Goal: Task Accomplishment & Management: Manage account settings

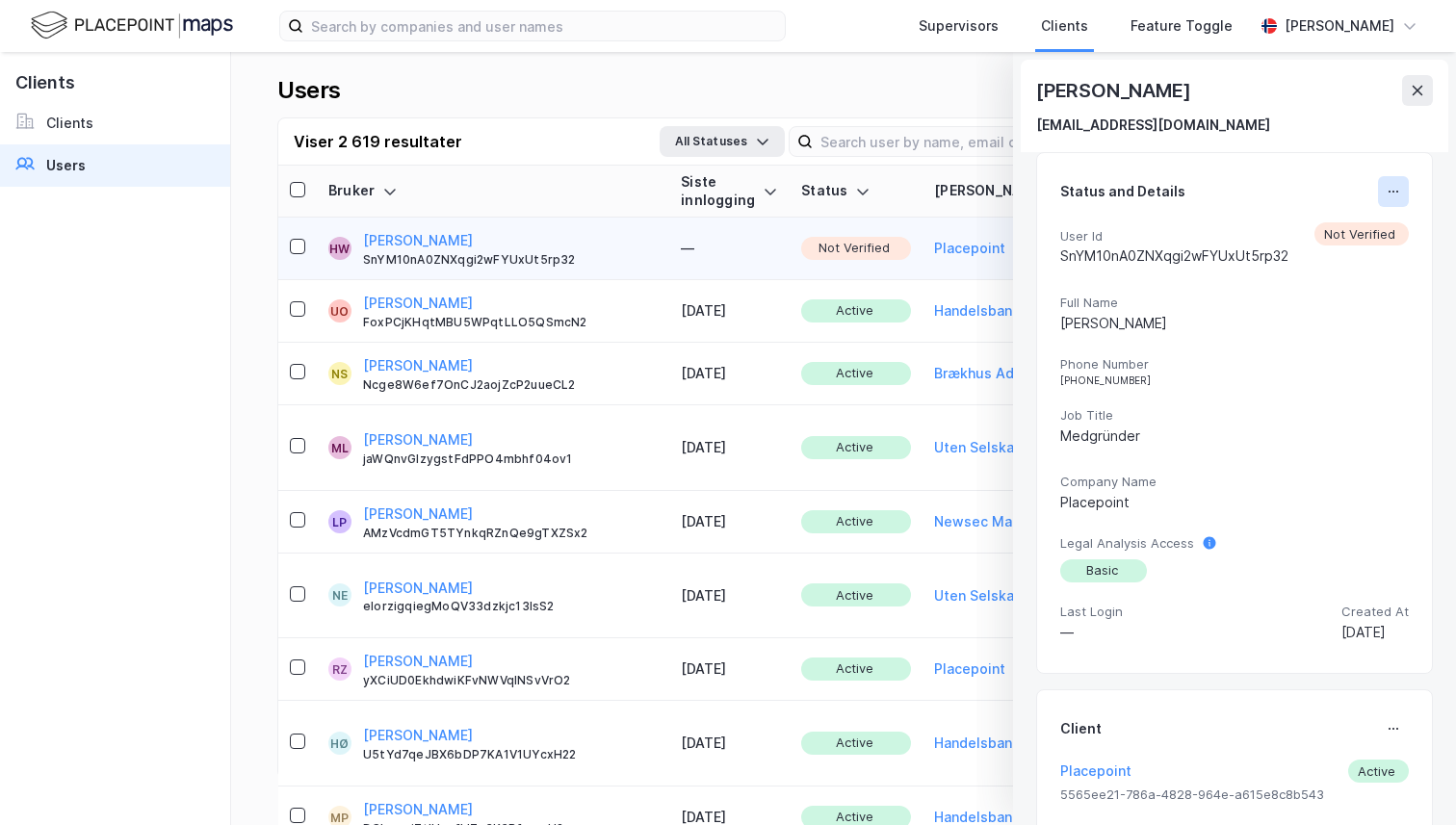
click at [1392, 179] on button at bounding box center [1393, 192] width 31 height 31
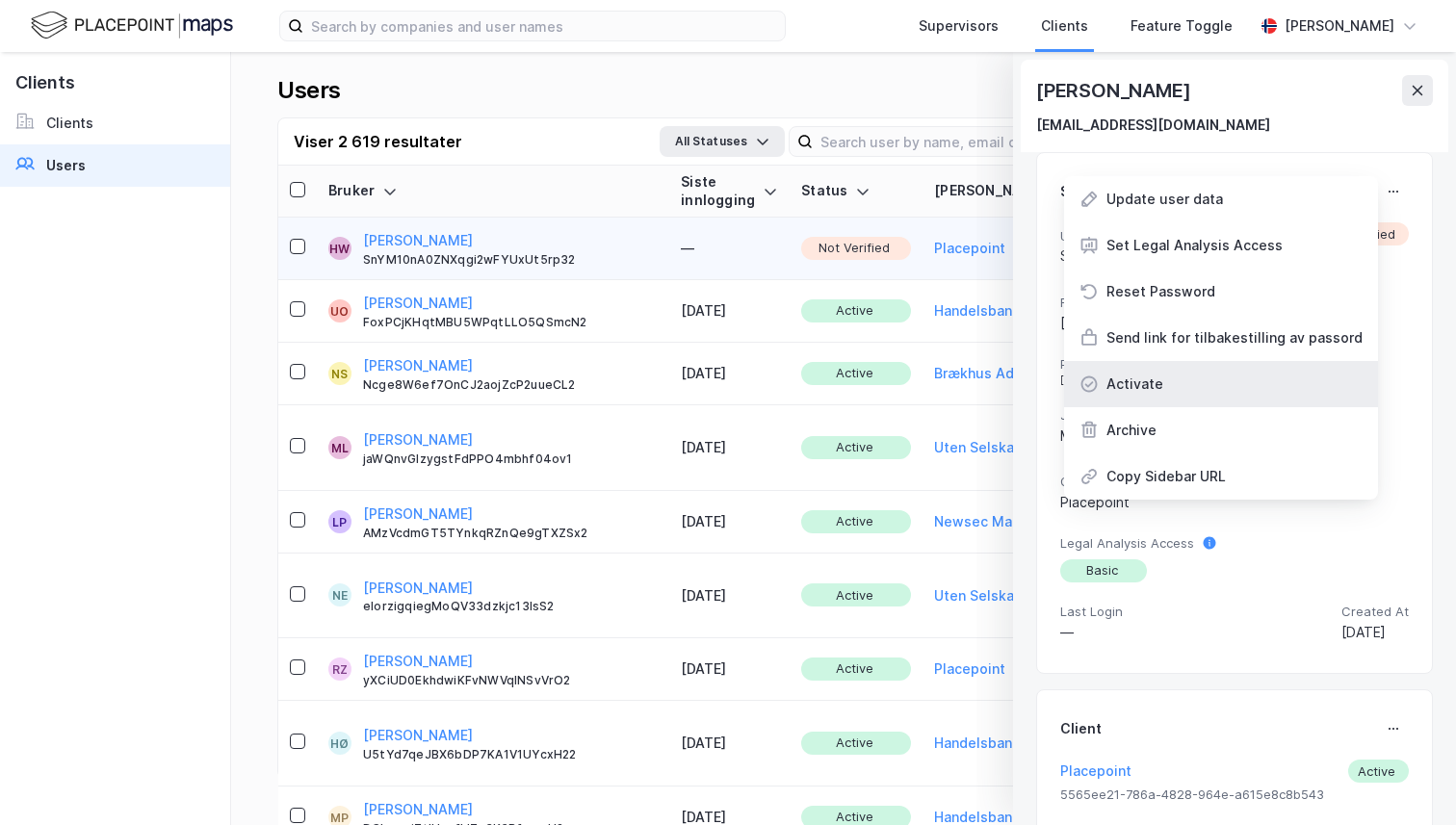
click at [1273, 377] on div "Activate" at bounding box center [1221, 385] width 314 height 46
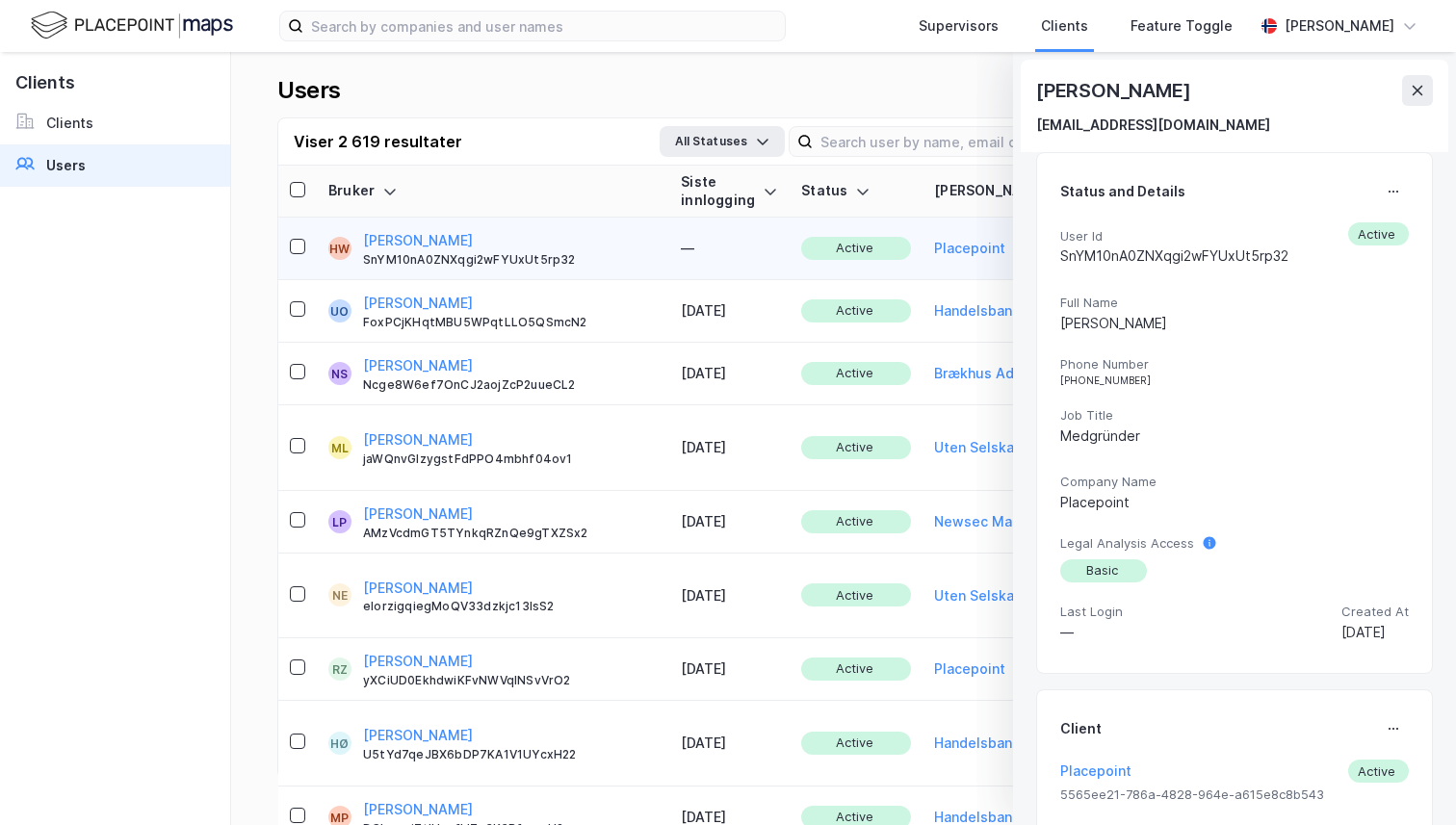
click at [1273, 377] on div "[PHONE_NUMBER]" at bounding box center [1234, 381] width 349 height 12
click at [745, 75] on div "Users Add New User Viser 2 619 resultater All Statuses Last ned (.xlsx) Bruker …" at bounding box center [843, 439] width 1225 height 773
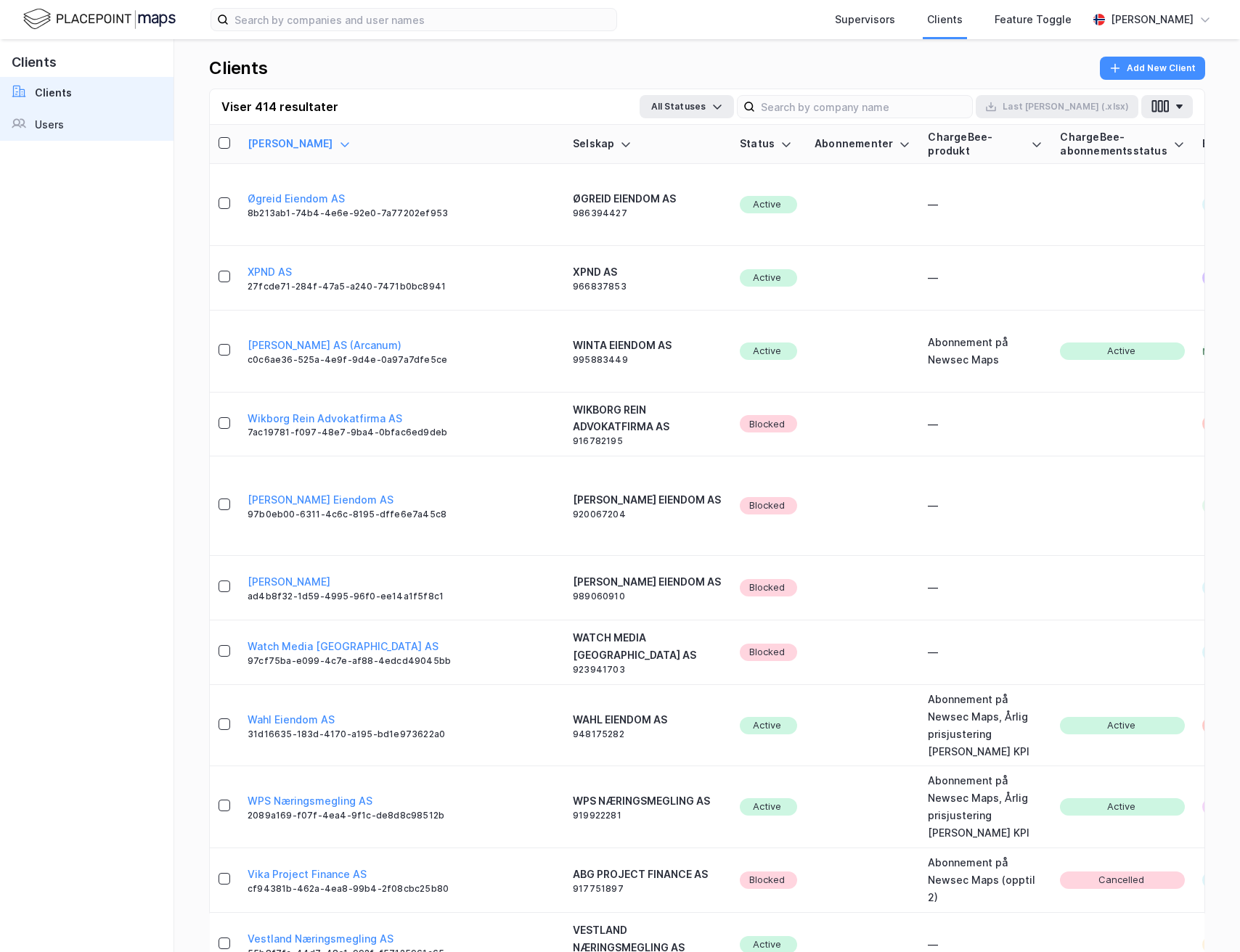
click at [93, 126] on link "Users" at bounding box center [86, 125] width 174 height 32
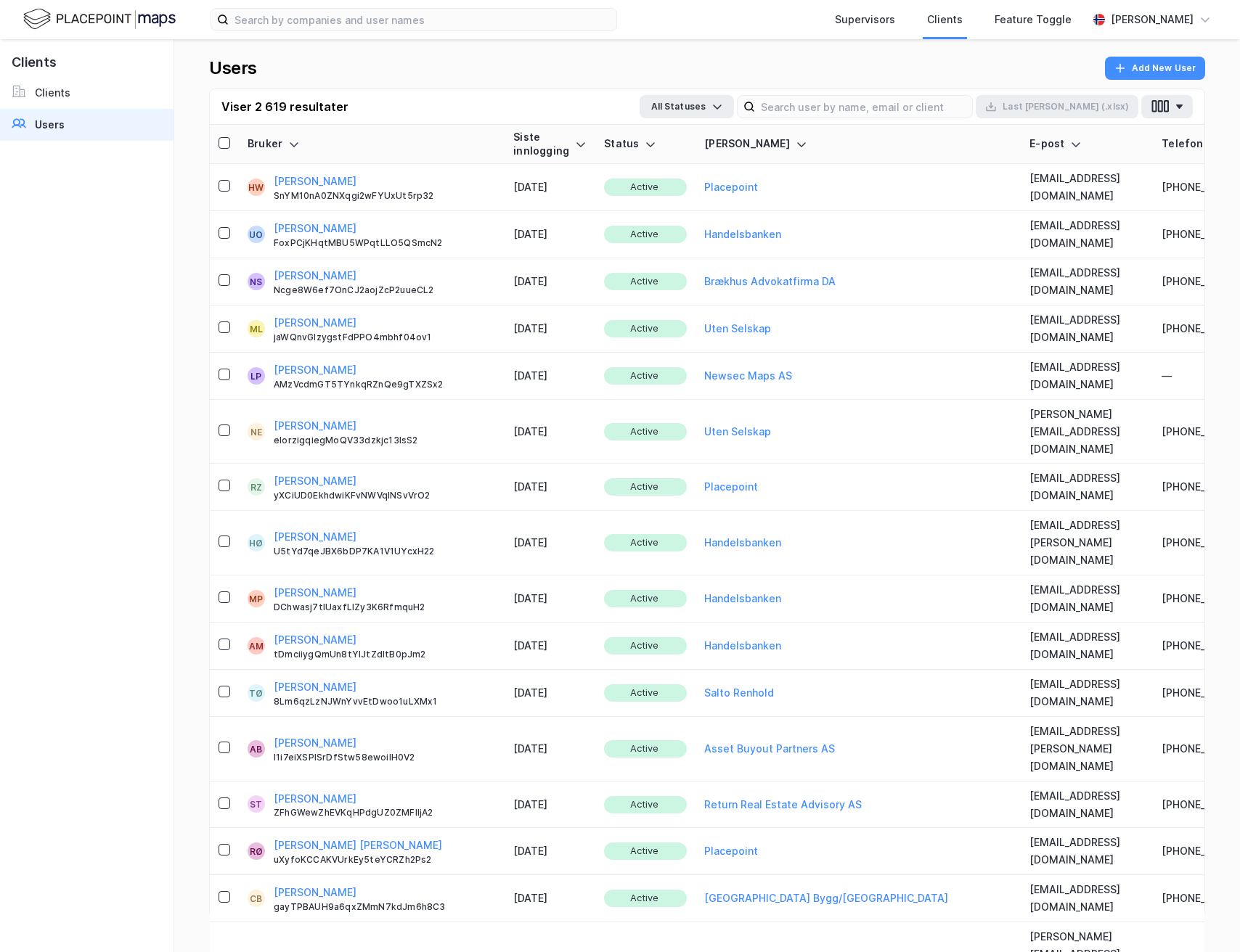
click at [928, 121] on div "Viser 2 619 resultater All Statuses Last ned (.xlsx)" at bounding box center [707, 107] width 994 height 36
click at [925, 105] on input at bounding box center [863, 107] width 217 height 22
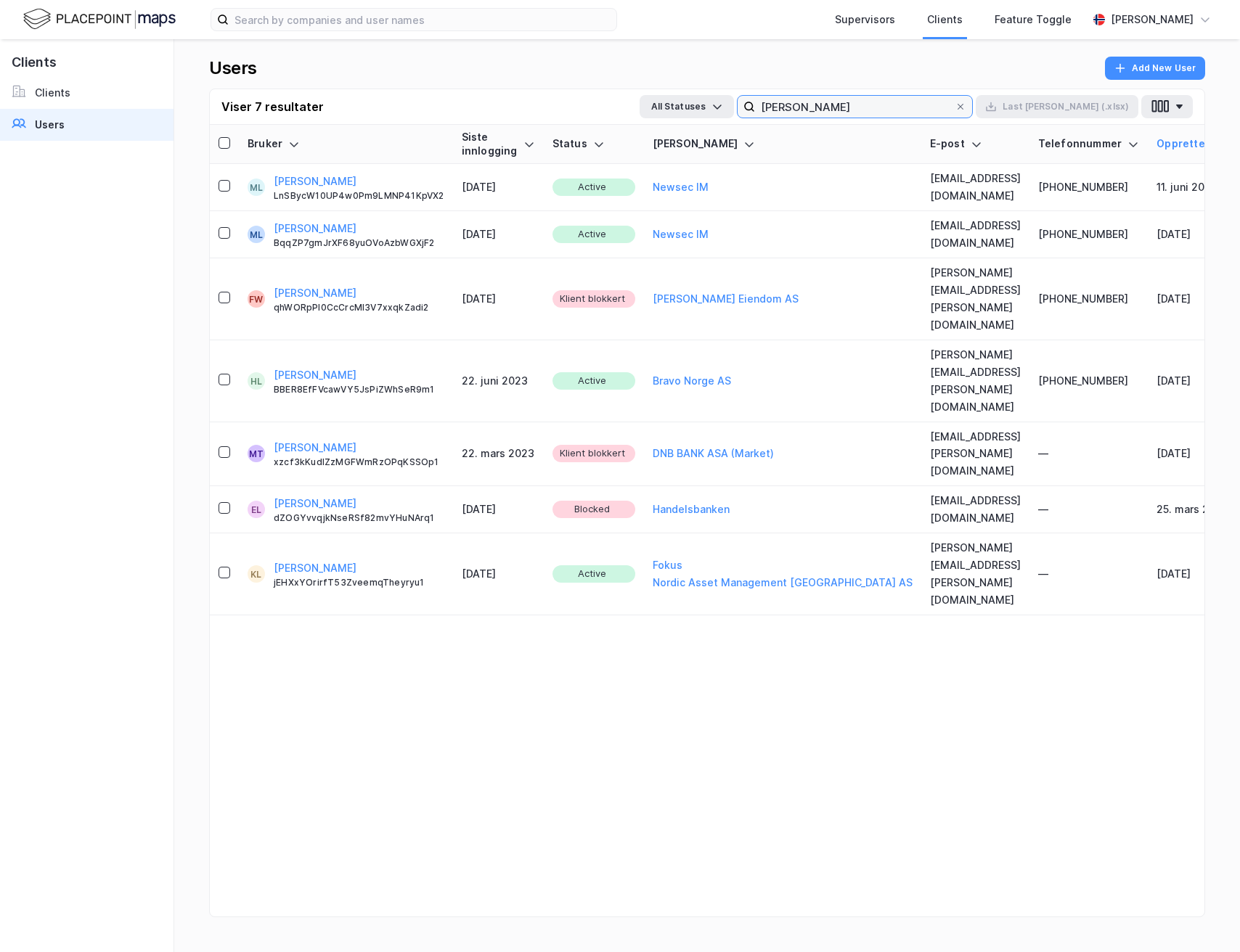
click at [905, 102] on input "lunde" at bounding box center [854, 107] width 200 height 22
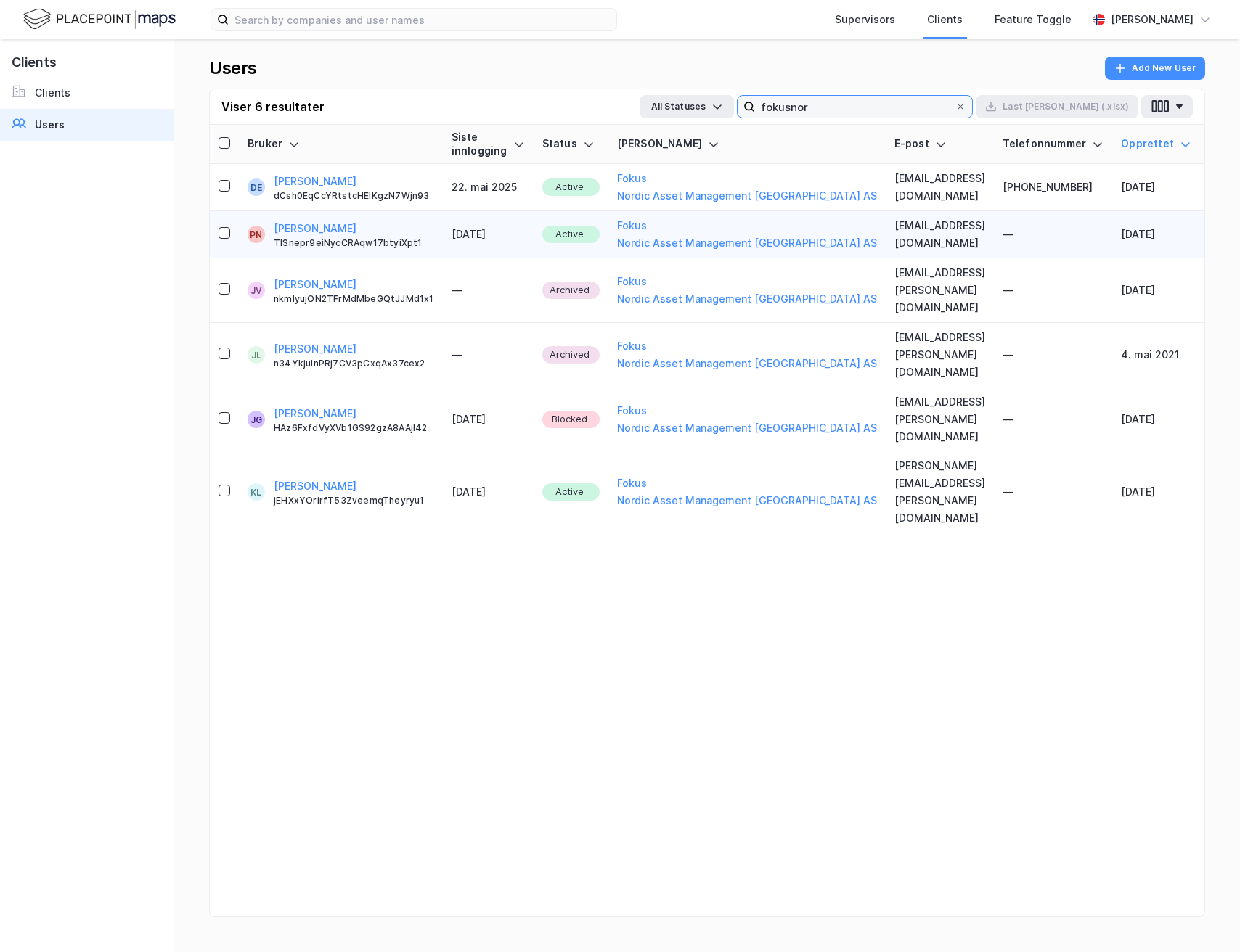
type input "fokusnor"
copy button "[PERSON_NAME] Bærvahr"
drag, startPoint x: 402, startPoint y: 219, endPoint x: 401, endPoint y: 227, distance: 8.1
click at [401, 227] on td "PN Peder Norseng Bærvahr TlSnepr9eiNycCRAqw17btyiXpt1" at bounding box center [341, 235] width 204 height 47
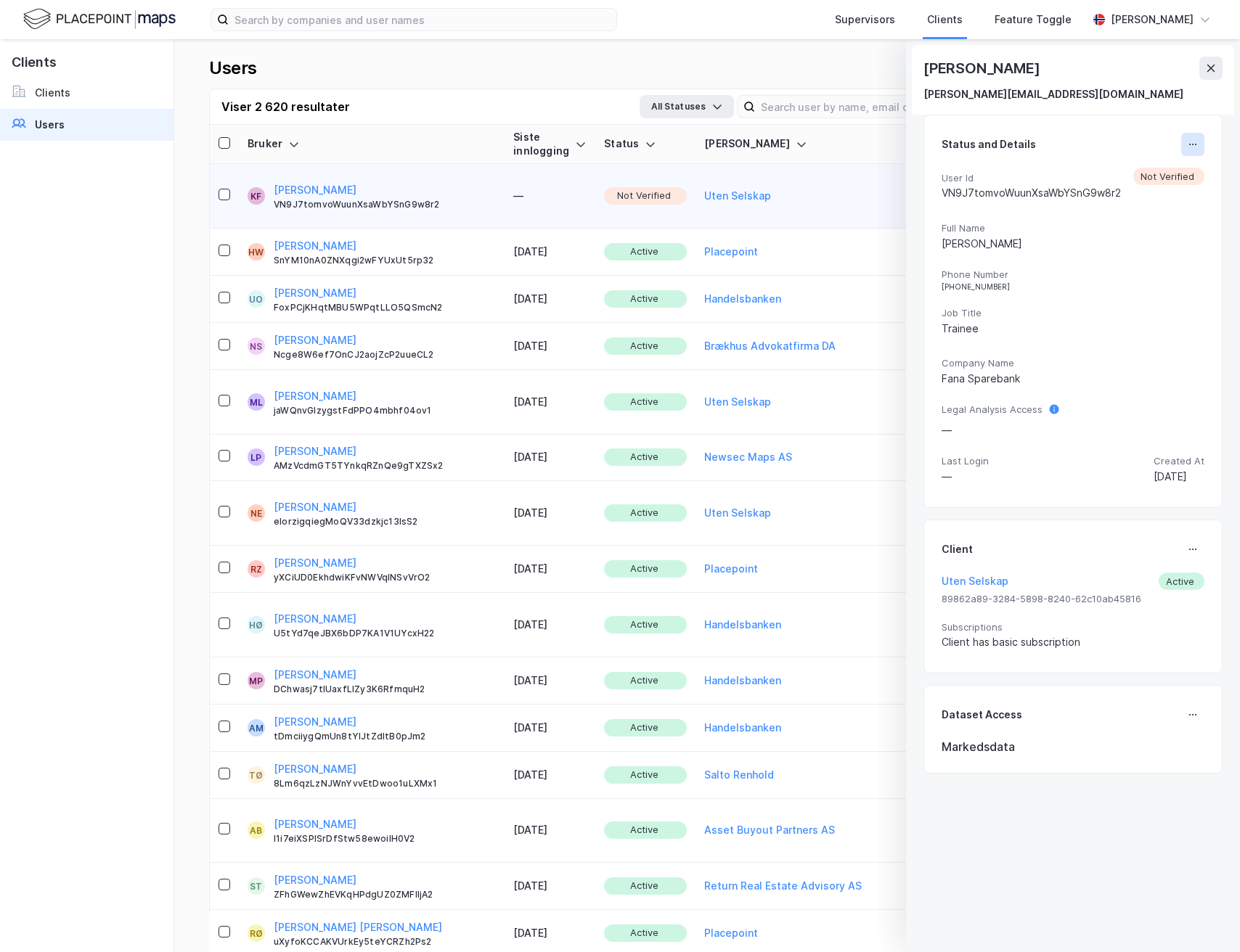
click at [1195, 152] on button at bounding box center [1193, 145] width 23 height 23
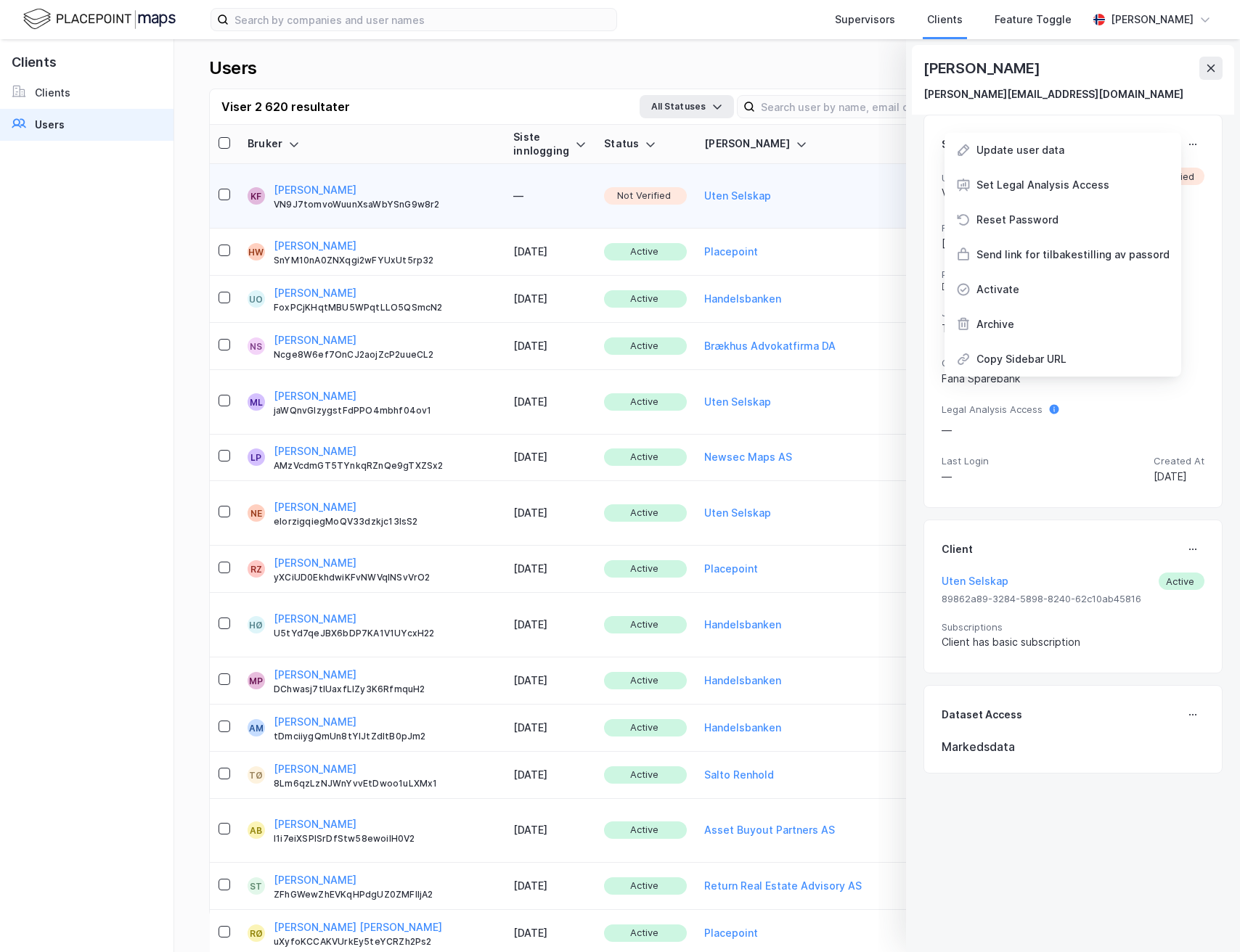
click at [704, 187] on button "Uten Selskap" at bounding box center [737, 196] width 67 height 17
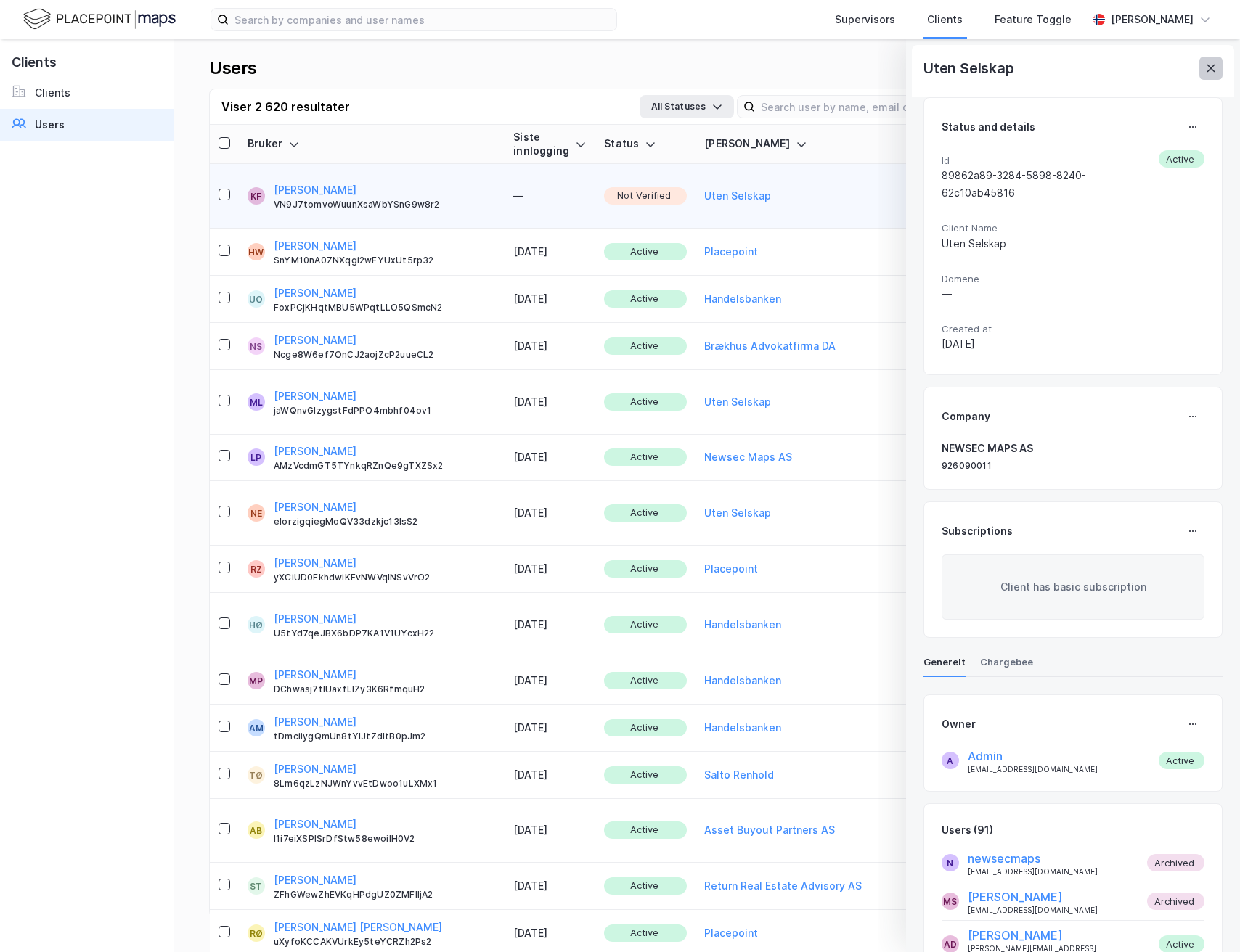
click at [1217, 59] on button at bounding box center [1211, 68] width 23 height 23
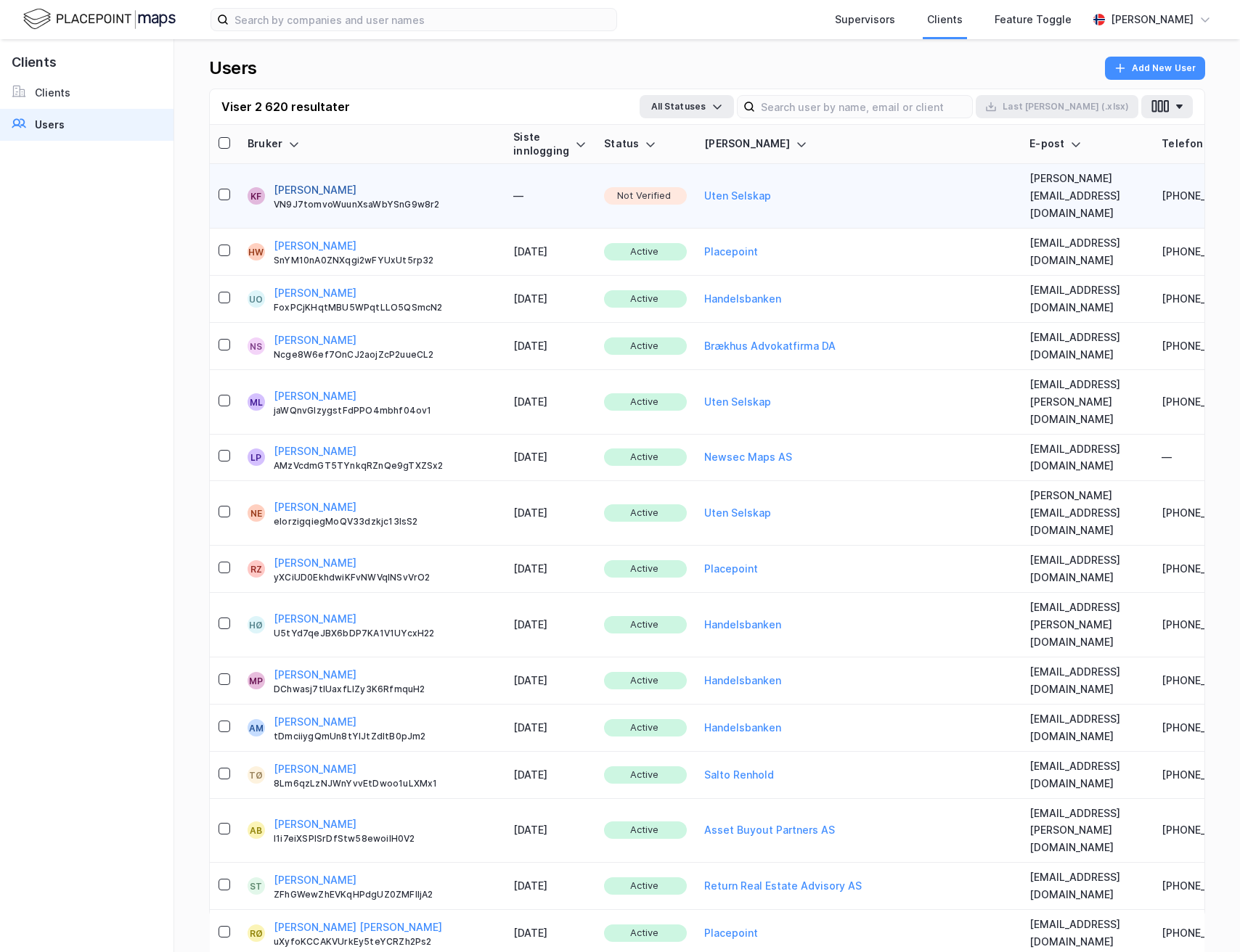
click at [341, 182] on button "[PERSON_NAME]" at bounding box center [315, 190] width 83 height 17
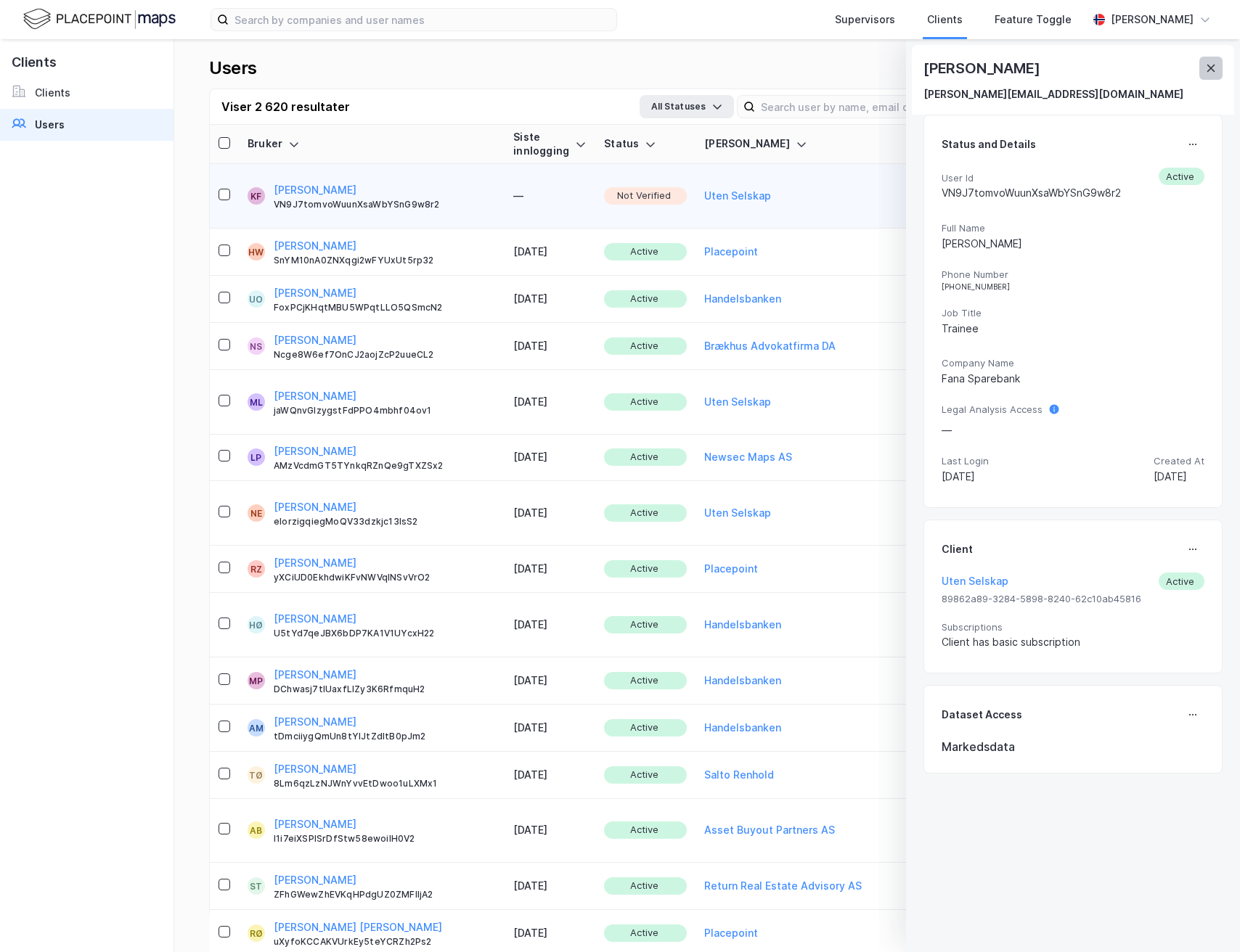
click at [1207, 73] on icon at bounding box center [1211, 68] width 12 height 12
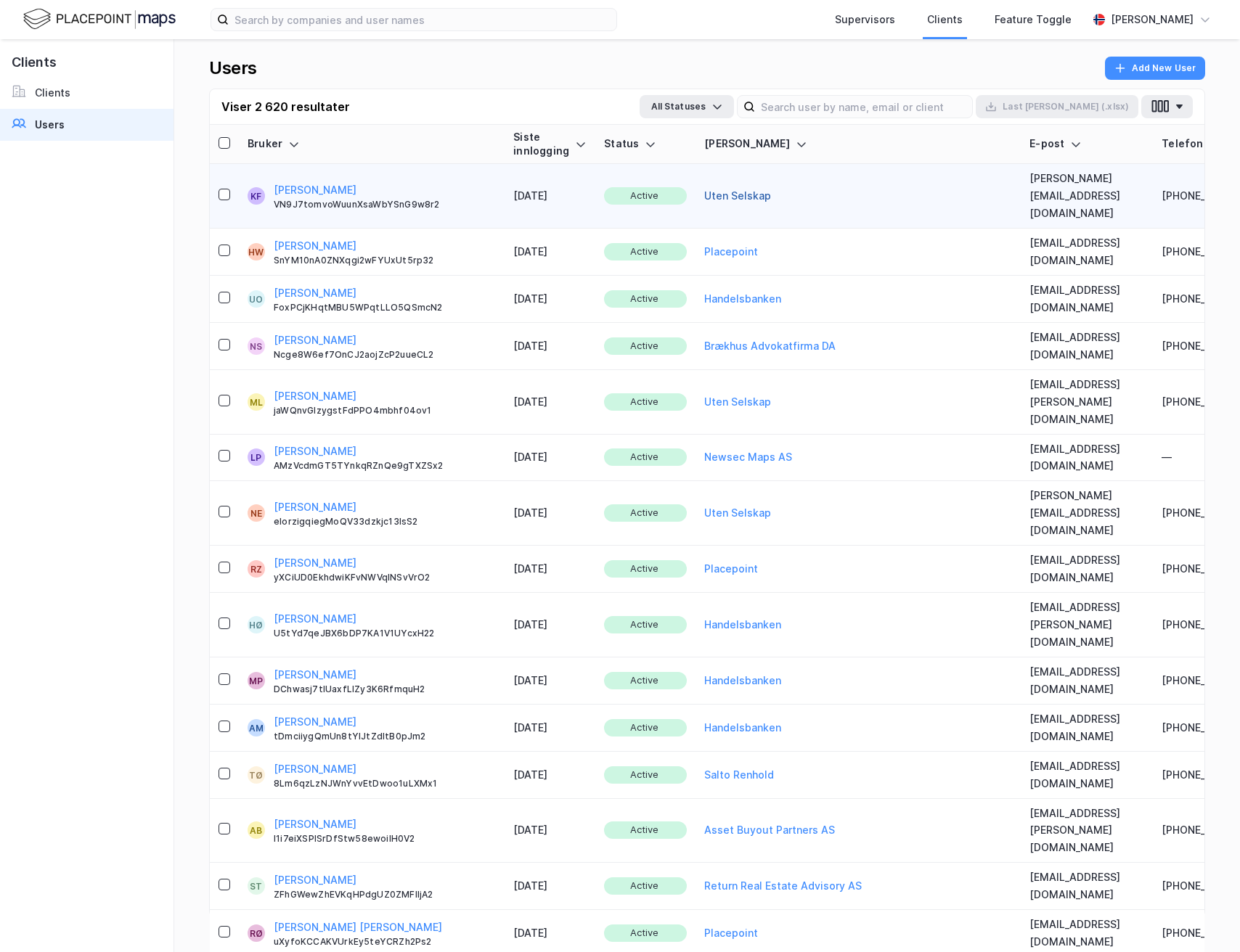
click at [704, 187] on button "Uten Selskap" at bounding box center [737, 196] width 67 height 17
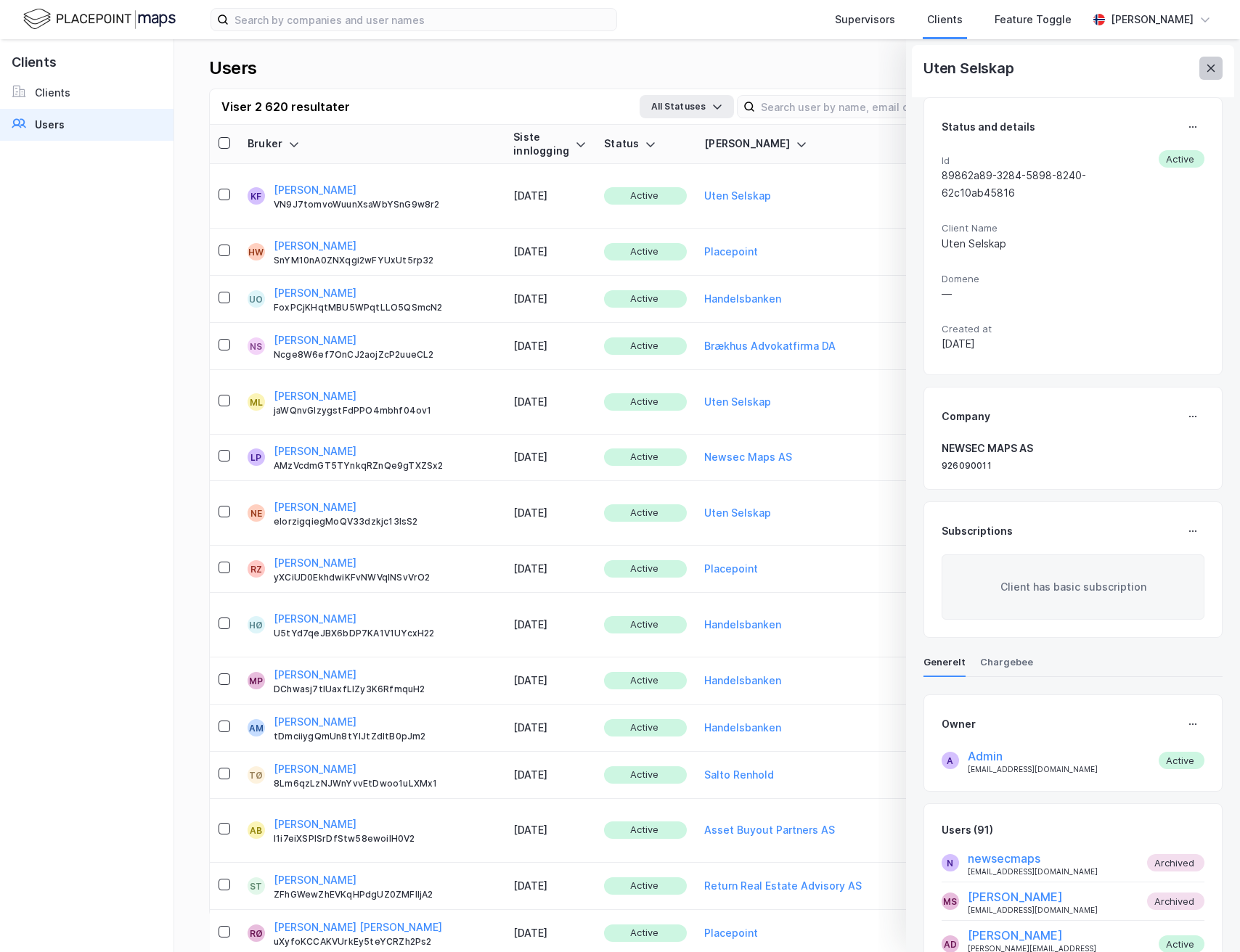
click at [1214, 68] on icon at bounding box center [1211, 68] width 12 height 12
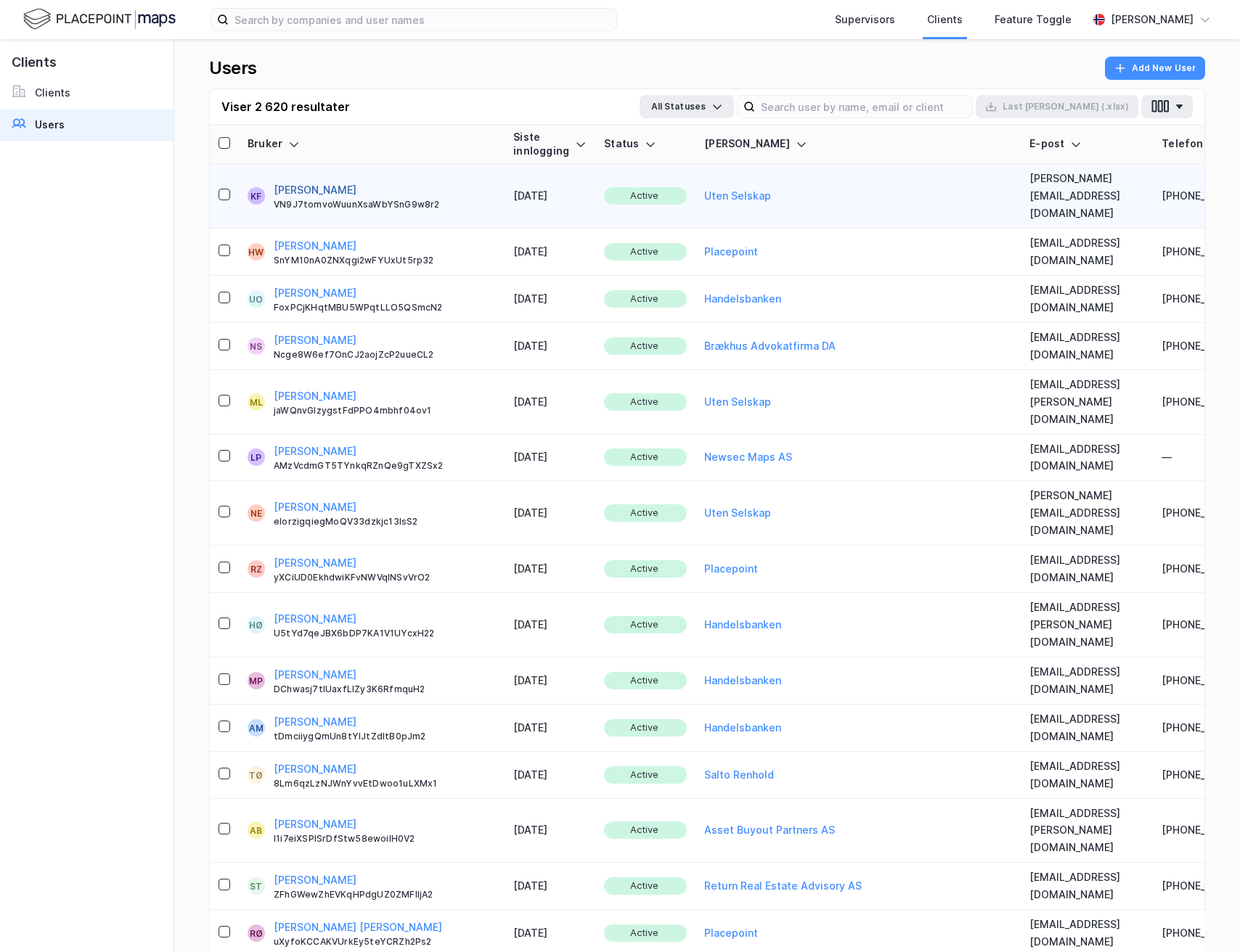
click at [341, 182] on button "[PERSON_NAME]" at bounding box center [315, 190] width 83 height 17
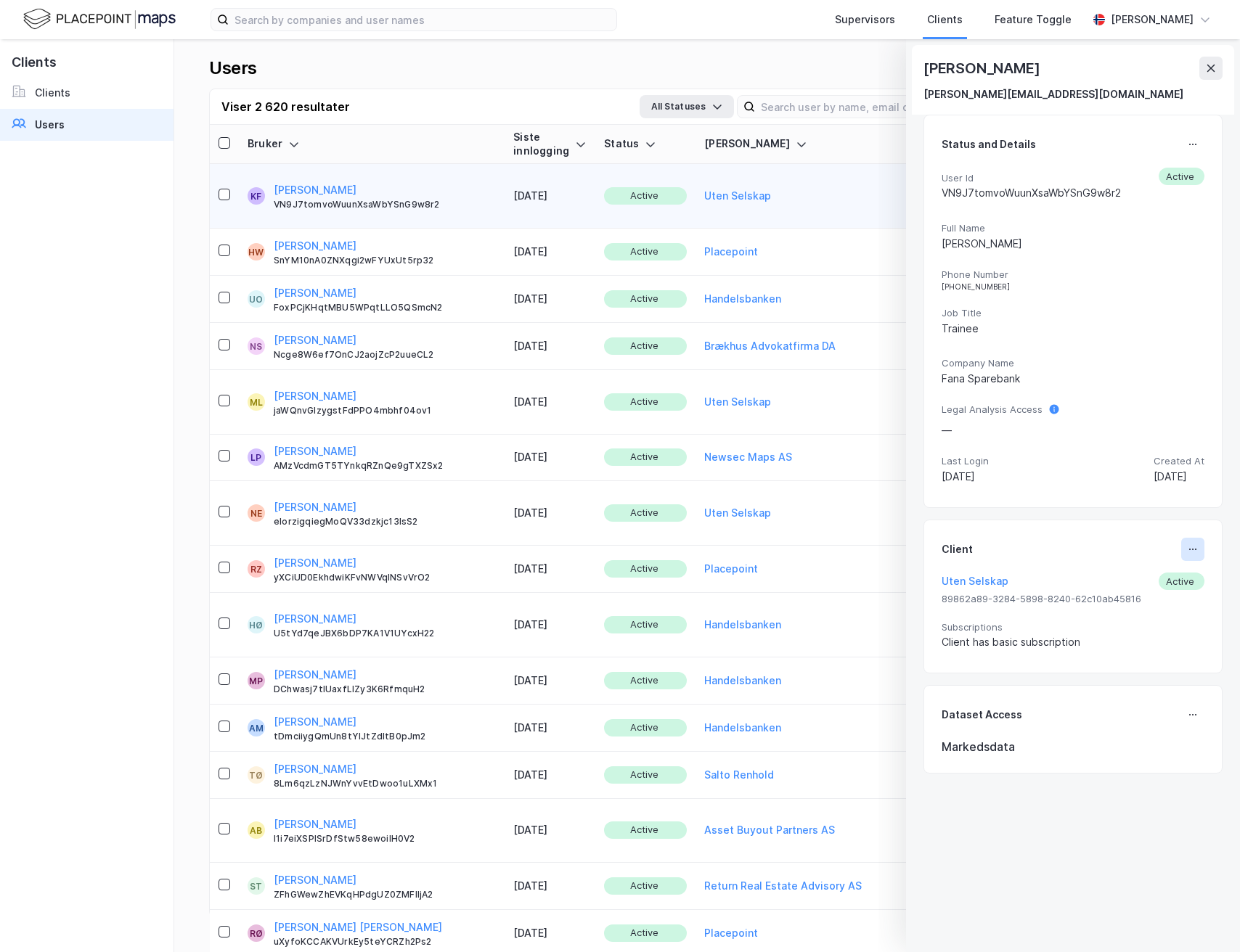
click at [1191, 557] on button at bounding box center [1193, 549] width 23 height 23
click at [1137, 570] on div "Set Client" at bounding box center [1134, 555] width 94 height 35
click at [1196, 538] on button at bounding box center [1193, 549] width 23 height 23
click at [1143, 559] on div "Set Client" at bounding box center [1144, 555] width 50 height 17
click at [1199, 550] on button at bounding box center [1193, 549] width 23 height 23
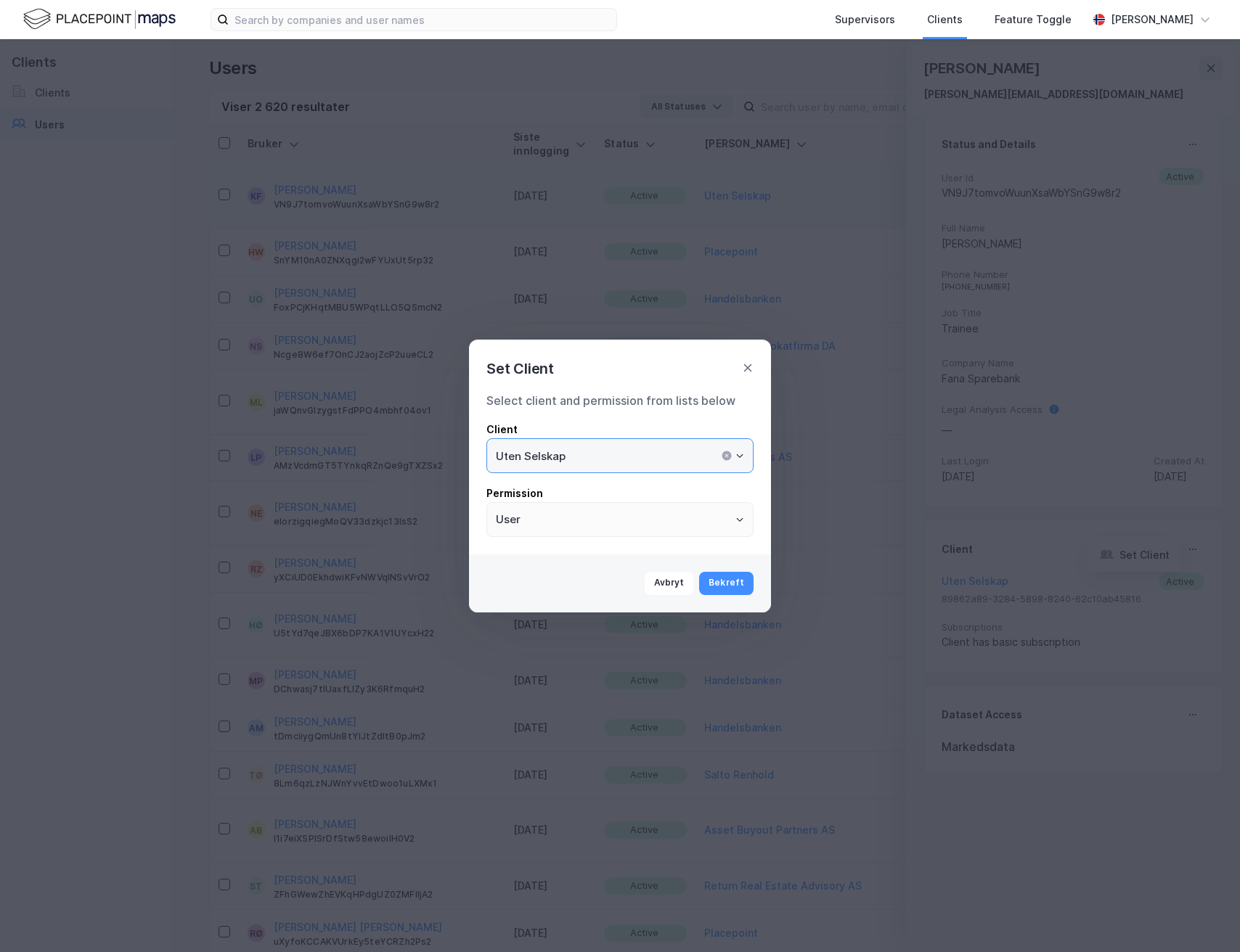
click at [676, 456] on input "Uten Selskap" at bounding box center [620, 456] width 266 height 33
click at [551, 480] on li "Fana Sparebank" at bounding box center [620, 487] width 267 height 27
type input "Fana Sparebank"
click at [726, 578] on button "Bekreft" at bounding box center [726, 583] width 54 height 23
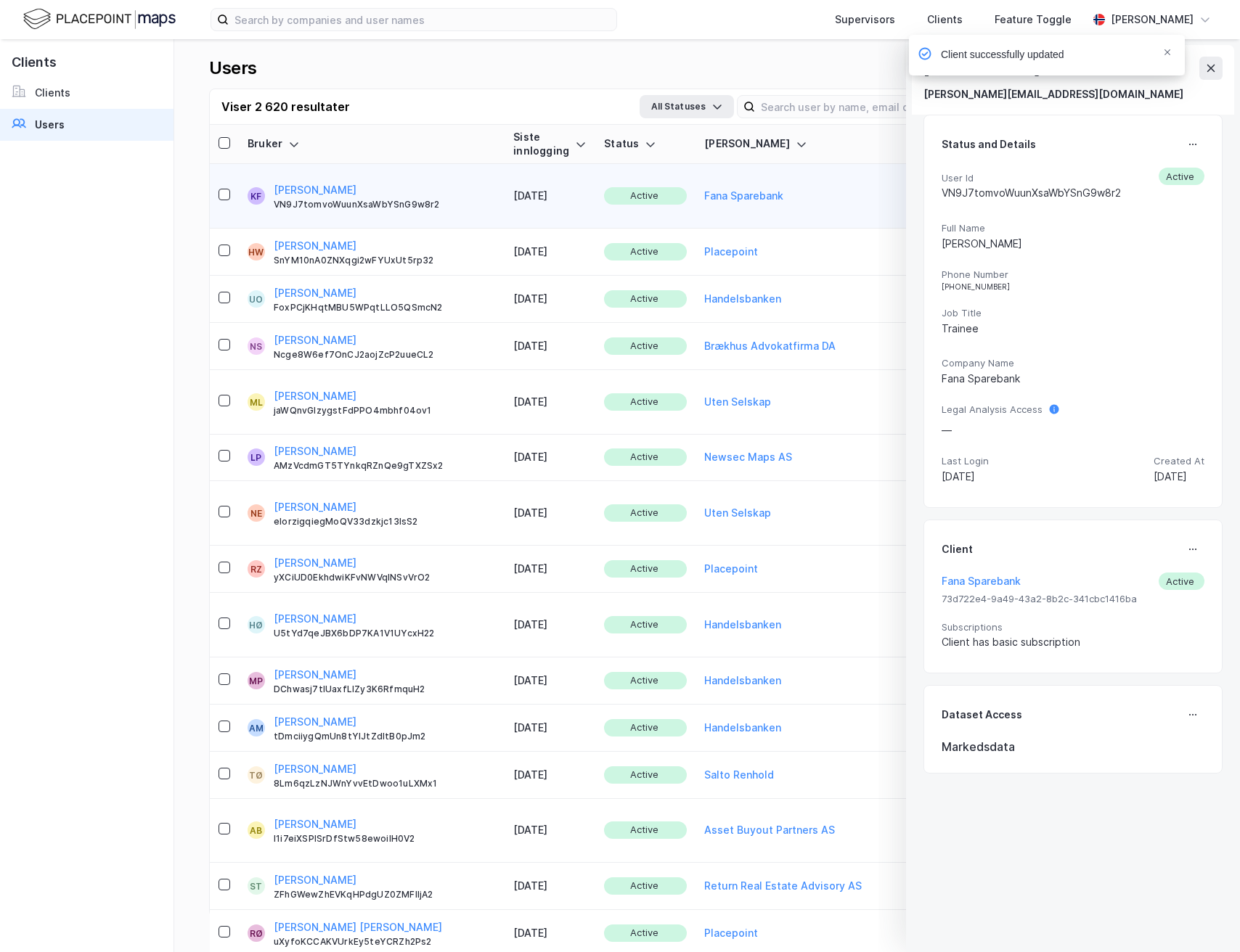
click at [1223, 70] on div "Client successfully updated" at bounding box center [1090, 59] width 276 height 48
click at [1221, 70] on div "Client successfully updated" at bounding box center [1090, 59] width 276 height 48
click at [1197, 70] on div "Client successfully updated" at bounding box center [1090, 59] width 276 height 48
click at [1214, 65] on div "Client successfully updated" at bounding box center [1090, 59] width 276 height 48
click at [419, 327] on td "NS Nils Sveingard Ncge8W6ef7OnCJ2aojZcP2uueCL2" at bounding box center [372, 346] width 266 height 47
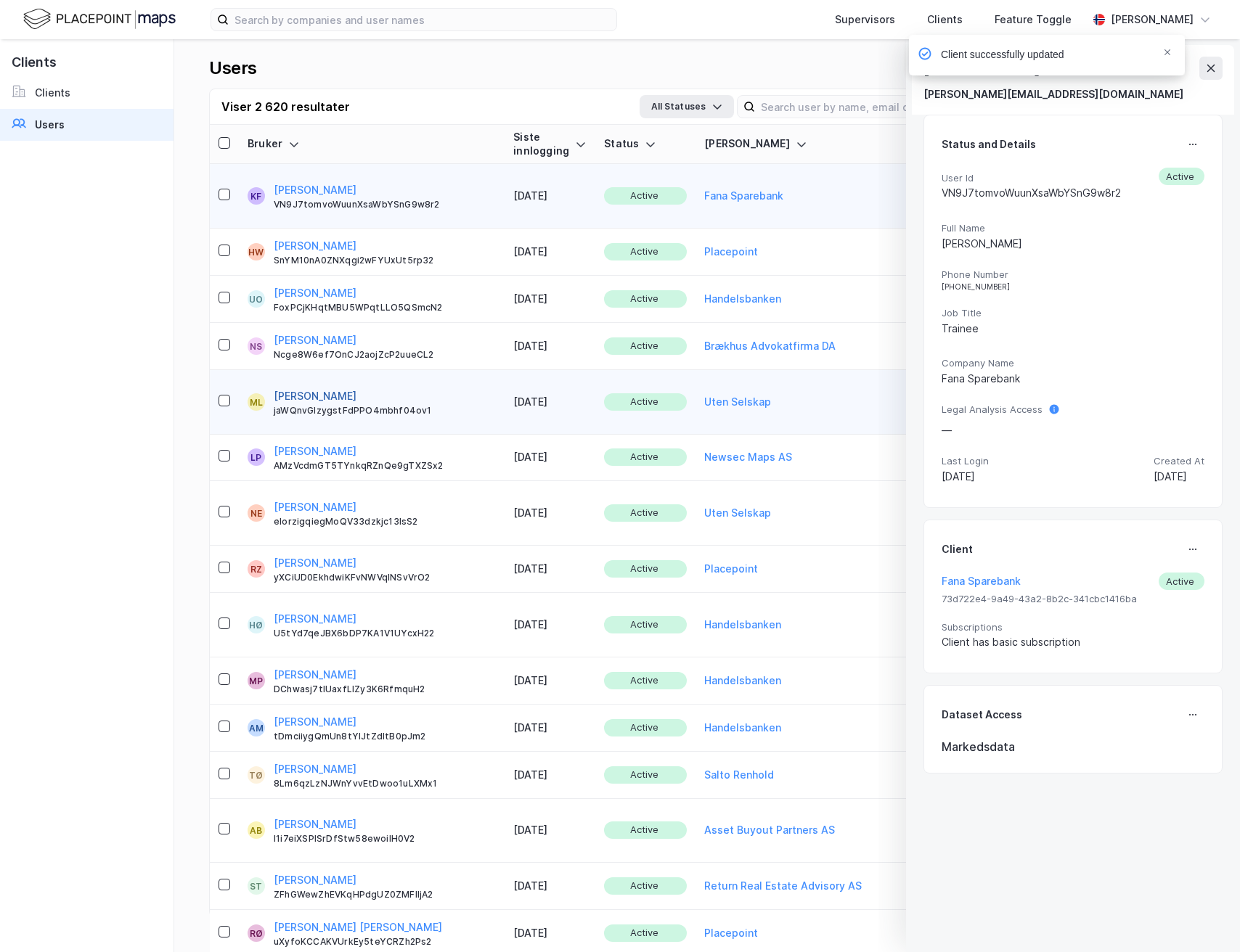
click at [368, 388] on div "Magnus Lund jaWQnvGIzygstFdPPO4mbhf04ov1" at bounding box center [385, 402] width 222 height 29
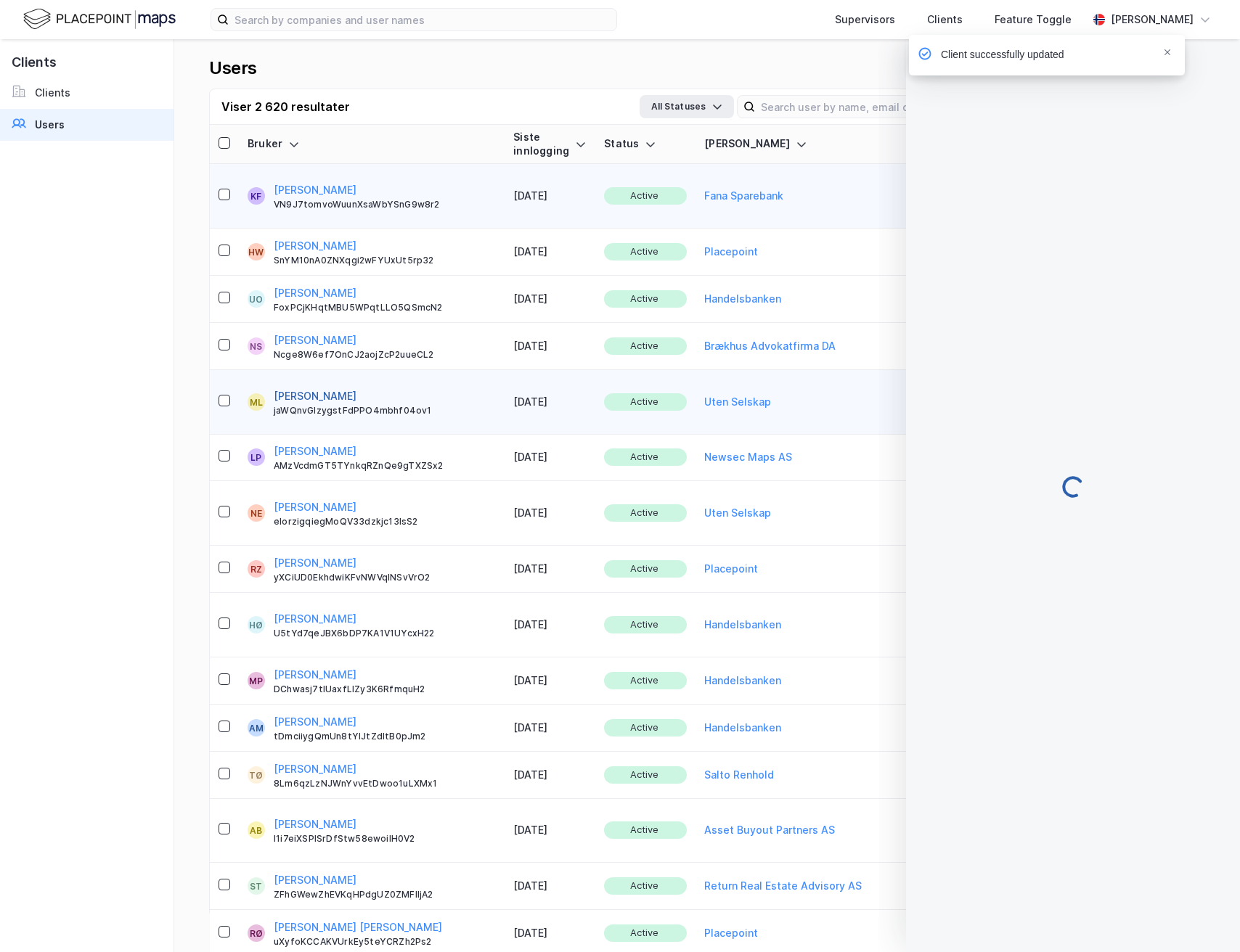
click at [323, 388] on button "[PERSON_NAME]" at bounding box center [315, 396] width 83 height 17
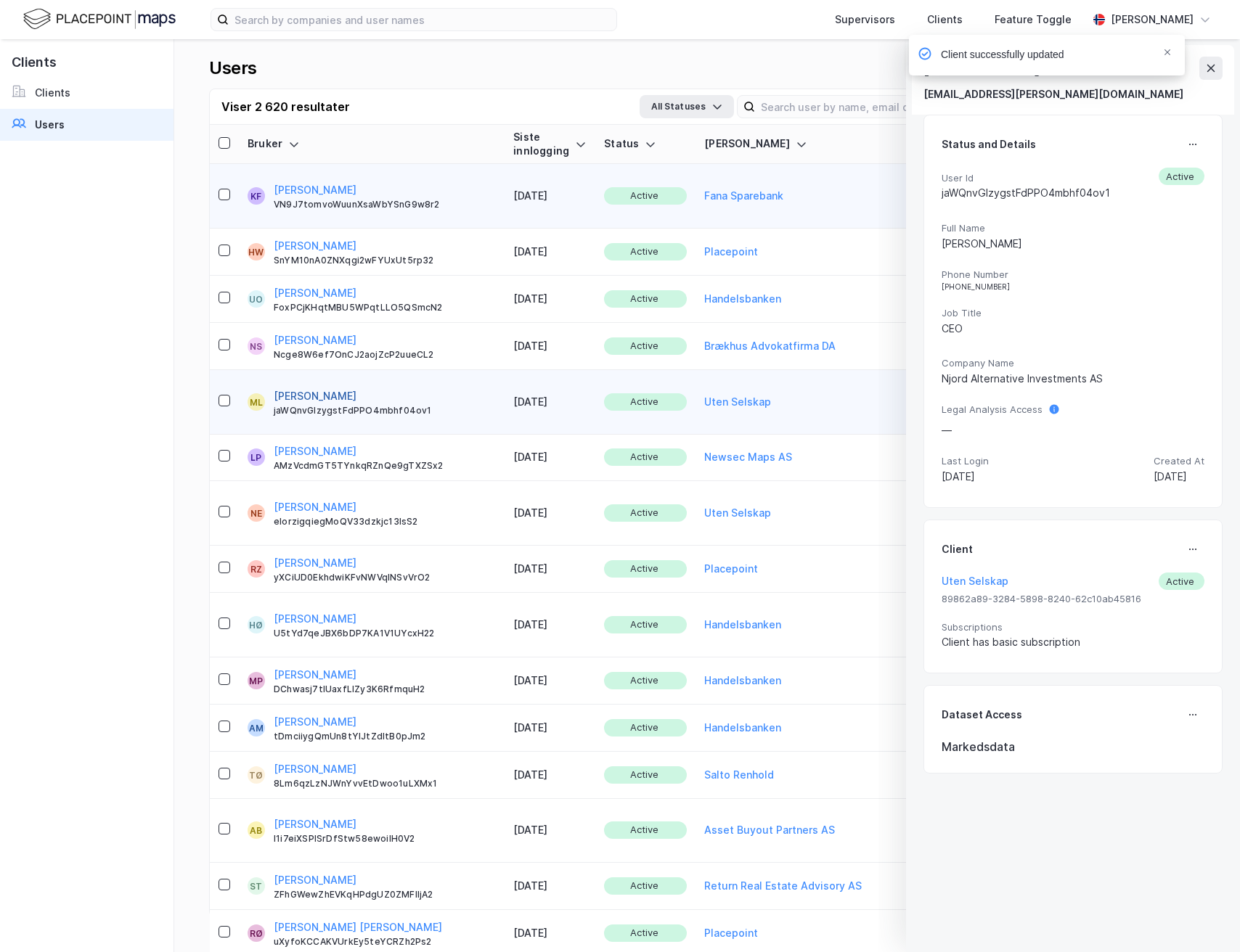
click at [323, 388] on button "[PERSON_NAME]" at bounding box center [315, 396] width 83 height 17
click at [1203, 145] on button at bounding box center [1193, 145] width 23 height 23
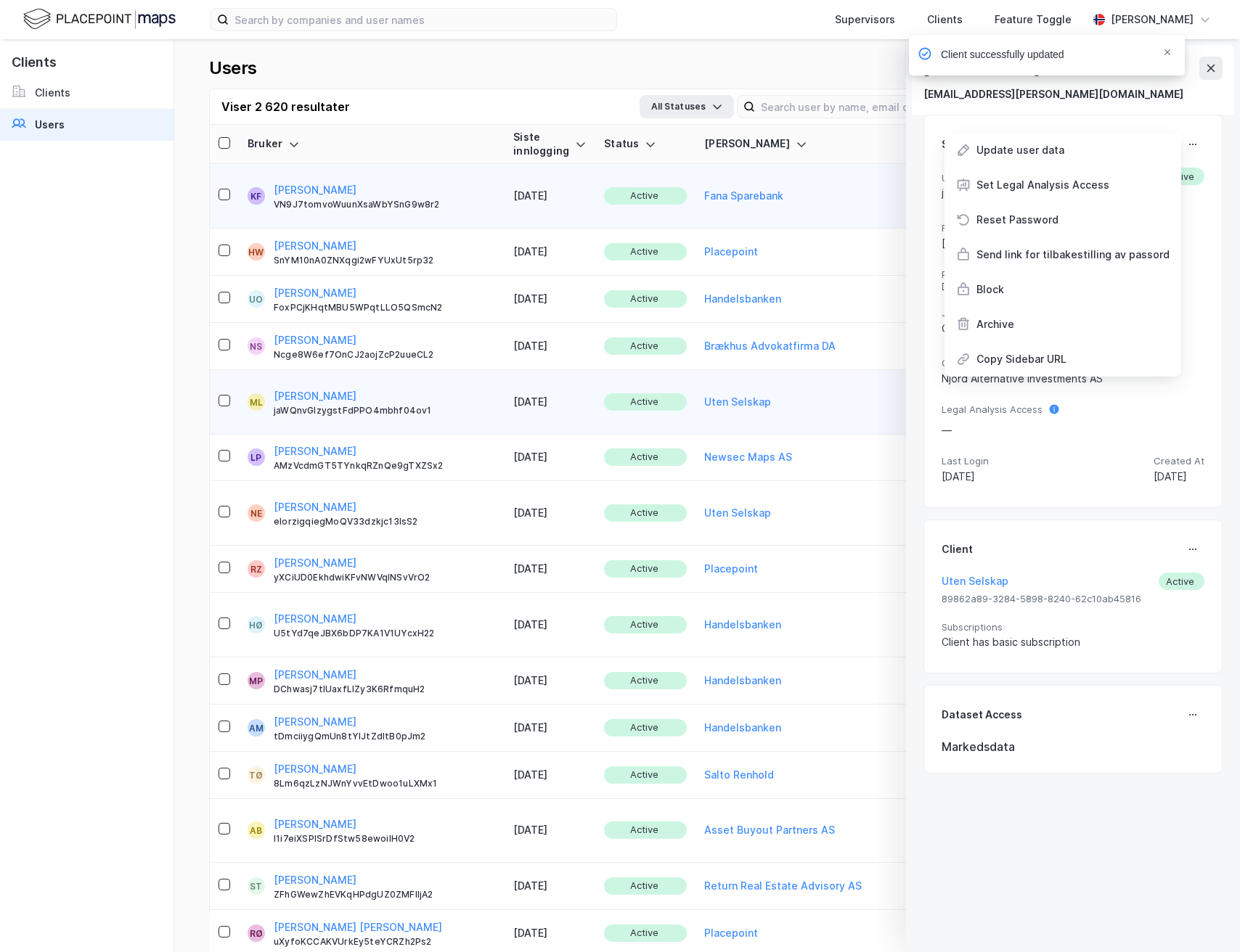
click at [1171, 547] on div "Client" at bounding box center [1073, 549] width 263 height 23
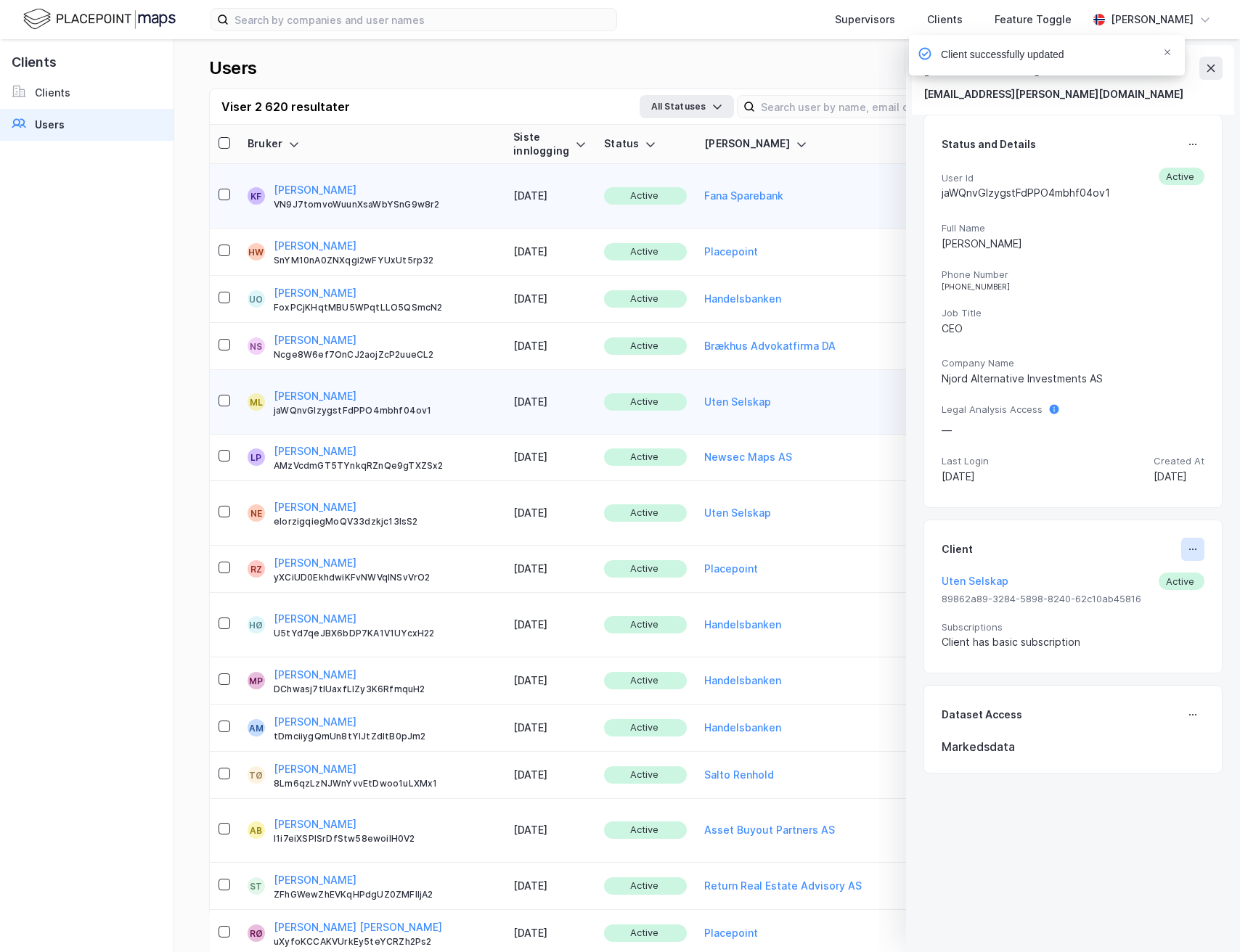
click at [1196, 553] on icon at bounding box center [1193, 549] width 12 height 12
click at [1172, 564] on div "Set Client" at bounding box center [1134, 555] width 94 height 35
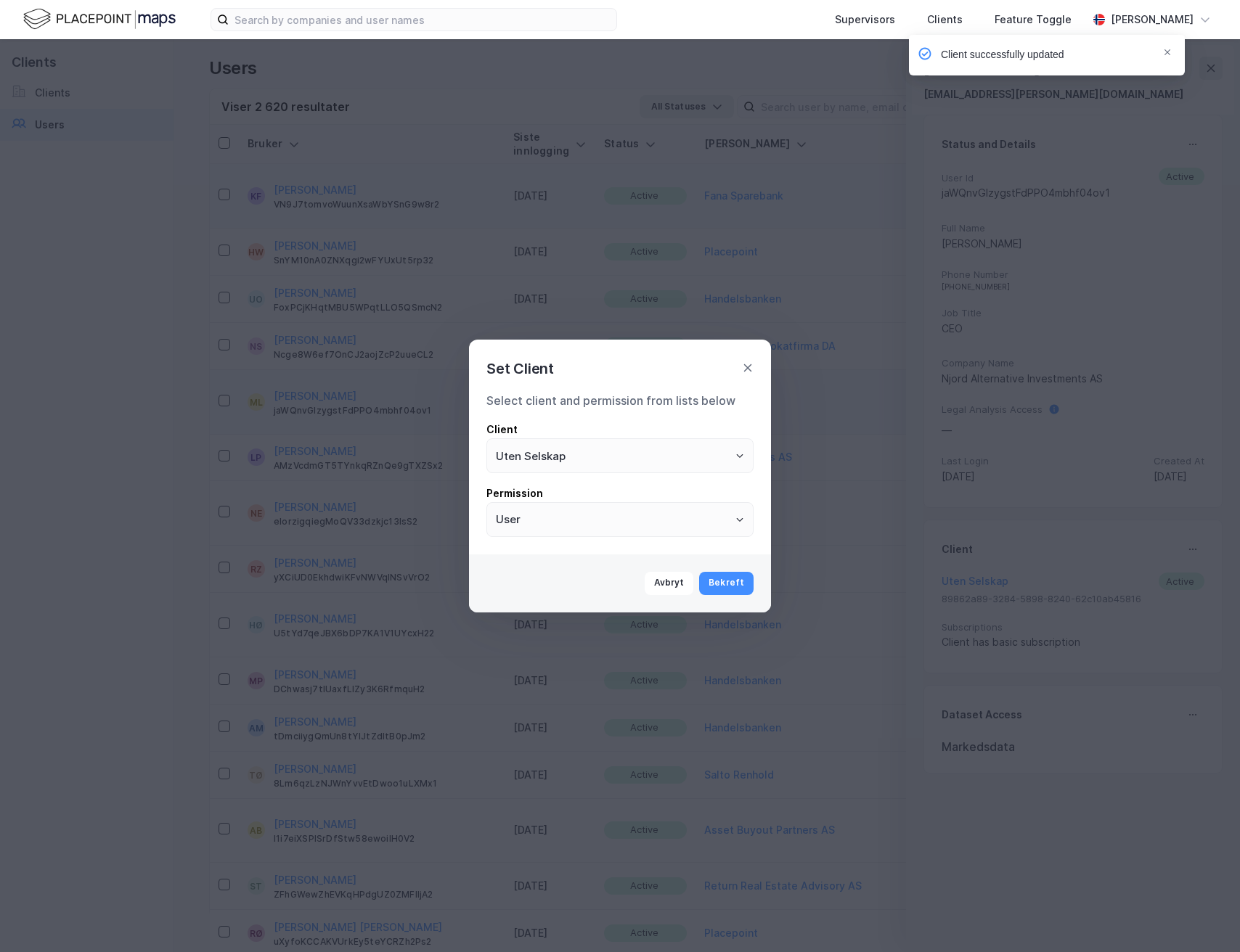
click at [747, 356] on div "Set Client" at bounding box center [620, 360] width 302 height 41
click at [753, 359] on div "Set Client" at bounding box center [620, 360] width 302 height 41
click at [750, 369] on icon at bounding box center [747, 368] width 12 height 12
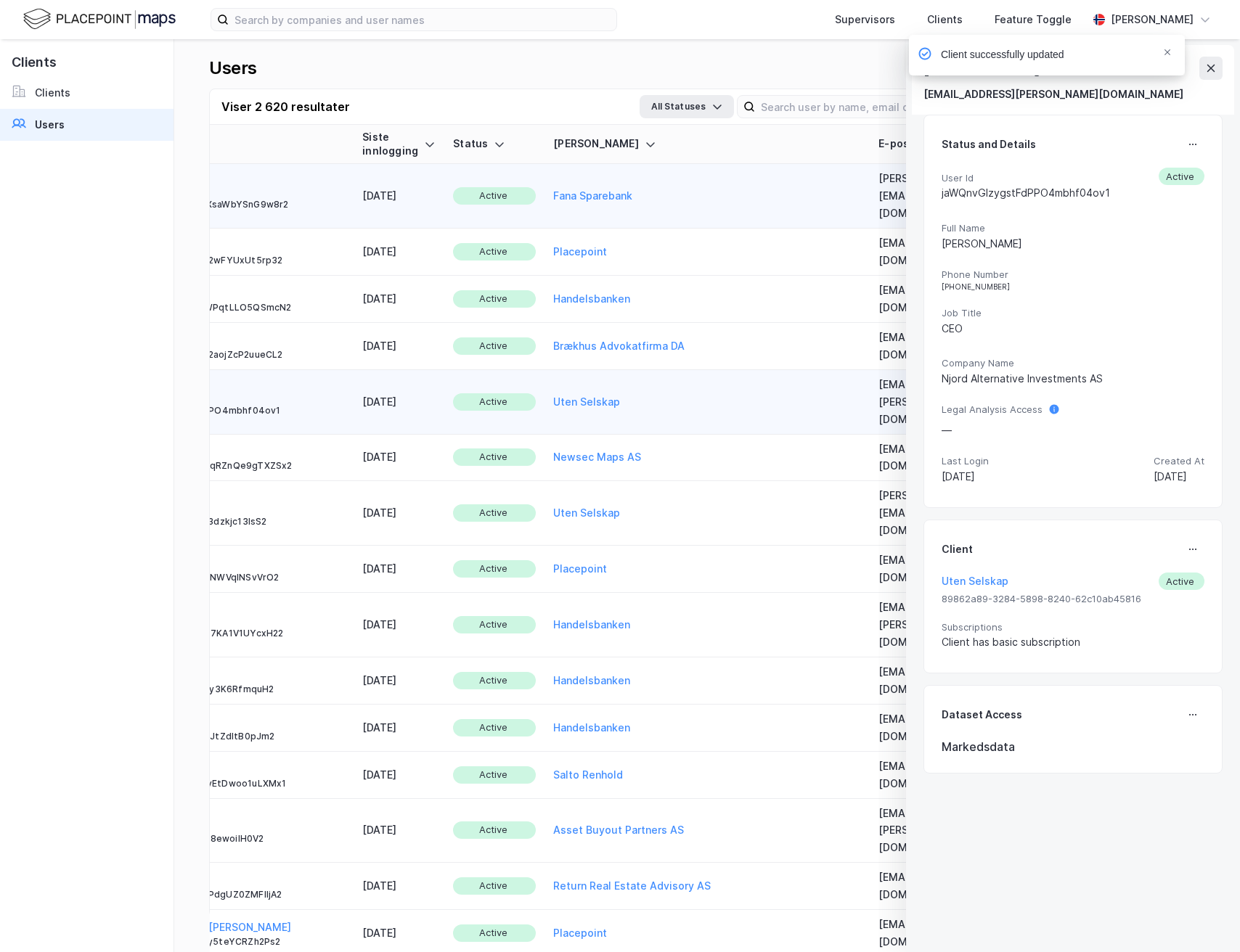
scroll to position [0, 217]
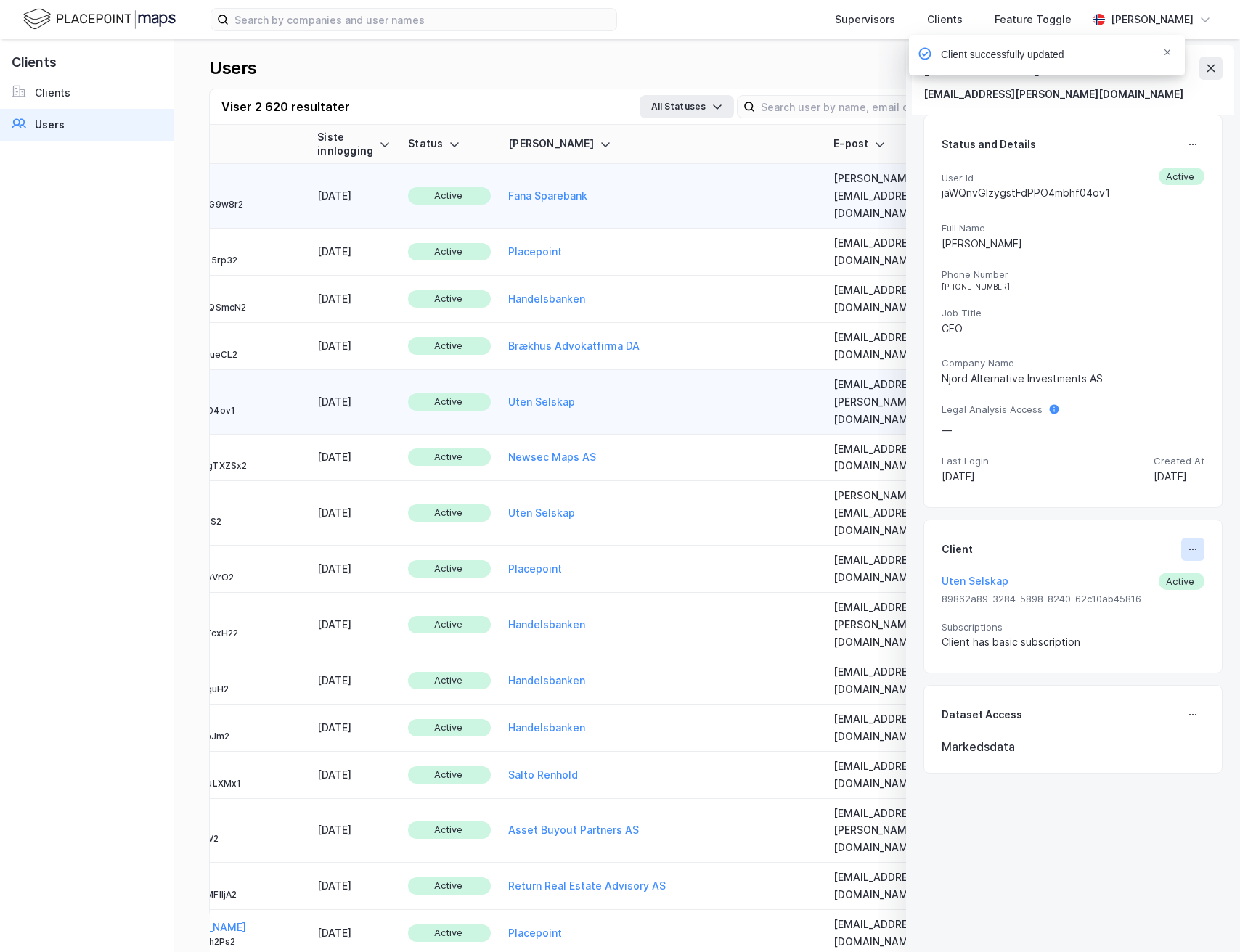
click at [1204, 550] on button at bounding box center [1193, 549] width 23 height 23
click at [1165, 557] on div "Set Client" at bounding box center [1144, 555] width 50 height 17
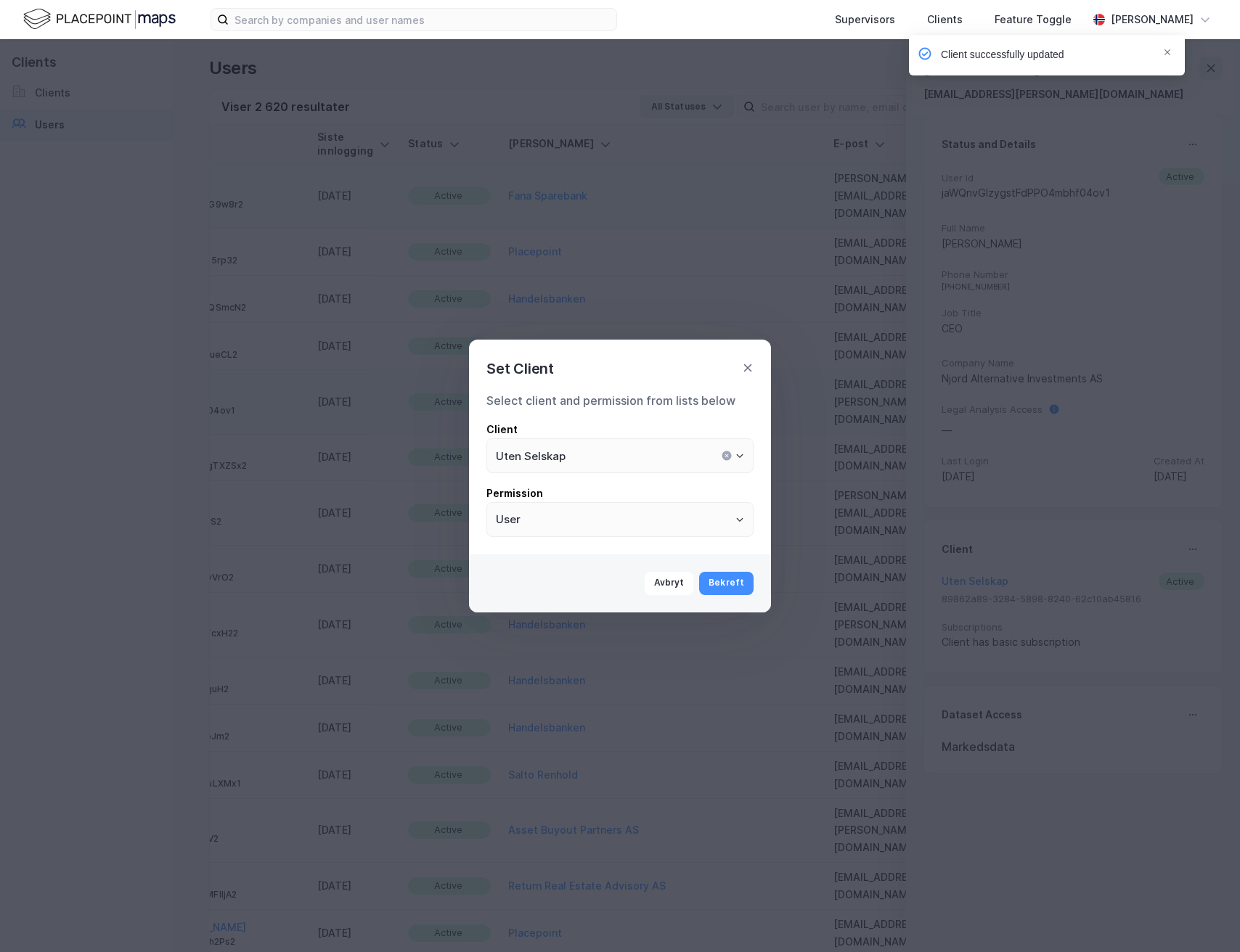
click at [694, 428] on div "Client" at bounding box center [620, 430] width 267 height 17
click at [675, 448] on input "Uten Selskap" at bounding box center [620, 456] width 266 height 33
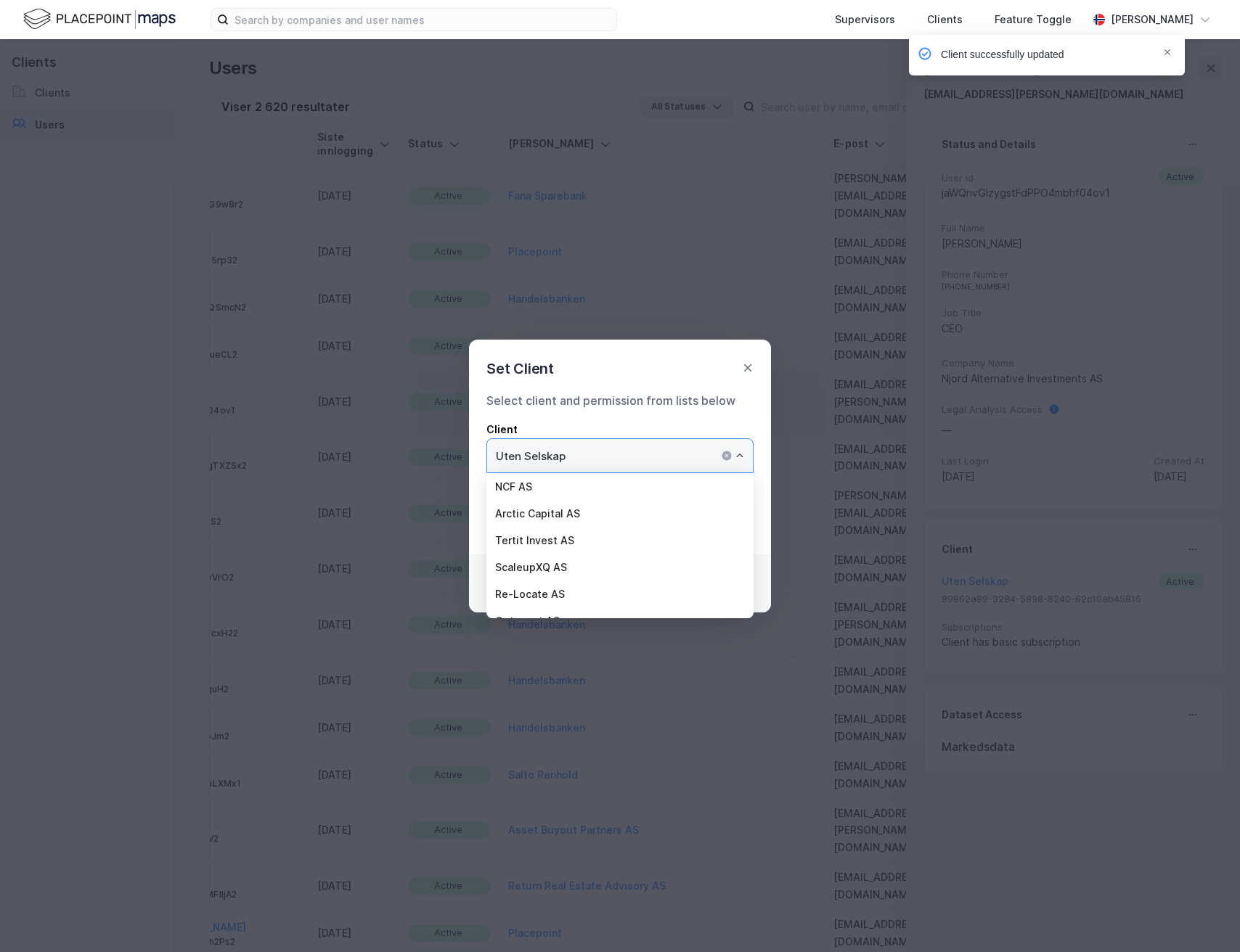
scroll to position [5696, 0]
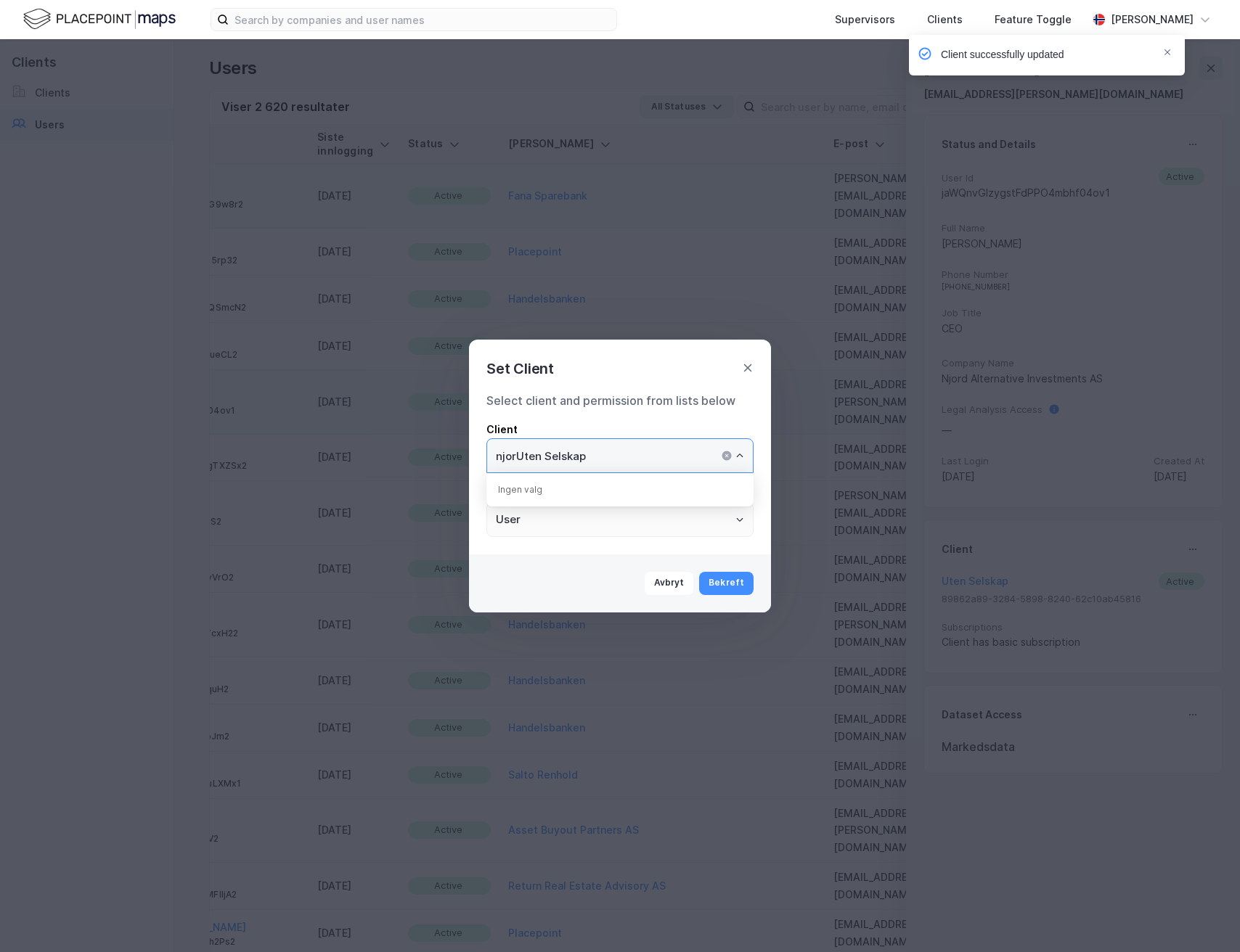
click at [741, 487] on div "Ingen valg" at bounding box center [620, 490] width 267 height 33
click at [681, 490] on div "Ingen valg" at bounding box center [620, 490] width 267 height 33
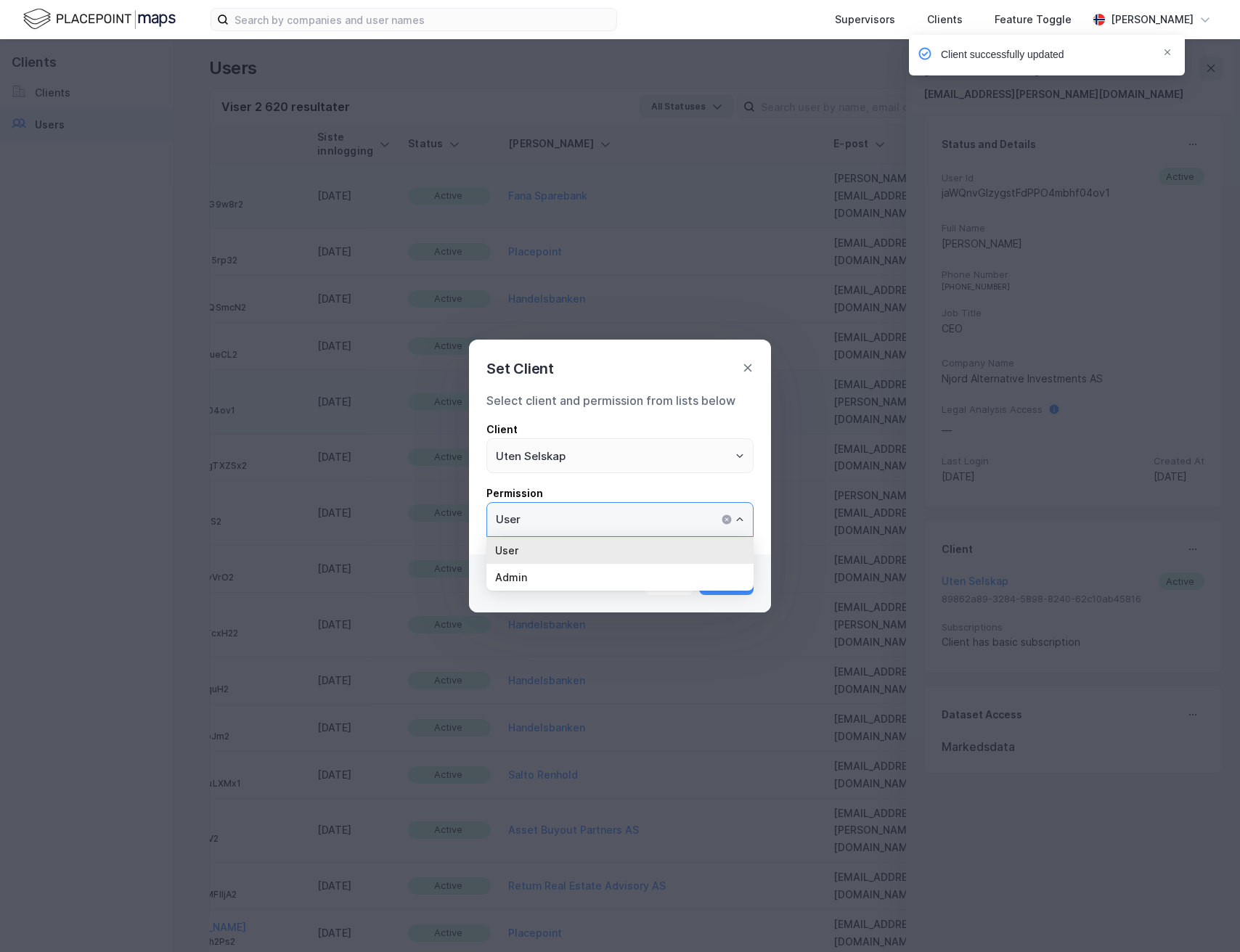
click at [678, 532] on input "User" at bounding box center [620, 519] width 266 height 33
click at [739, 460] on button "Uten Selskap" at bounding box center [739, 456] width 12 height 12
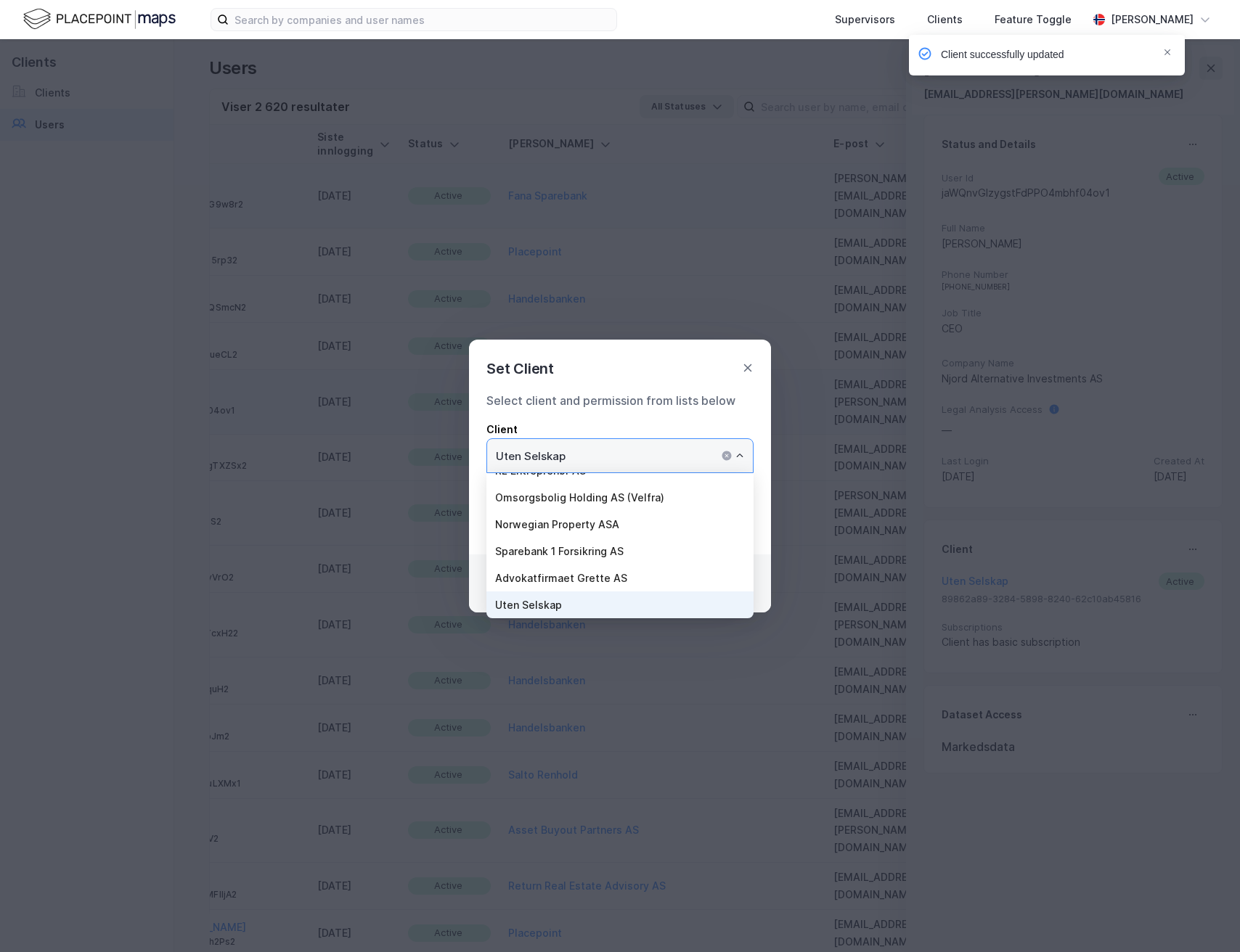
click at [639, 462] on input "Uten Selskap" at bounding box center [620, 456] width 266 height 33
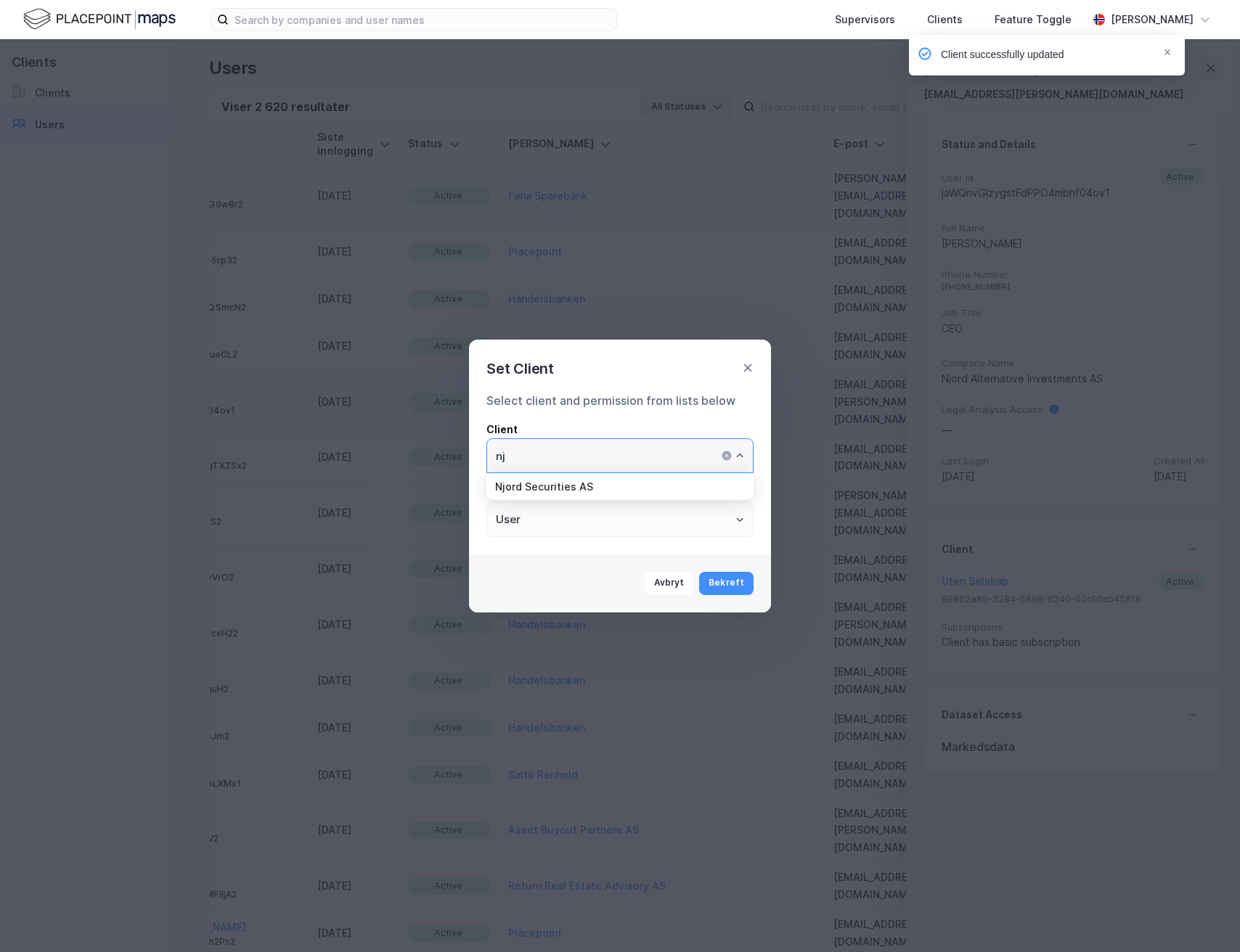
scroll to position [0, 0]
click at [602, 492] on li "Njord Securities AS" at bounding box center [620, 487] width 267 height 27
type input "Njord Securities AS"
click at [733, 579] on button "Bekreft" at bounding box center [726, 583] width 54 height 23
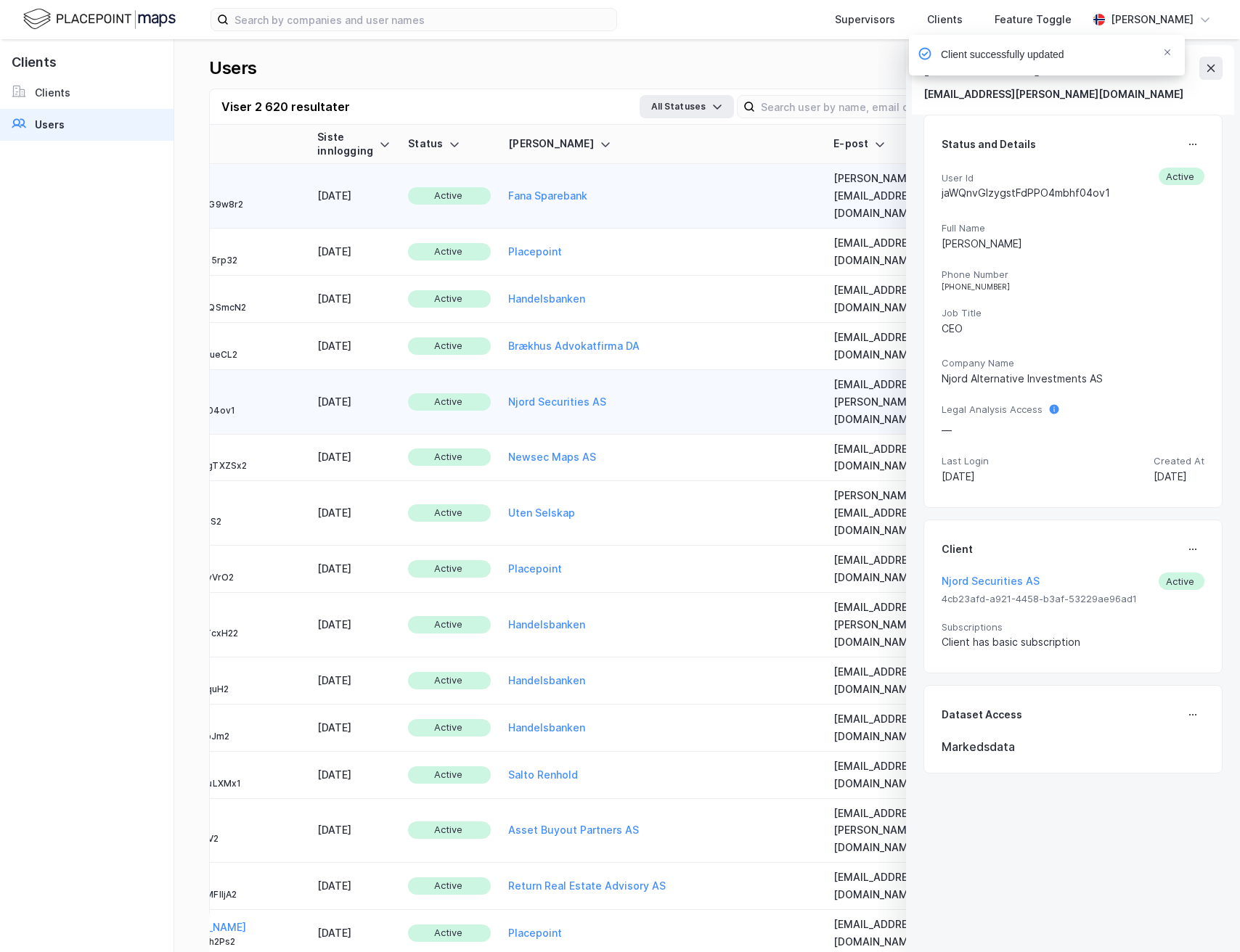
click at [1201, 70] on div "Client successfully updated" at bounding box center [1090, 59] width 276 height 48
click at [1219, 67] on div "Client successfully updated" at bounding box center [1090, 59] width 276 height 48
click at [78, 119] on link "Users" at bounding box center [86, 125] width 174 height 32
click at [1212, 73] on div "Client successfully updated" at bounding box center [1090, 59] width 276 height 48
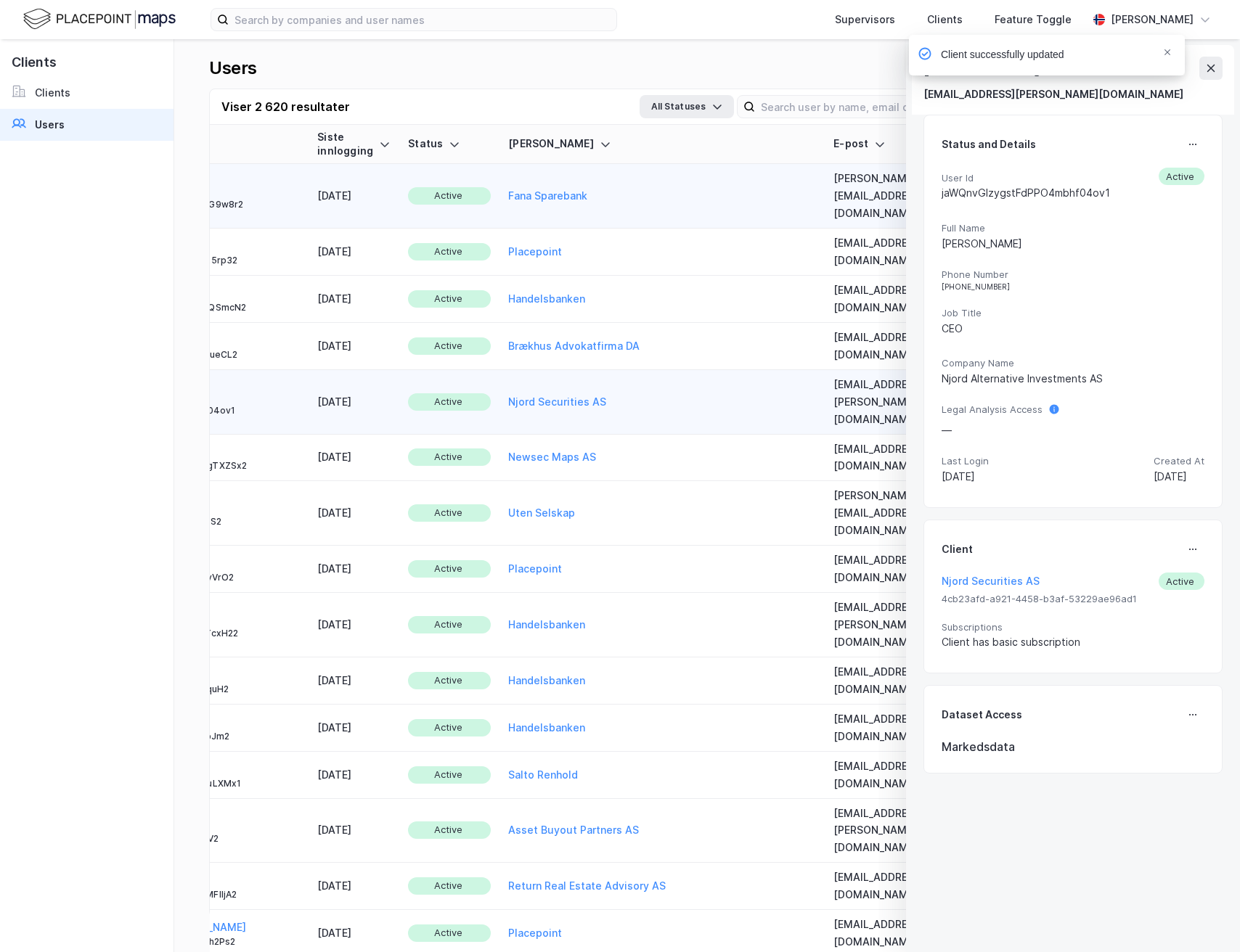
click at [1212, 63] on div "Client successfully updated" at bounding box center [1090, 59] width 276 height 48
click at [1166, 53] on icon "Notifications Alt+T" at bounding box center [1167, 52] width 9 height 9
click at [1207, 68] on div "Supervisors Clients Feature Toggle Andreas Vestadmin Magnus Lund magnus.lund@nj…" at bounding box center [620, 476] width 1240 height 952
click at [1206, 70] on icon at bounding box center [1211, 68] width 12 height 12
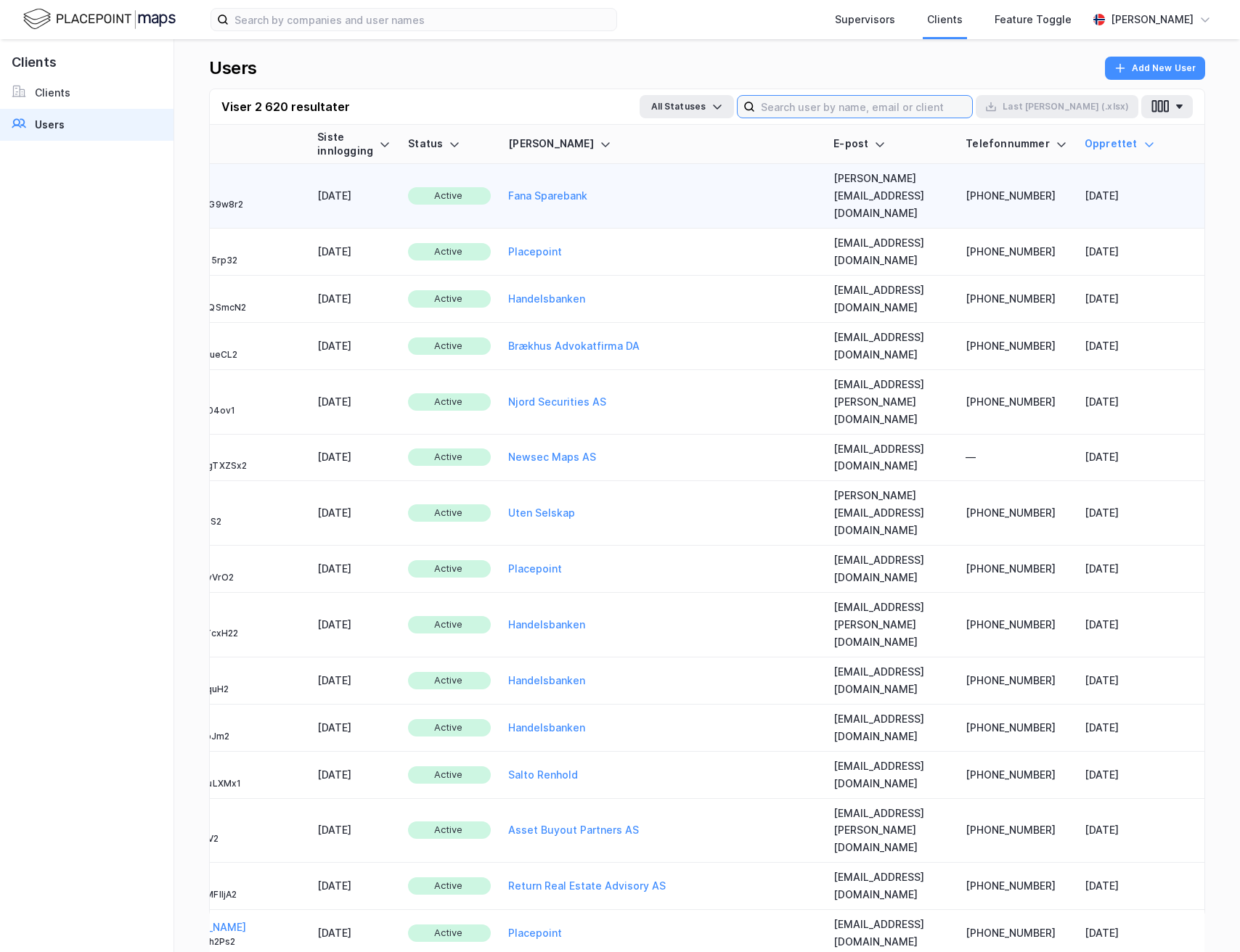
click at [906, 105] on input at bounding box center [863, 107] width 217 height 22
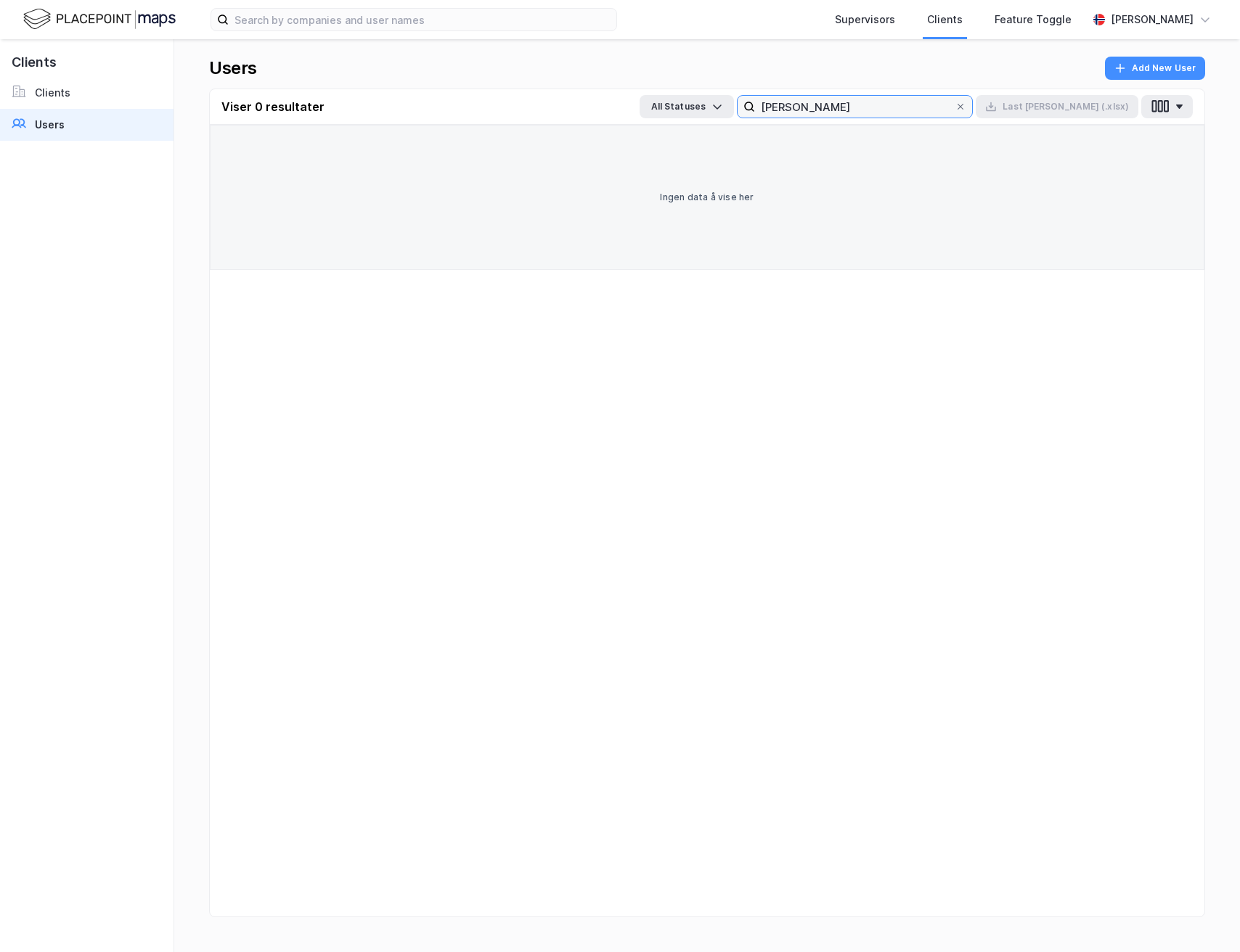
click at [875, 104] on input "maren sm" at bounding box center [854, 107] width 200 height 22
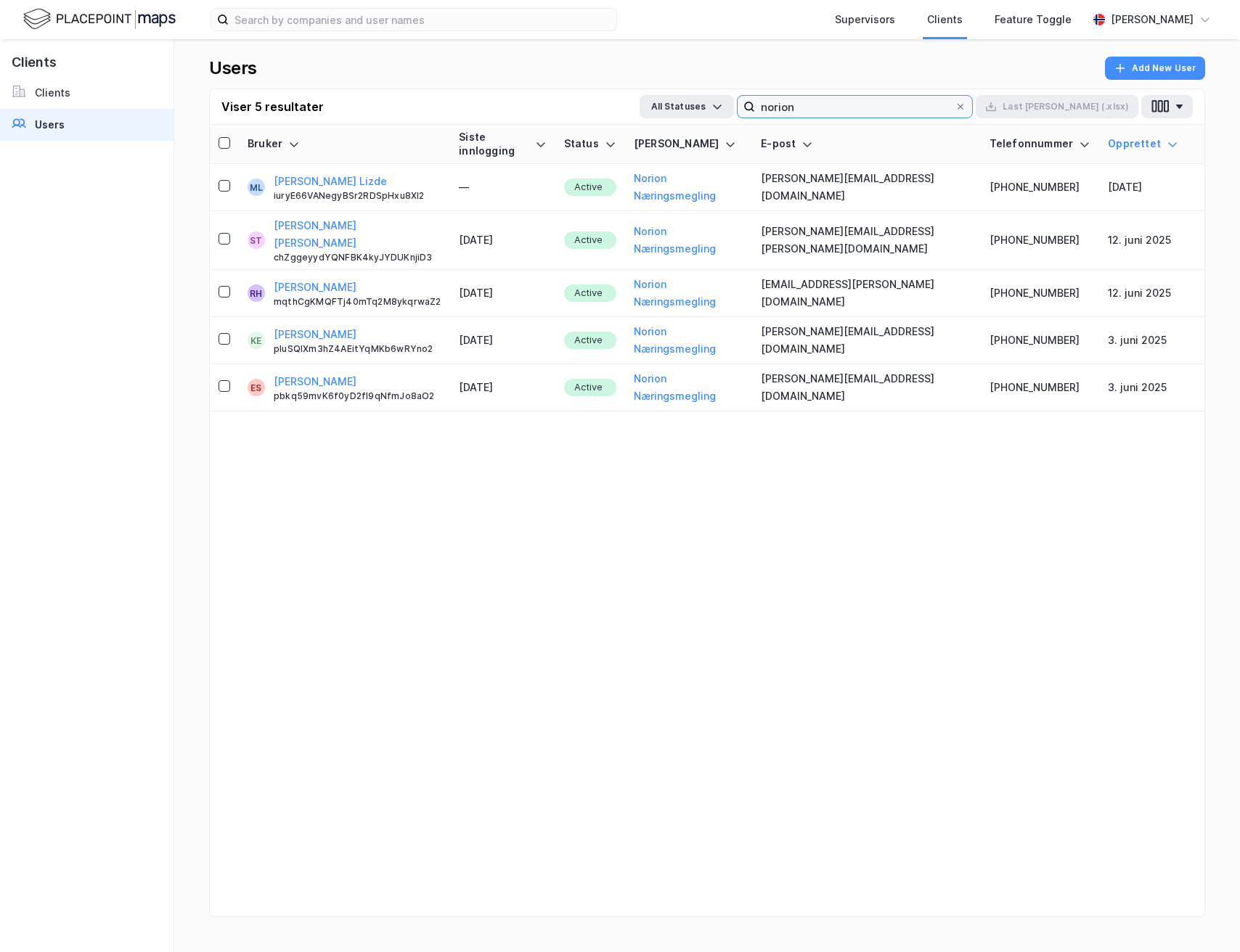
click at [875, 104] on input "norion" at bounding box center [854, 107] width 200 height 22
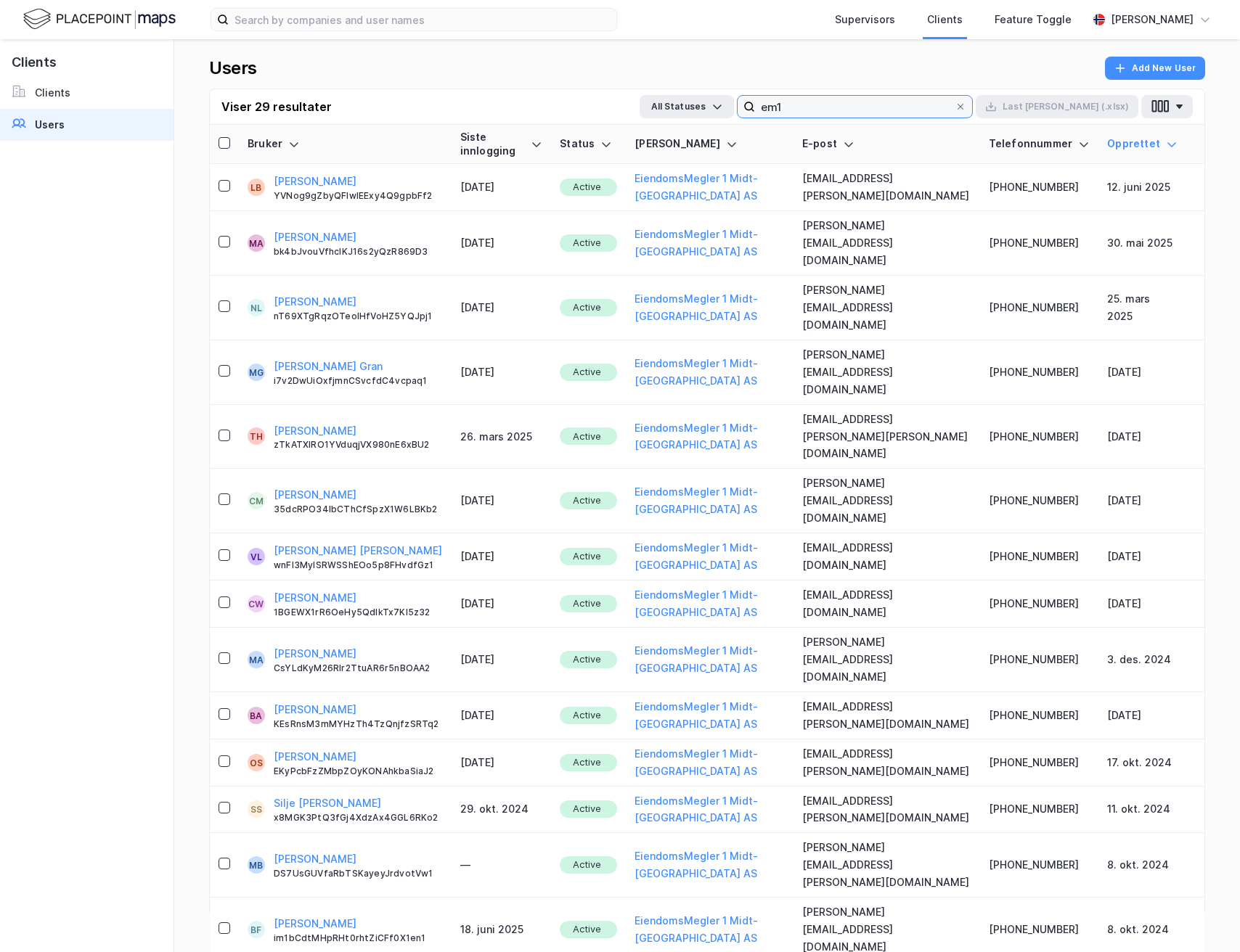
type input "em1"
click at [1116, 22] on div "[PERSON_NAME]" at bounding box center [1152, 20] width 83 height 17
click at [163, 13] on img at bounding box center [100, 19] width 153 height 25
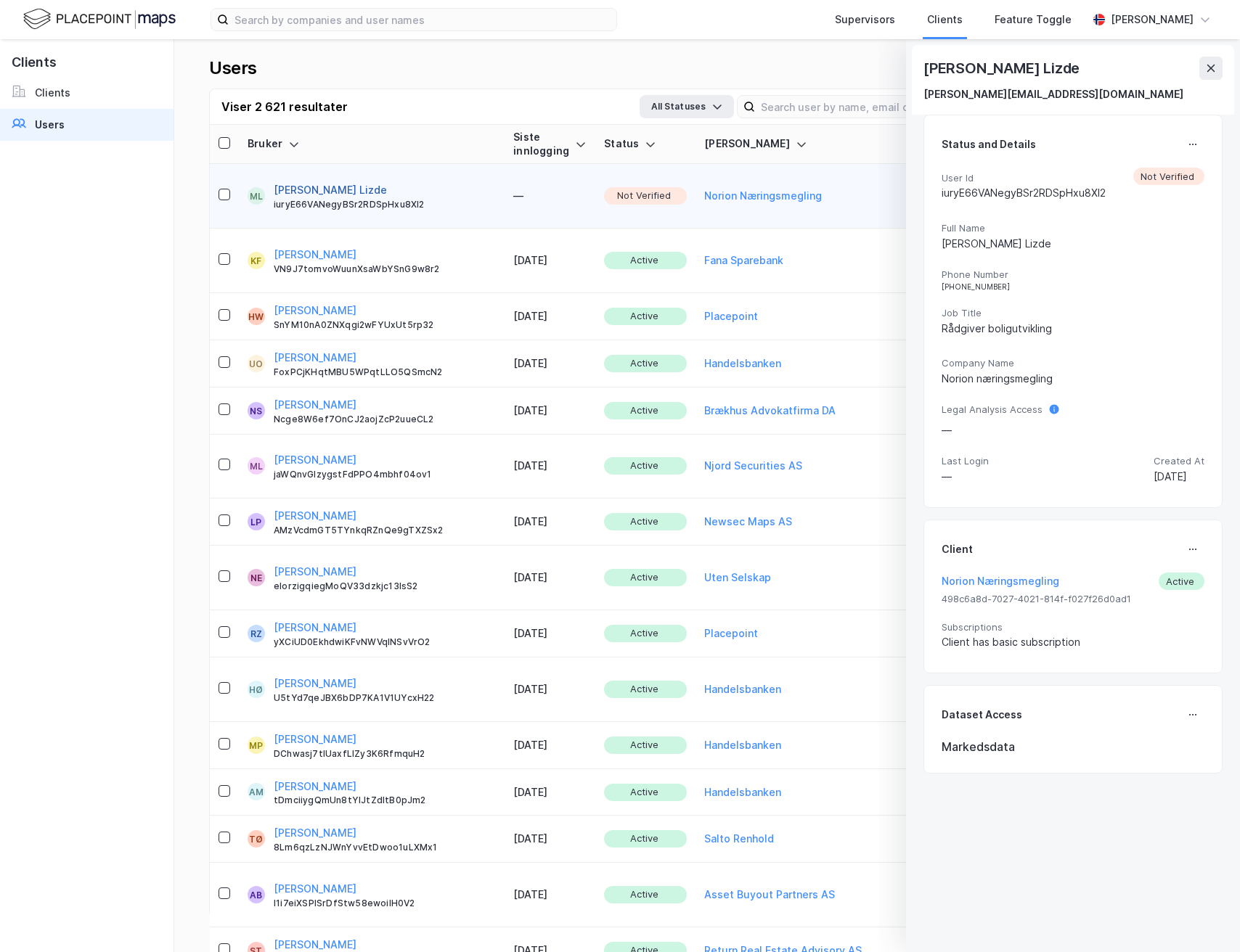
click at [368, 182] on button "[PERSON_NAME] Lizde" at bounding box center [331, 190] width 113 height 17
click at [1193, 134] on button at bounding box center [1193, 145] width 23 height 23
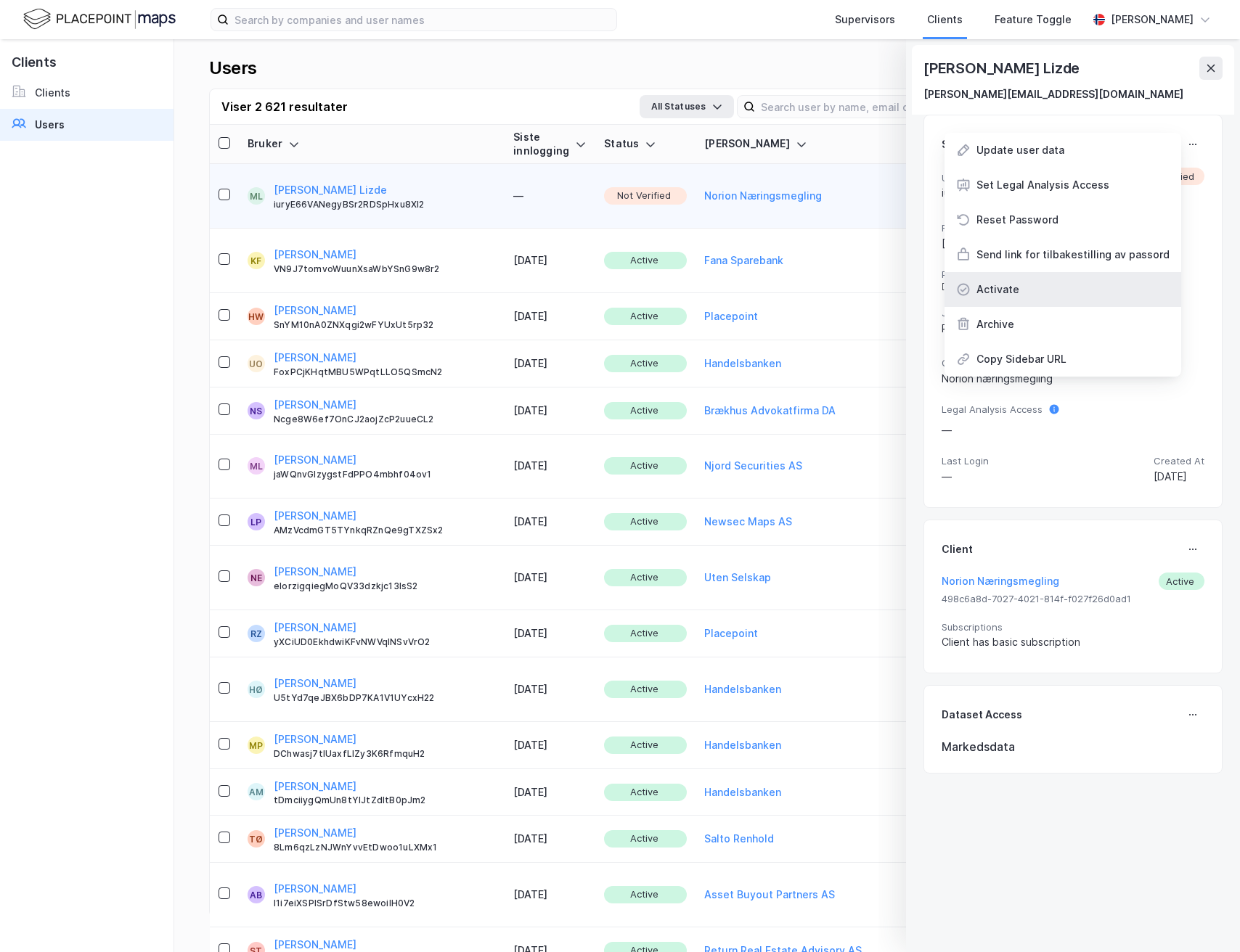
click at [1108, 275] on div "Activate" at bounding box center [1063, 290] width 237 height 35
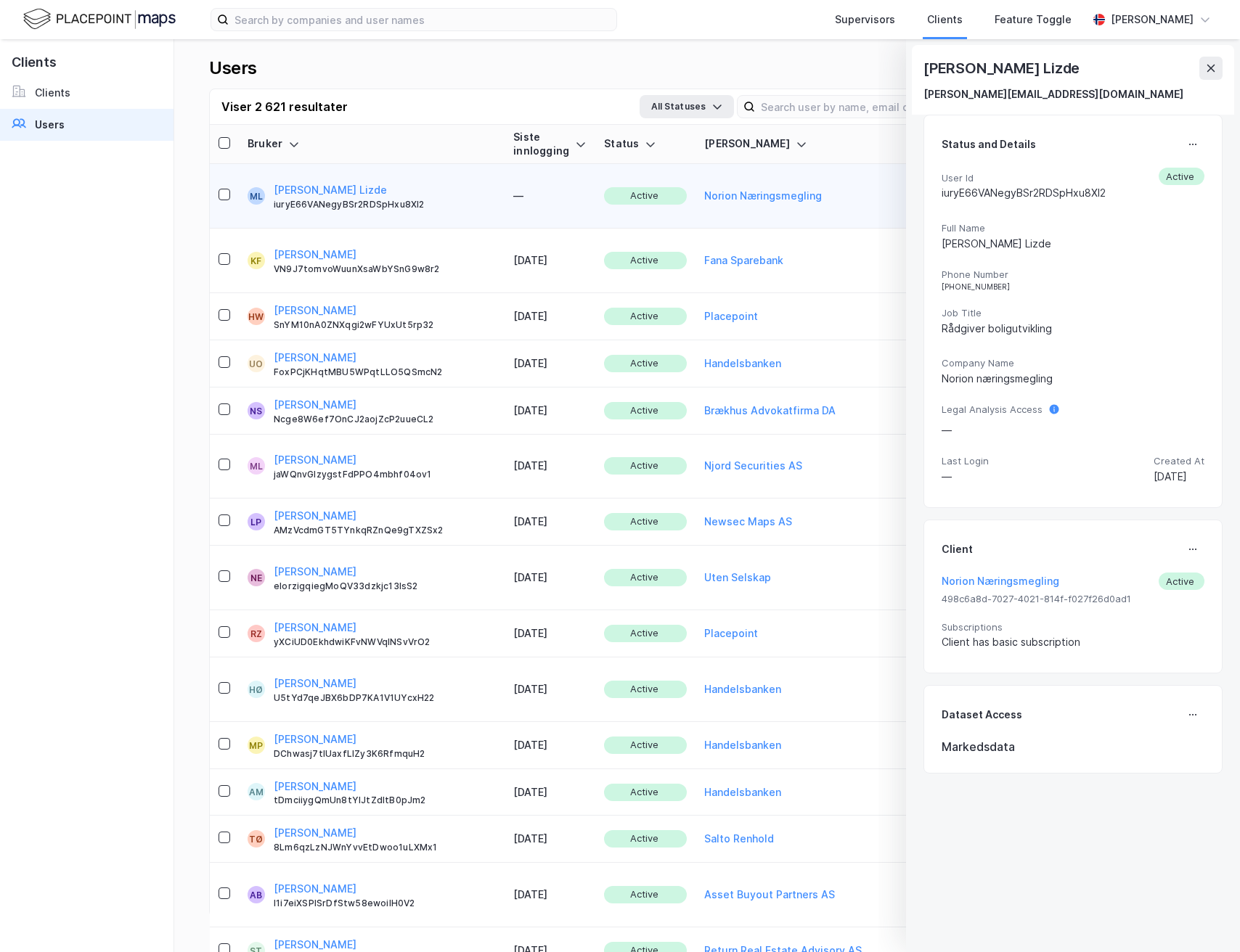
click at [1221, 75] on button at bounding box center [1211, 68] width 23 height 23
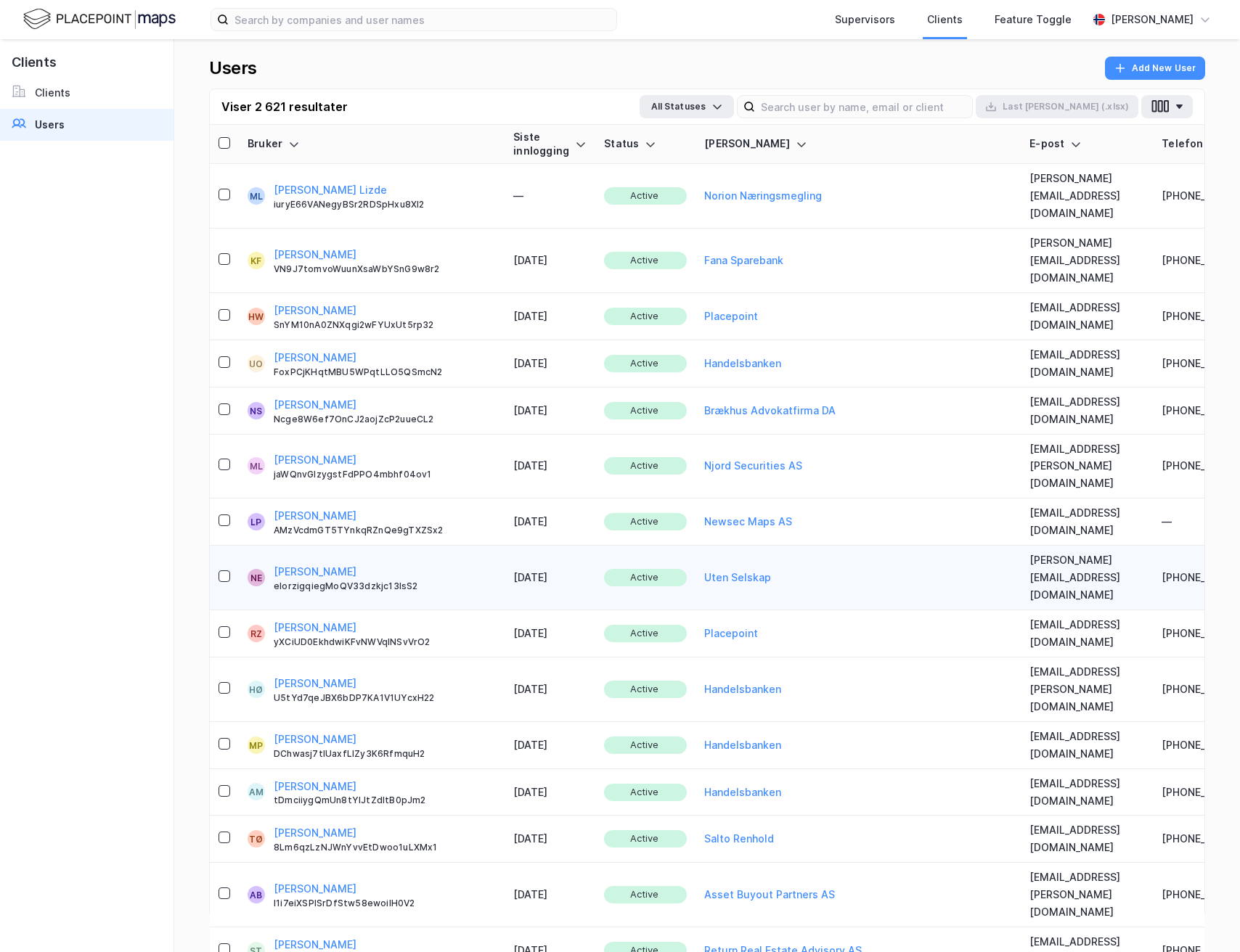
click at [763, 569] on div "Uten Selskap" at bounding box center [858, 577] width 308 height 17
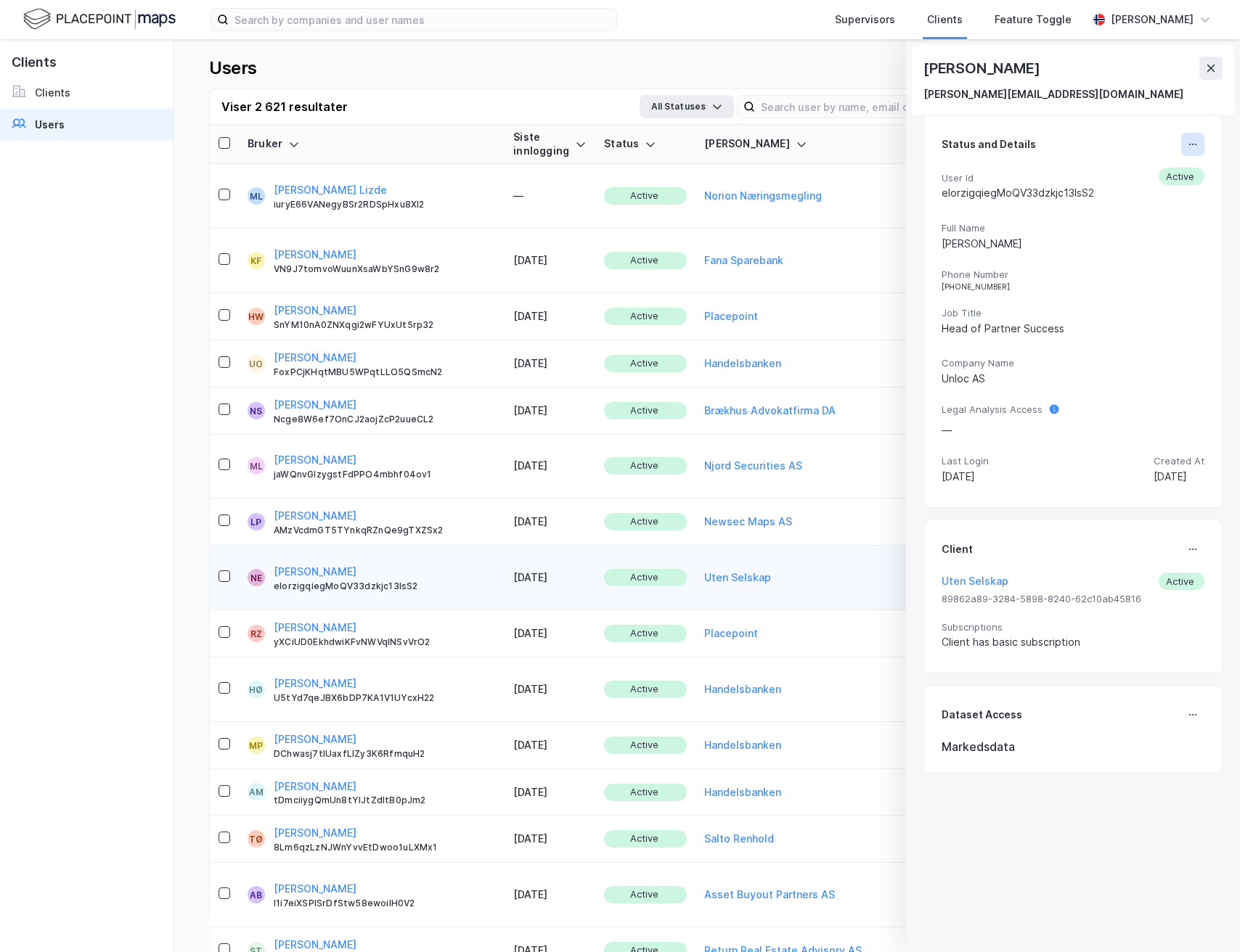
click at [1191, 140] on icon at bounding box center [1193, 145] width 12 height 12
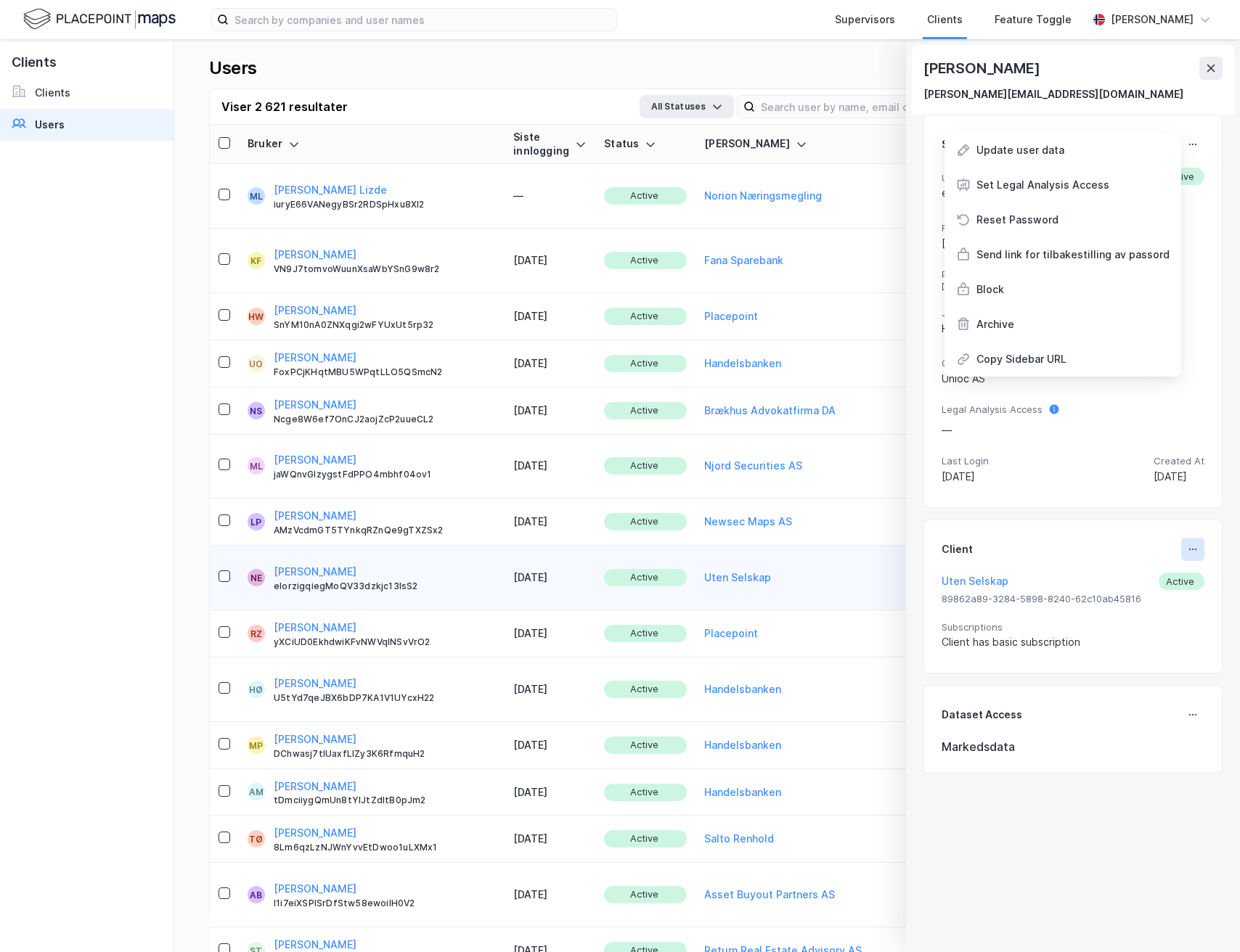
click at [1200, 557] on button at bounding box center [1193, 549] width 23 height 23
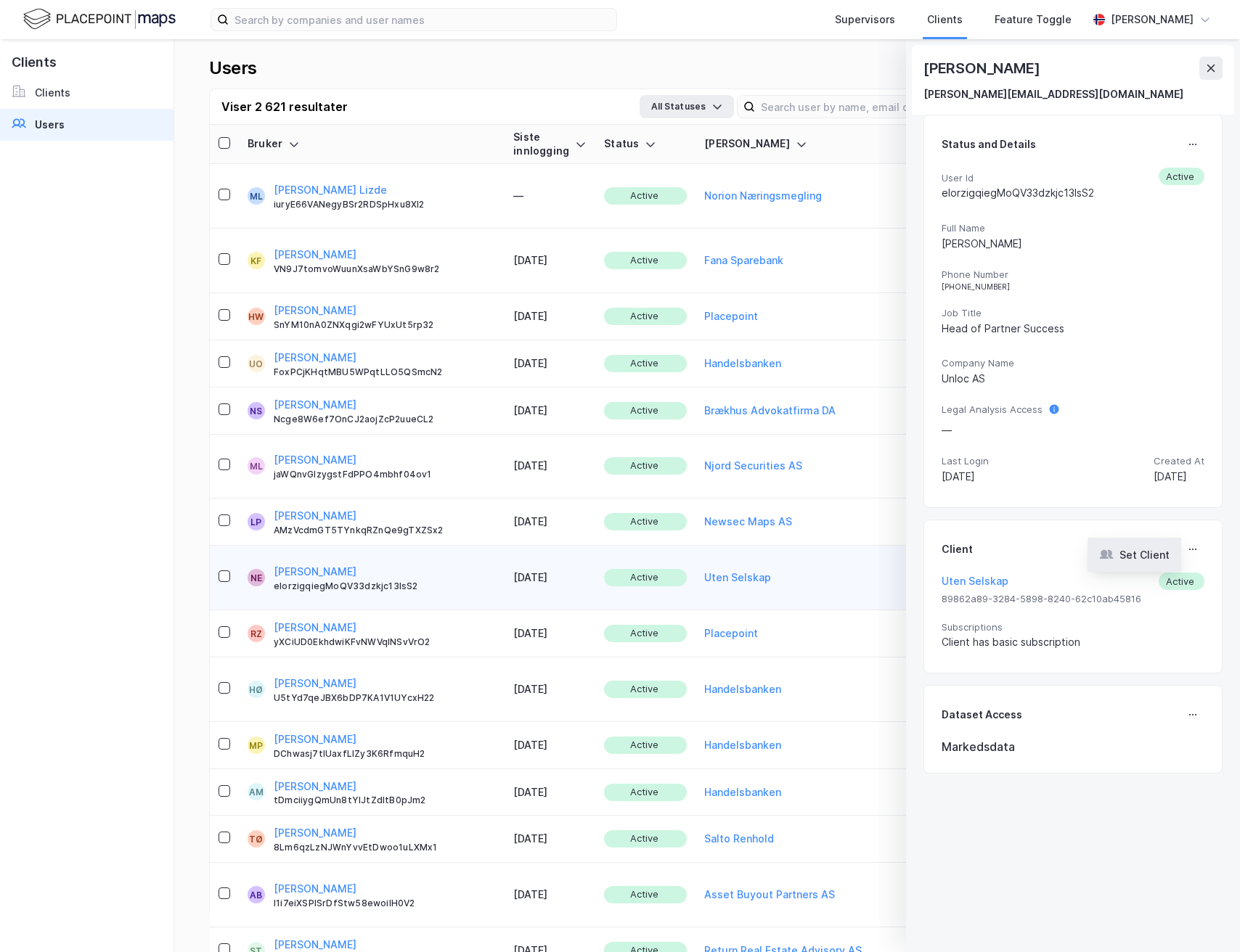
click at [1151, 561] on div "Set Client" at bounding box center [1144, 555] width 50 height 17
click at [1191, 543] on icon at bounding box center [1193, 549] width 12 height 12
click at [1164, 548] on div "Set Client" at bounding box center [1144, 555] width 50 height 17
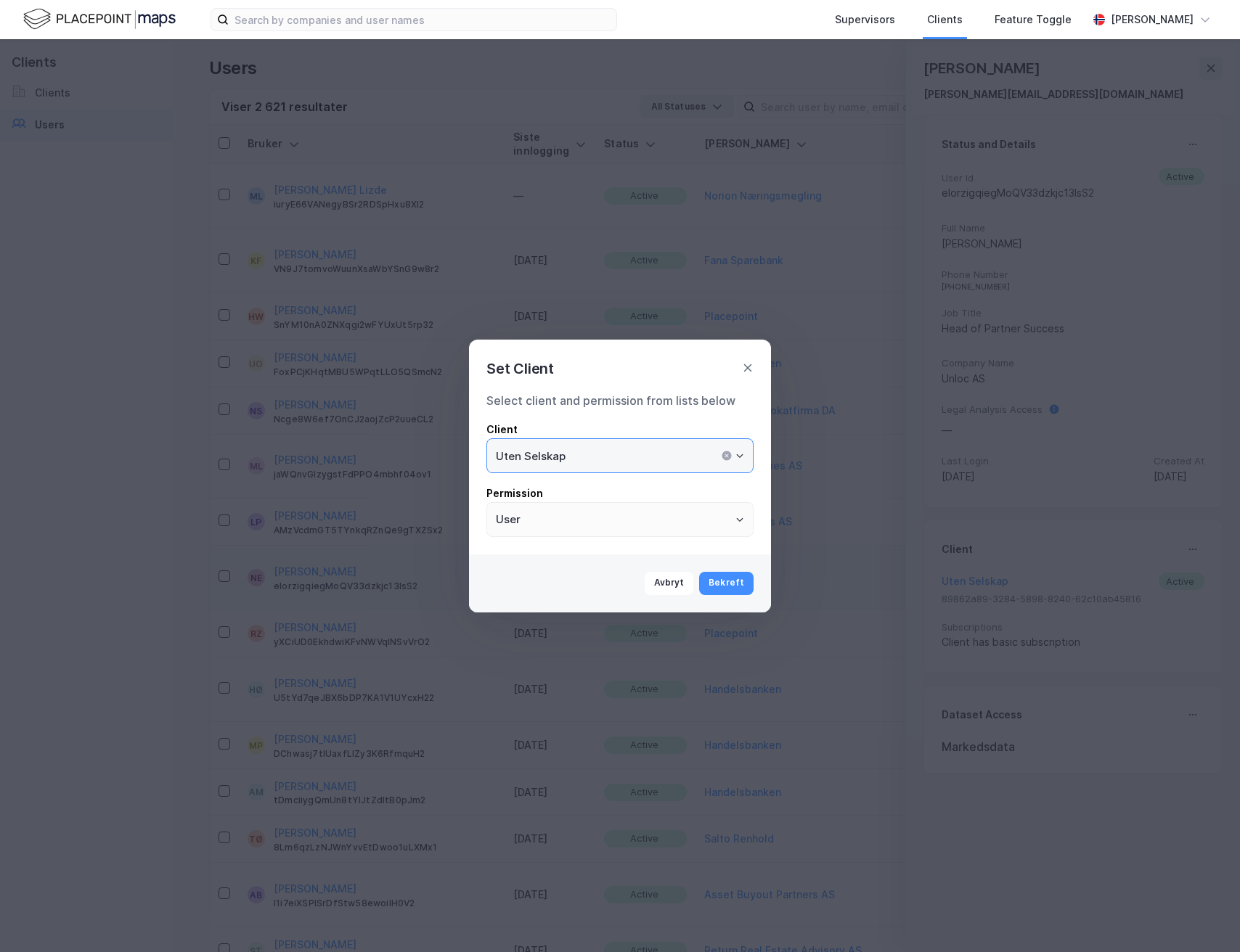
click at [638, 455] on input "Uten Selskap" at bounding box center [620, 456] width 266 height 33
click at [584, 486] on li "Unloc AS" at bounding box center [620, 487] width 267 height 27
type input "Unloc AS"
click at [722, 576] on button "Bekreft" at bounding box center [726, 583] width 54 height 23
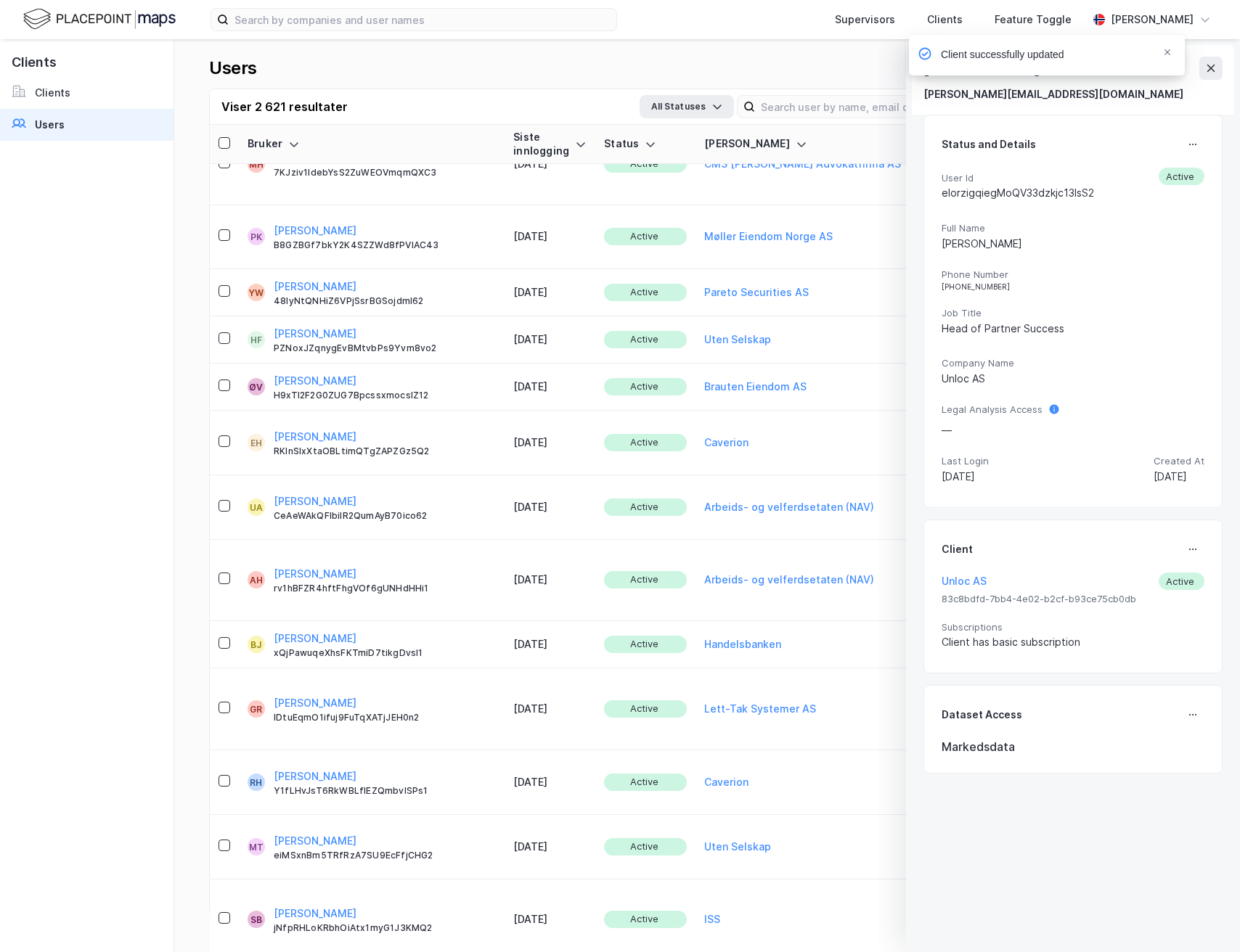
scroll to position [952, 0]
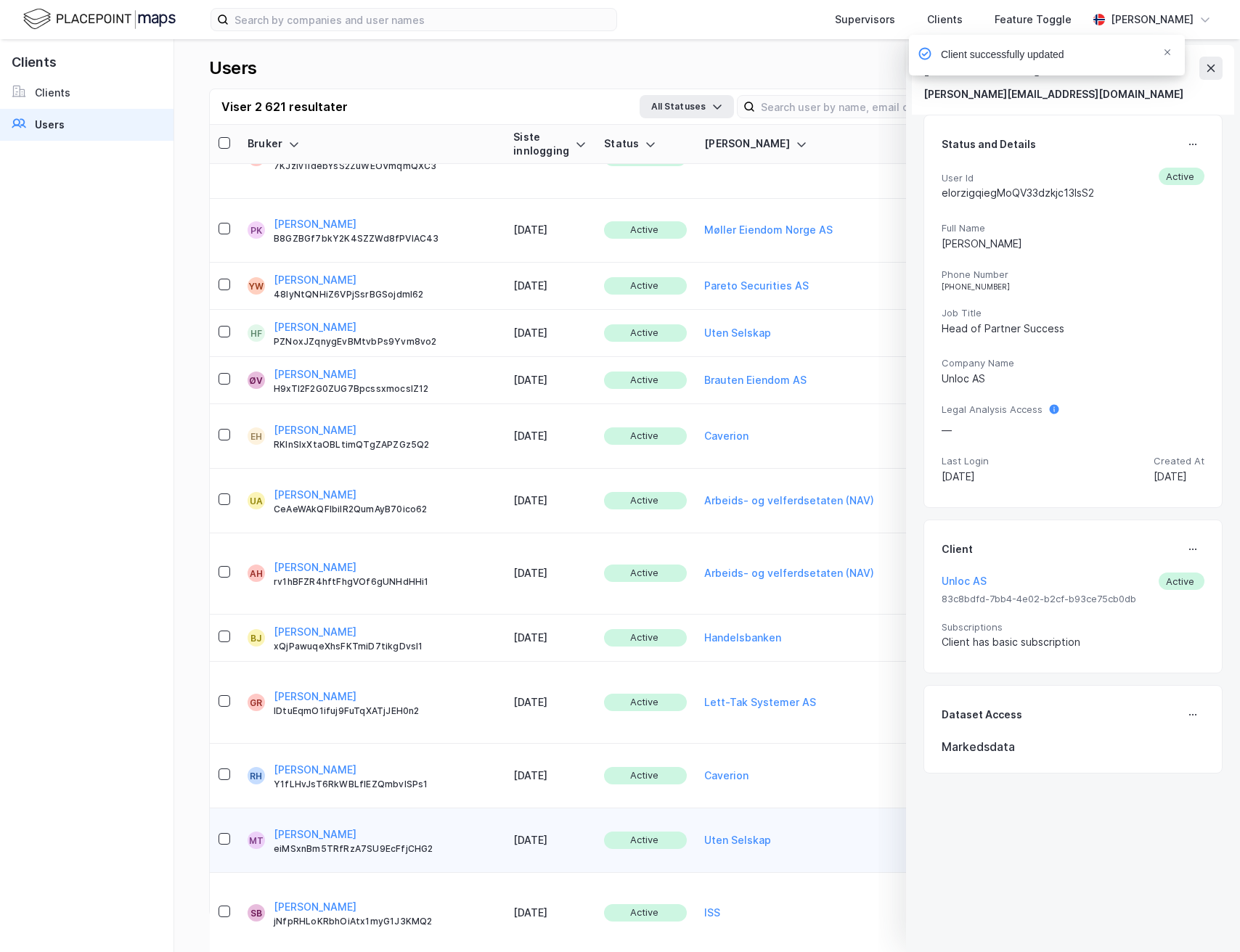
click at [729, 831] on div "Uten Selskap" at bounding box center [858, 840] width 308 height 17
click at [1199, 131] on div "Status and Details User Id eiMSxnBm5TRfRzA7SU9EcFfjCHG2 Active Full Name Marius…" at bounding box center [1073, 312] width 299 height 394
click at [1188, 548] on icon at bounding box center [1193, 549] width 12 height 12
click at [1168, 561] on div "Set Client" at bounding box center [1144, 555] width 50 height 17
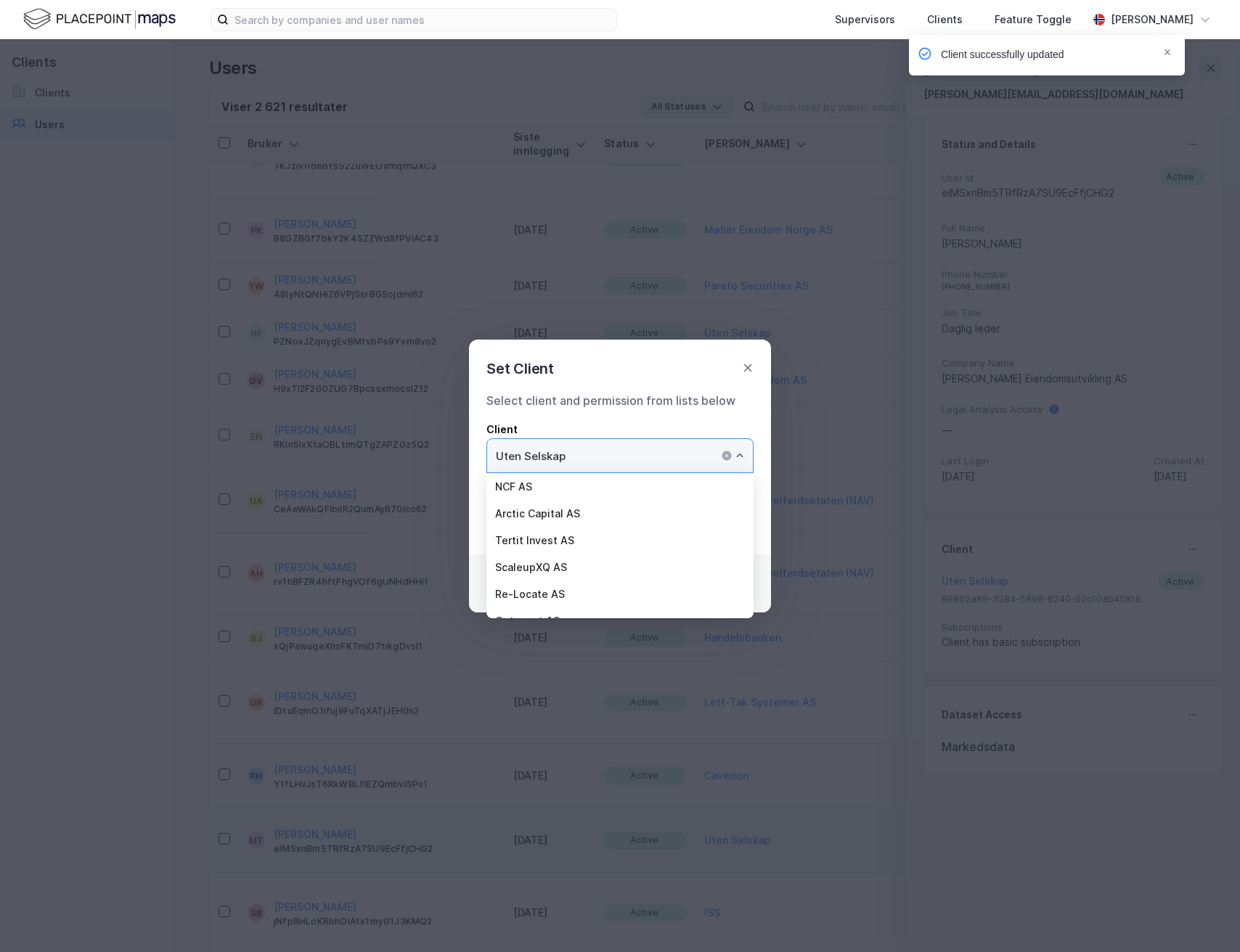
click at [657, 465] on input "Uten Selskap" at bounding box center [620, 456] width 266 height 33
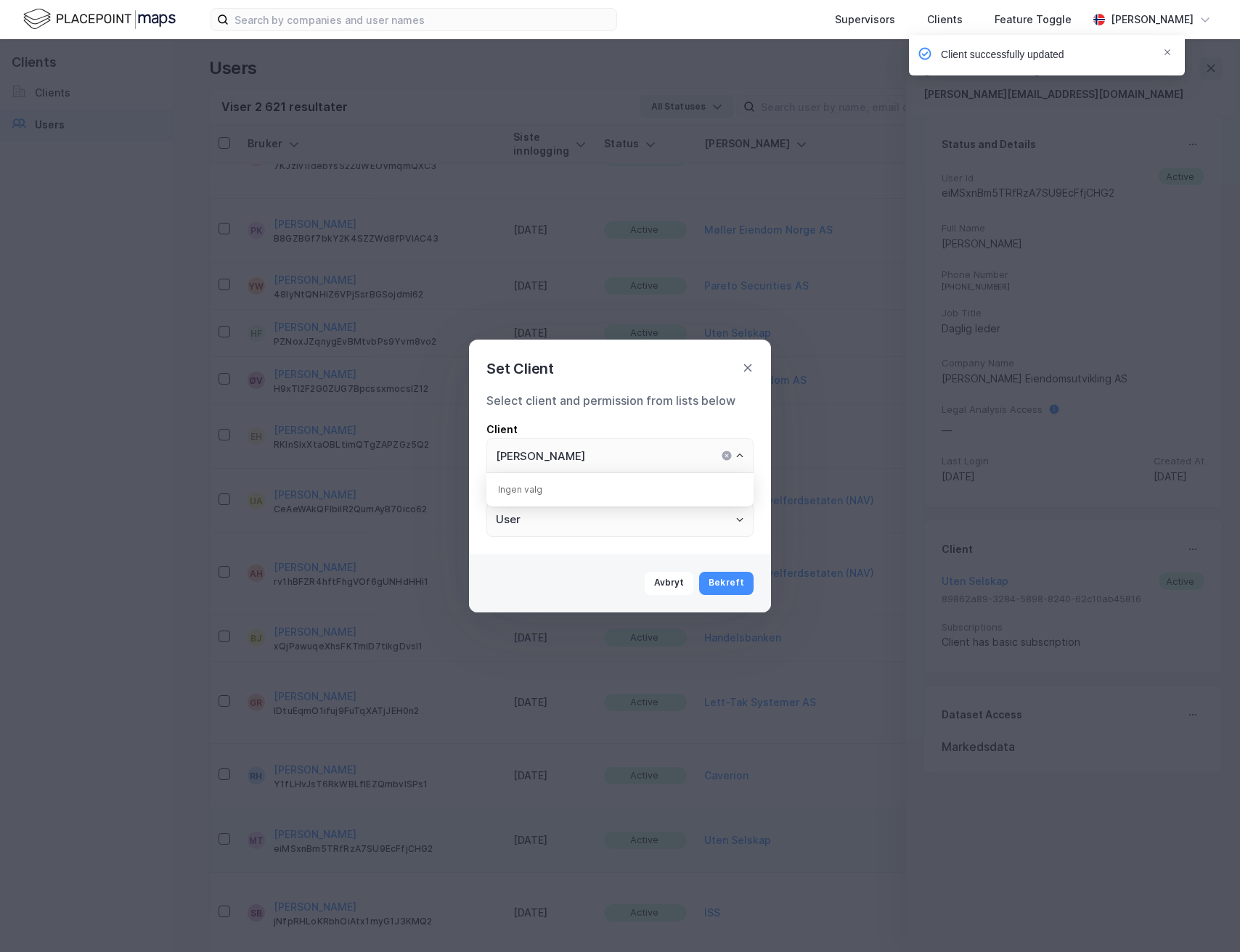
type input "Uten Selskap"
click at [548, 322] on div "Set Client Select client and permission from lists below Client Uten Selskap Pe…" at bounding box center [620, 476] width 1240 height 952
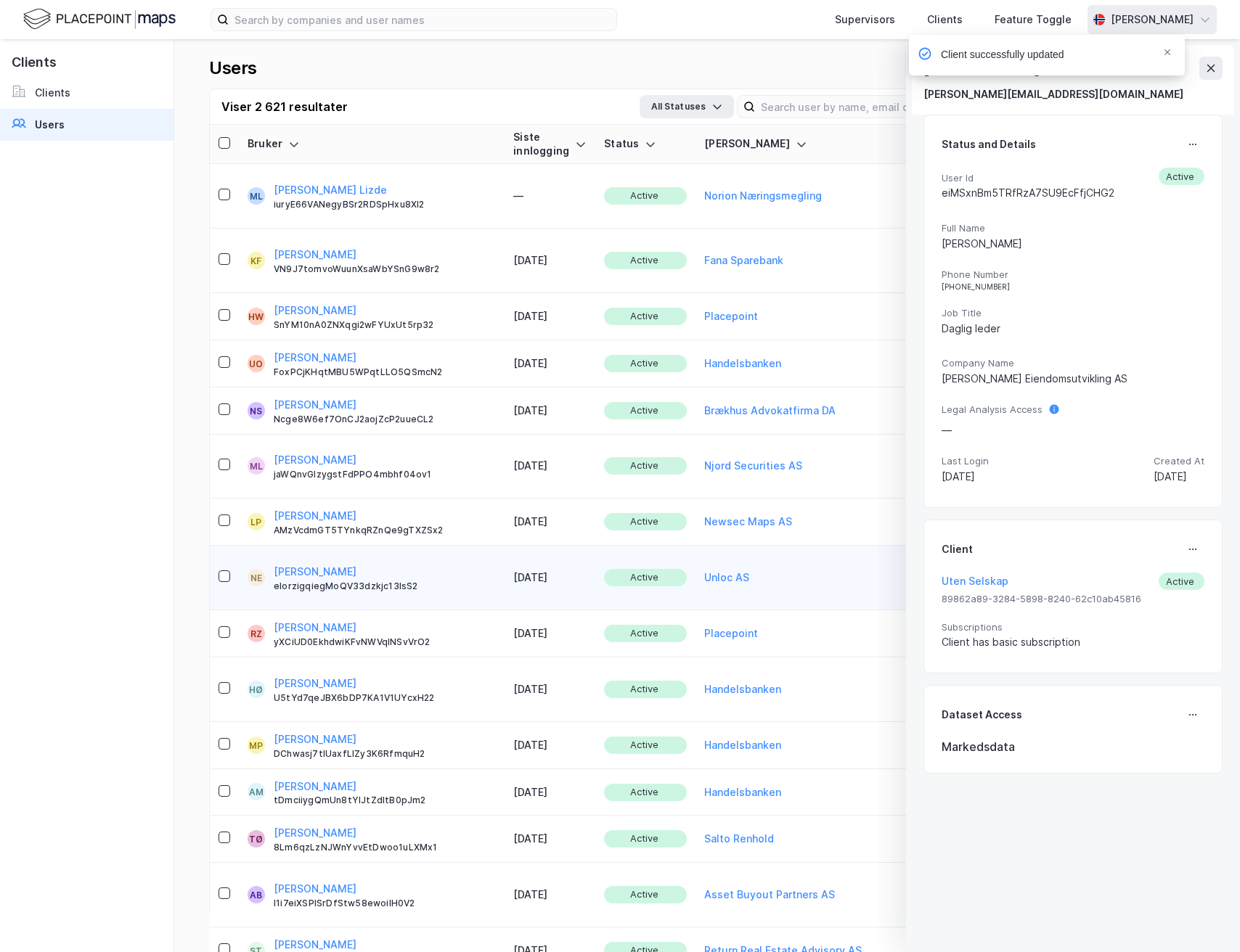
click at [1175, 20] on div "[PERSON_NAME]" at bounding box center [1152, 20] width 83 height 17
click at [1172, 51] on span "Notifications Alt+T" at bounding box center [1167, 52] width 12 height 12
click at [1178, 27] on div "[PERSON_NAME]" at bounding box center [1152, 20] width 129 height 29
click at [1129, 81] on div "Logg ut" at bounding box center [1122, 89] width 189 height 35
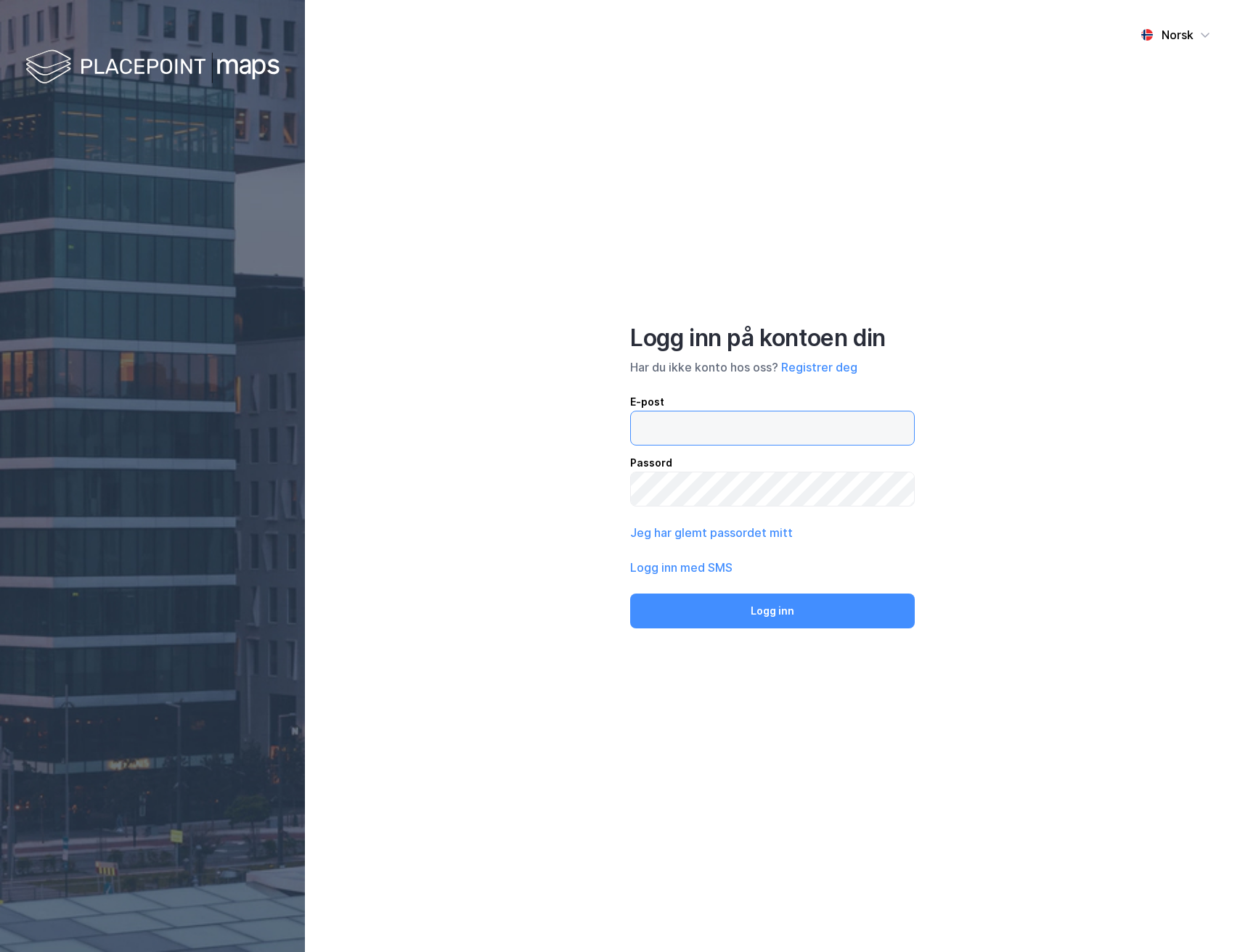
click at [737, 440] on input "email" at bounding box center [772, 428] width 283 height 33
type input "[PERSON_NAME][EMAIL_ADDRESS][DOMAIN_NAME]"
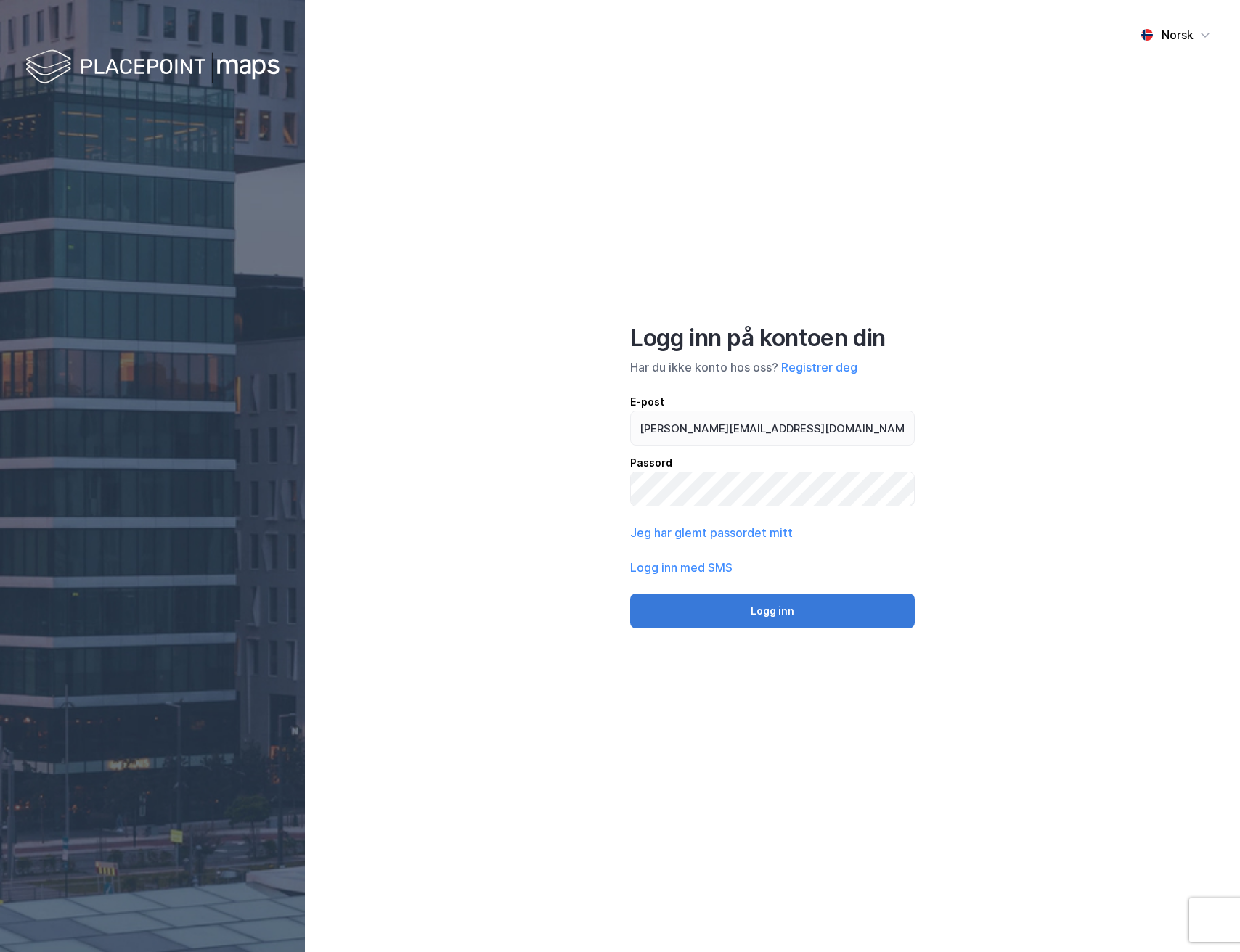
click at [778, 615] on button "Logg inn" at bounding box center [772, 611] width 285 height 35
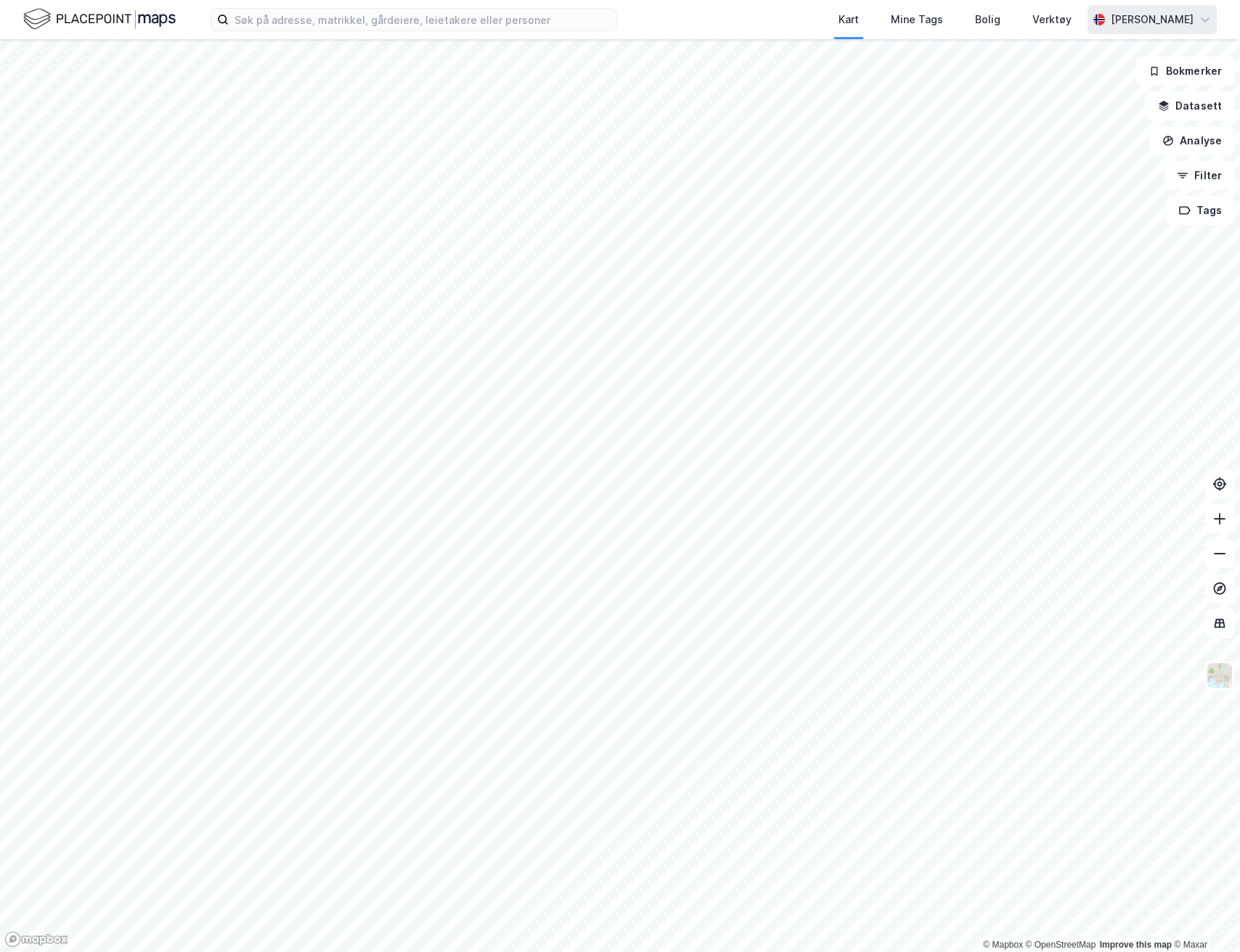
click at [1125, 27] on div "[PERSON_NAME]" at bounding box center [1152, 20] width 83 height 17
click at [1103, 99] on div "Åpne Supervisor portalen" at bounding box center [1122, 89] width 189 height 35
click at [1209, 111] on button "Datasett" at bounding box center [1190, 106] width 89 height 29
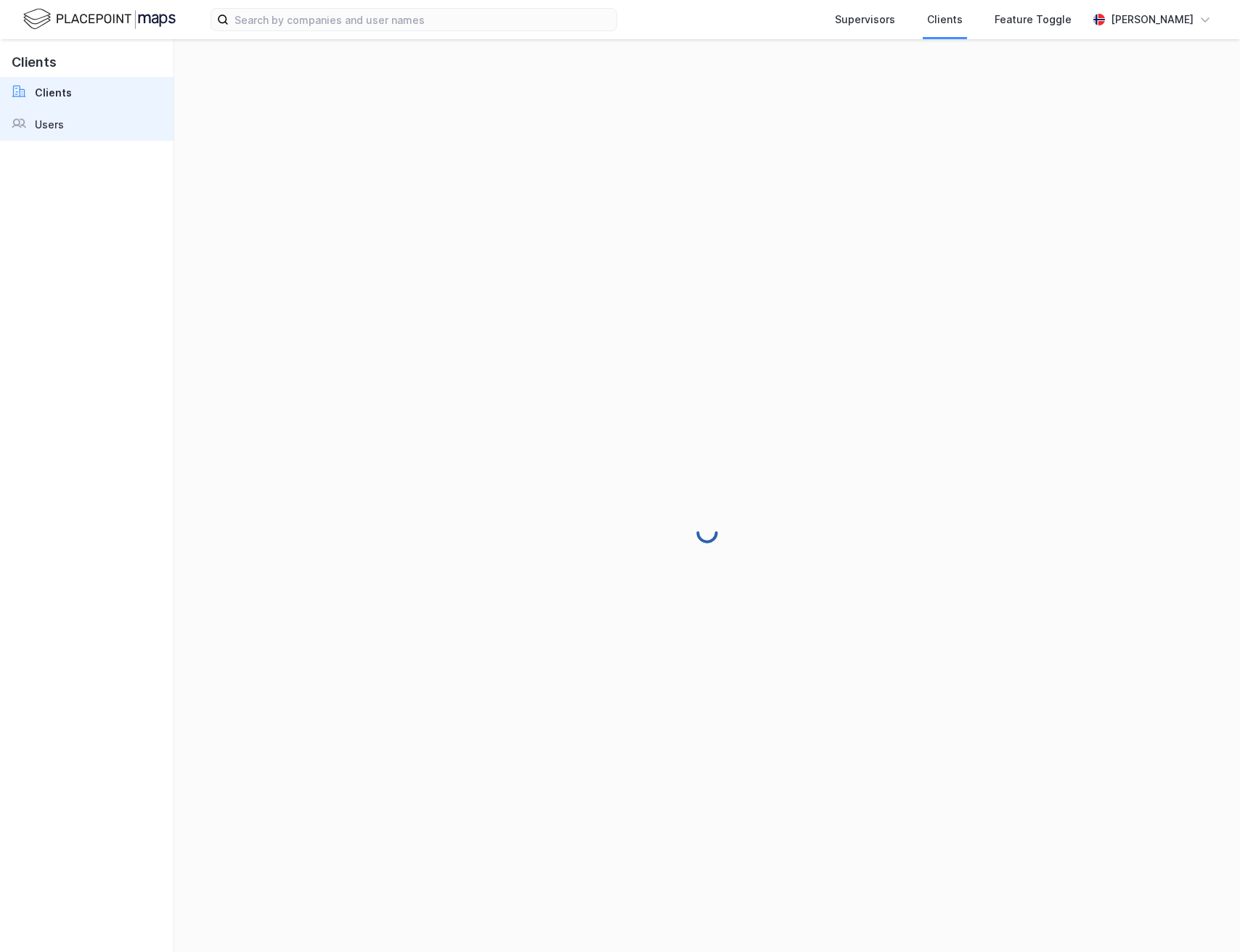
click at [80, 124] on link "Users" at bounding box center [86, 125] width 174 height 32
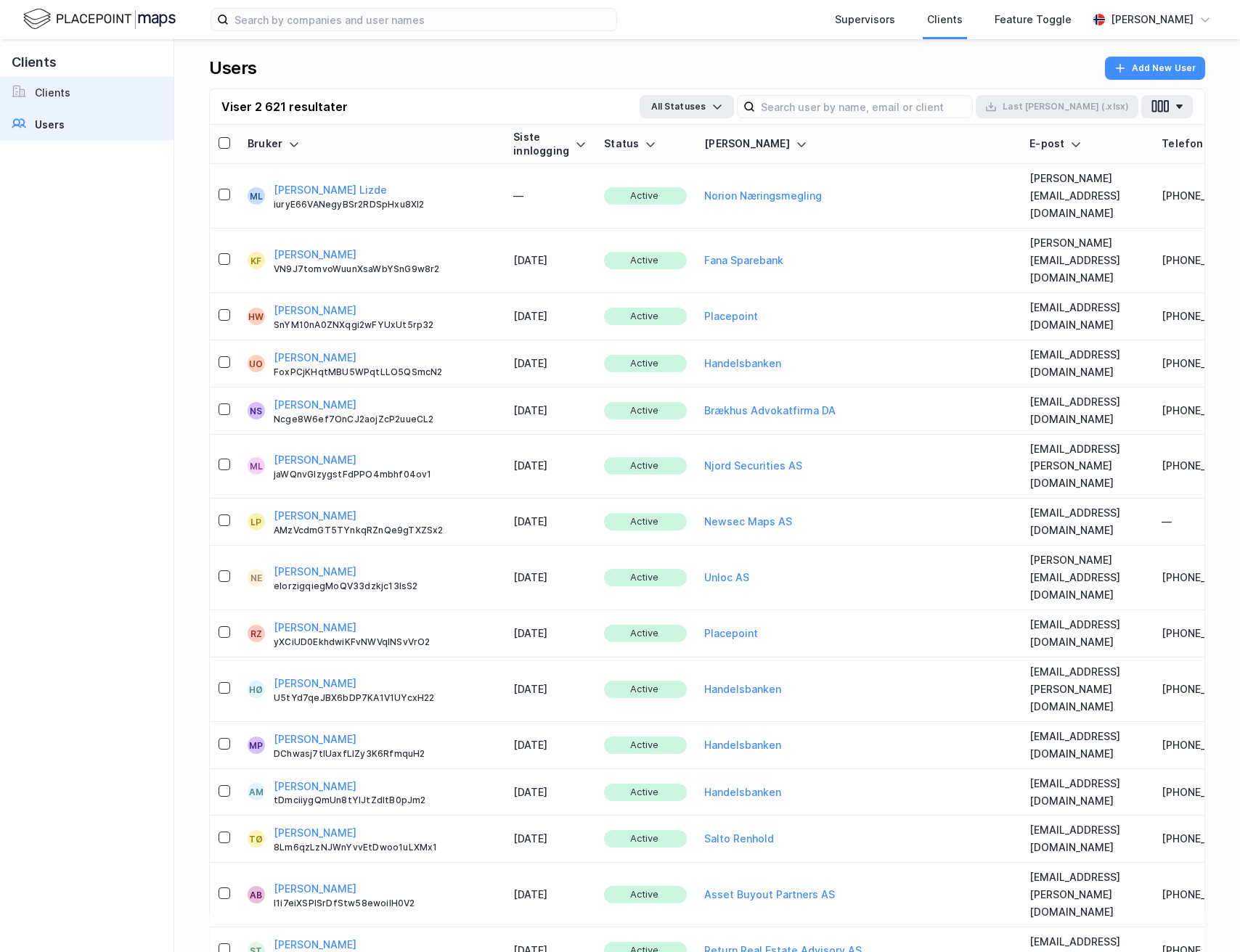
click at [117, 99] on link "Clients" at bounding box center [86, 93] width 174 height 32
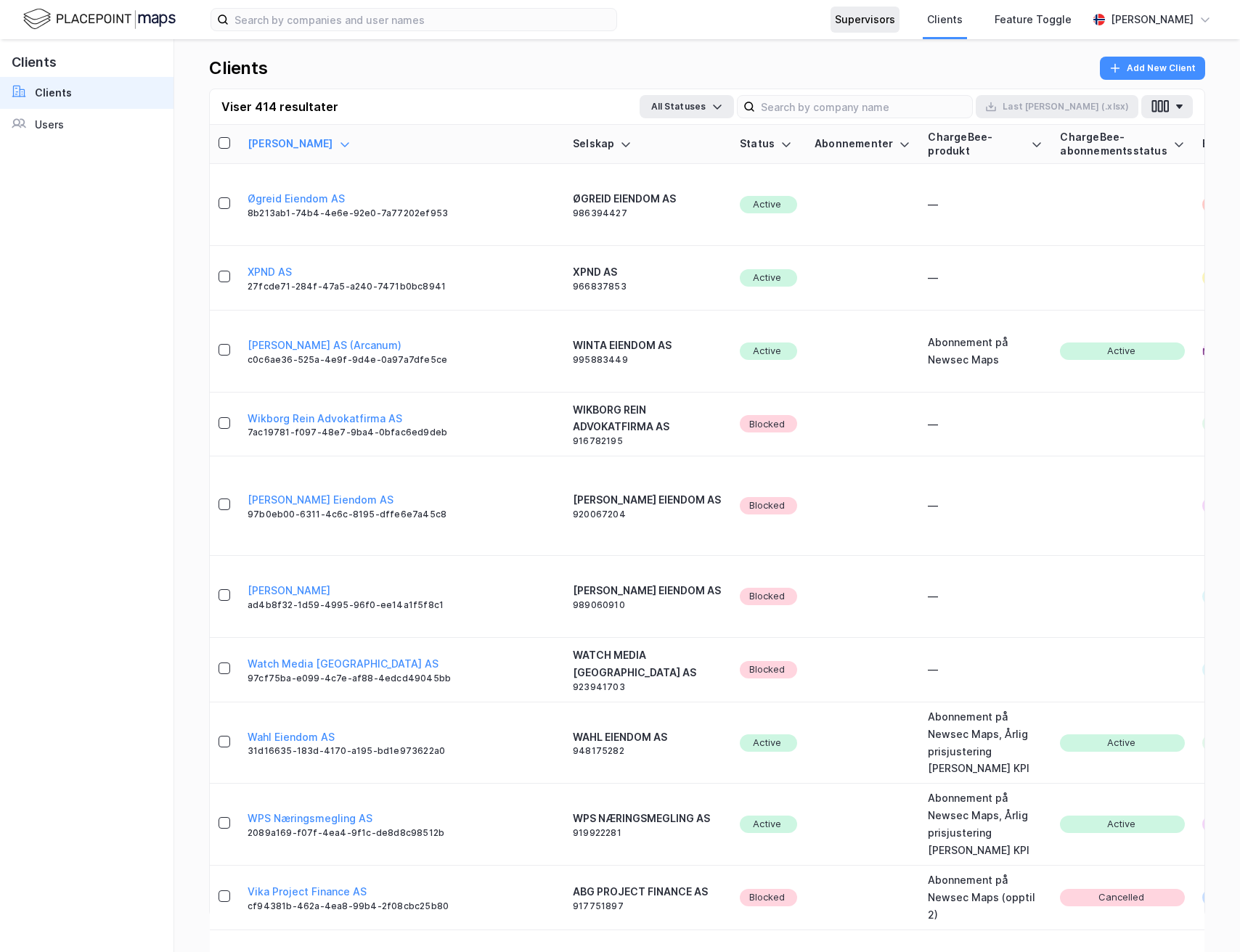
click at [843, 15] on div "Supervisors" at bounding box center [864, 20] width 60 height 17
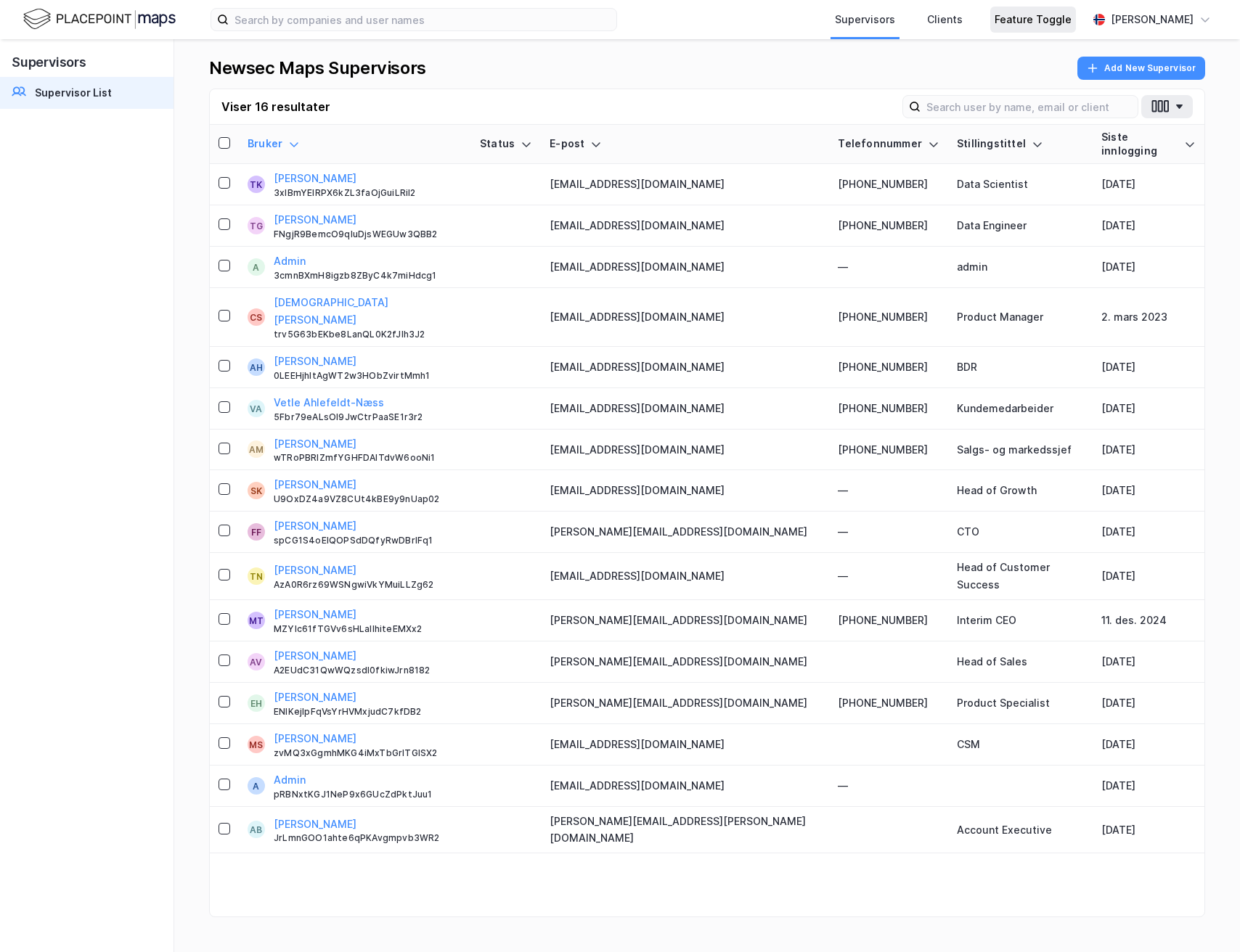
click at [1048, 17] on div "Feature Toggle" at bounding box center [1033, 20] width 77 height 17
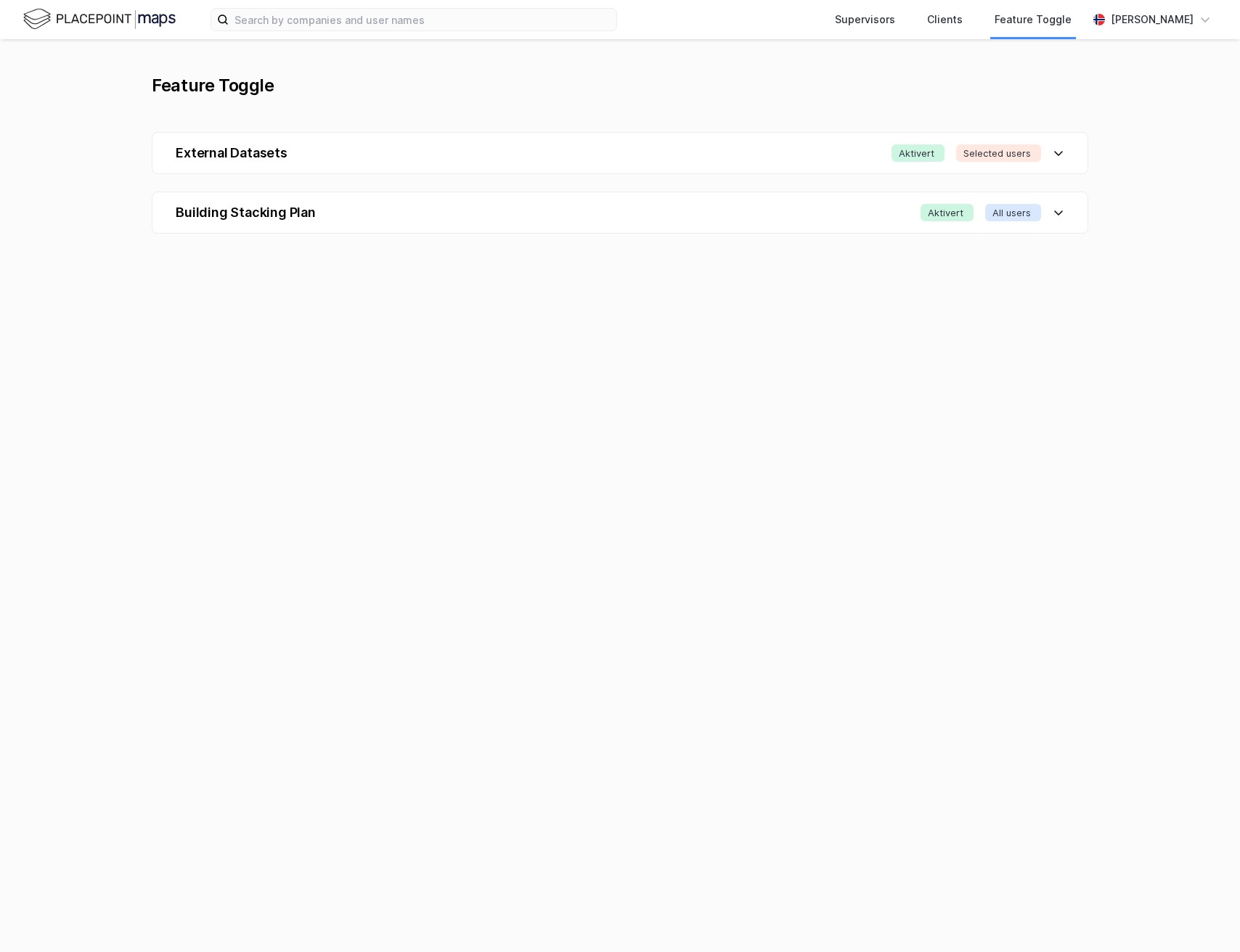
click at [819, 155] on div "External Datasets Aktivert Selected users" at bounding box center [620, 153] width 935 height 41
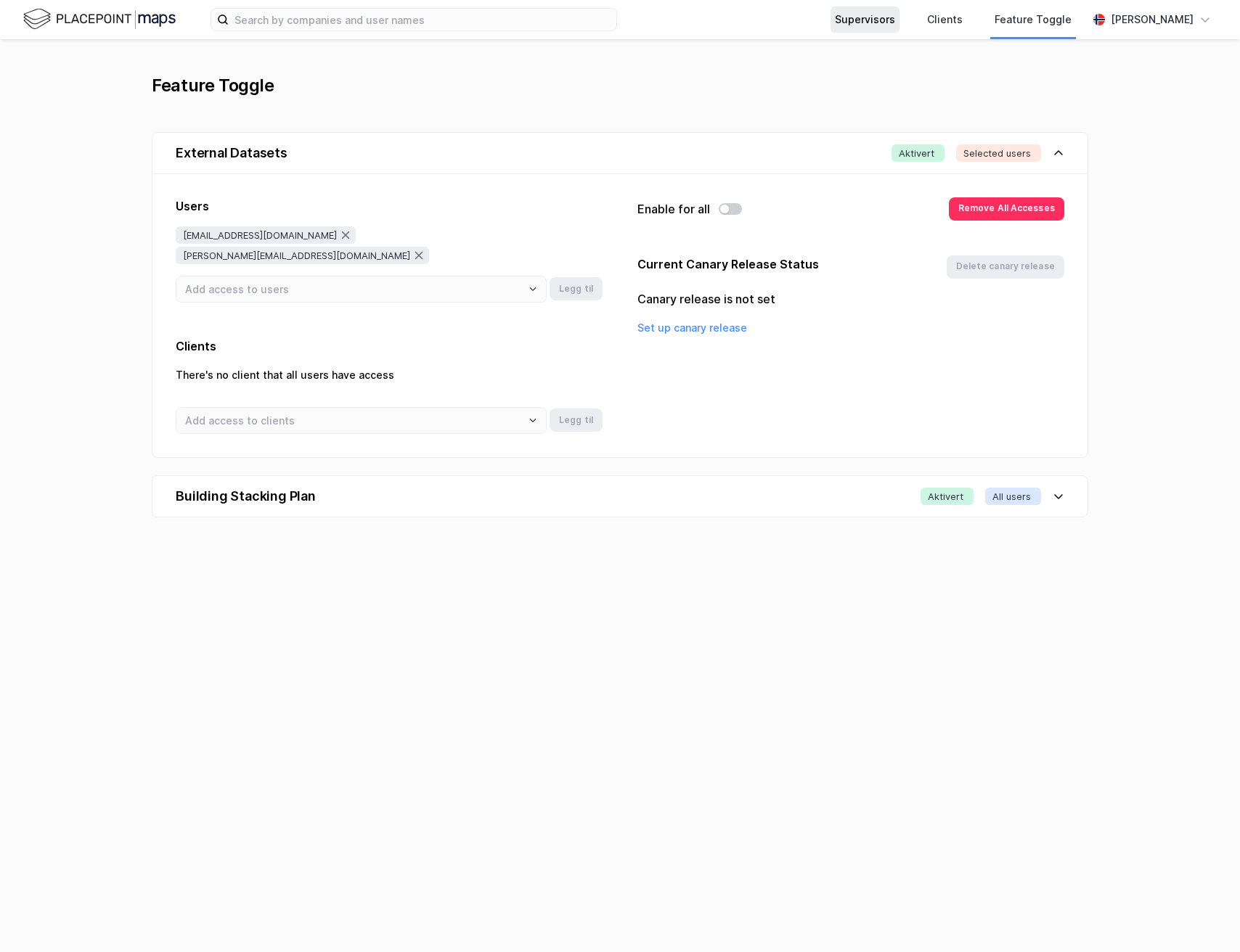
click at [879, 23] on div "Supervisors" at bounding box center [864, 20] width 60 height 17
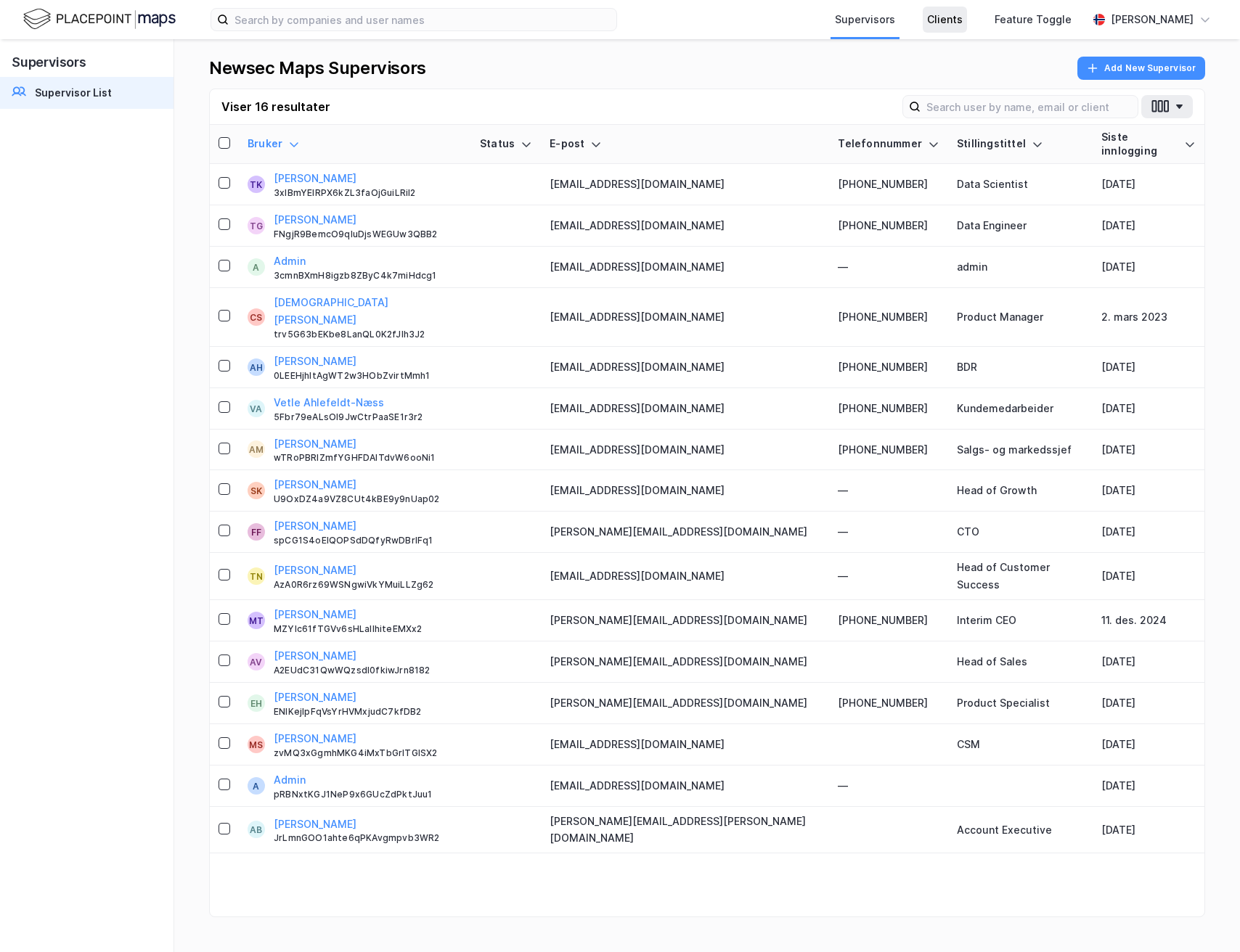
click at [931, 26] on div "Clients" at bounding box center [944, 20] width 36 height 17
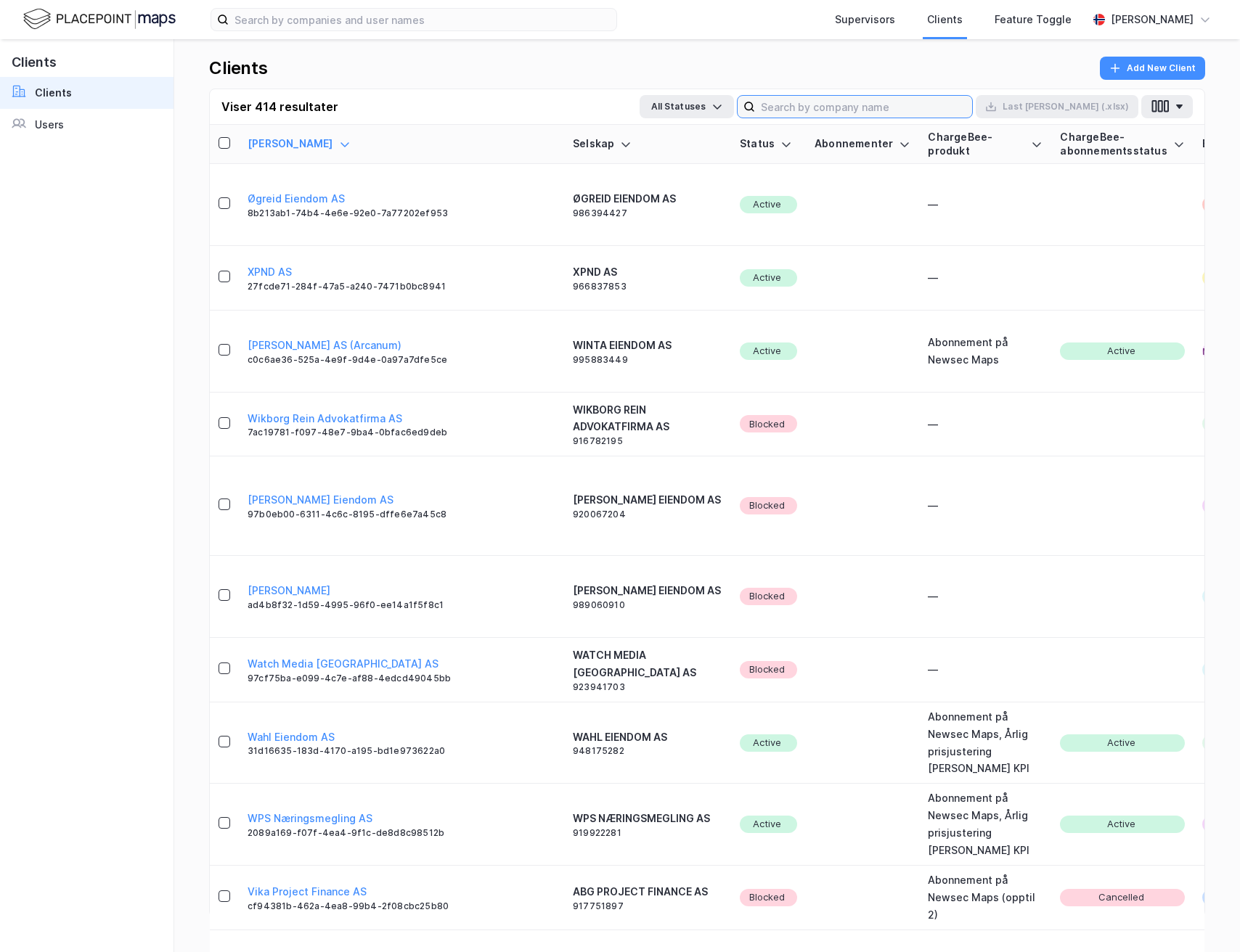
click at [957, 104] on input at bounding box center [863, 107] width 217 height 22
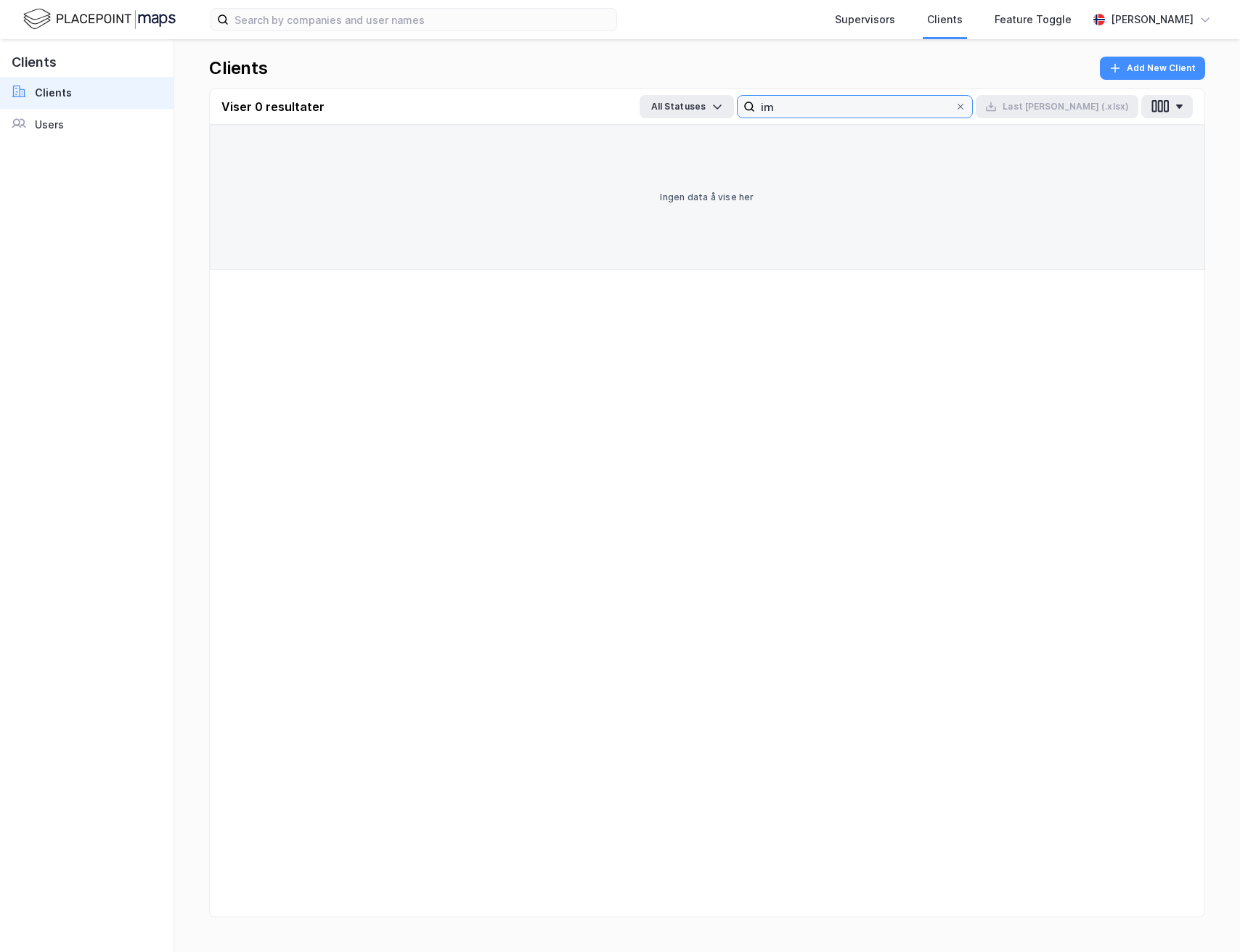
type input "i"
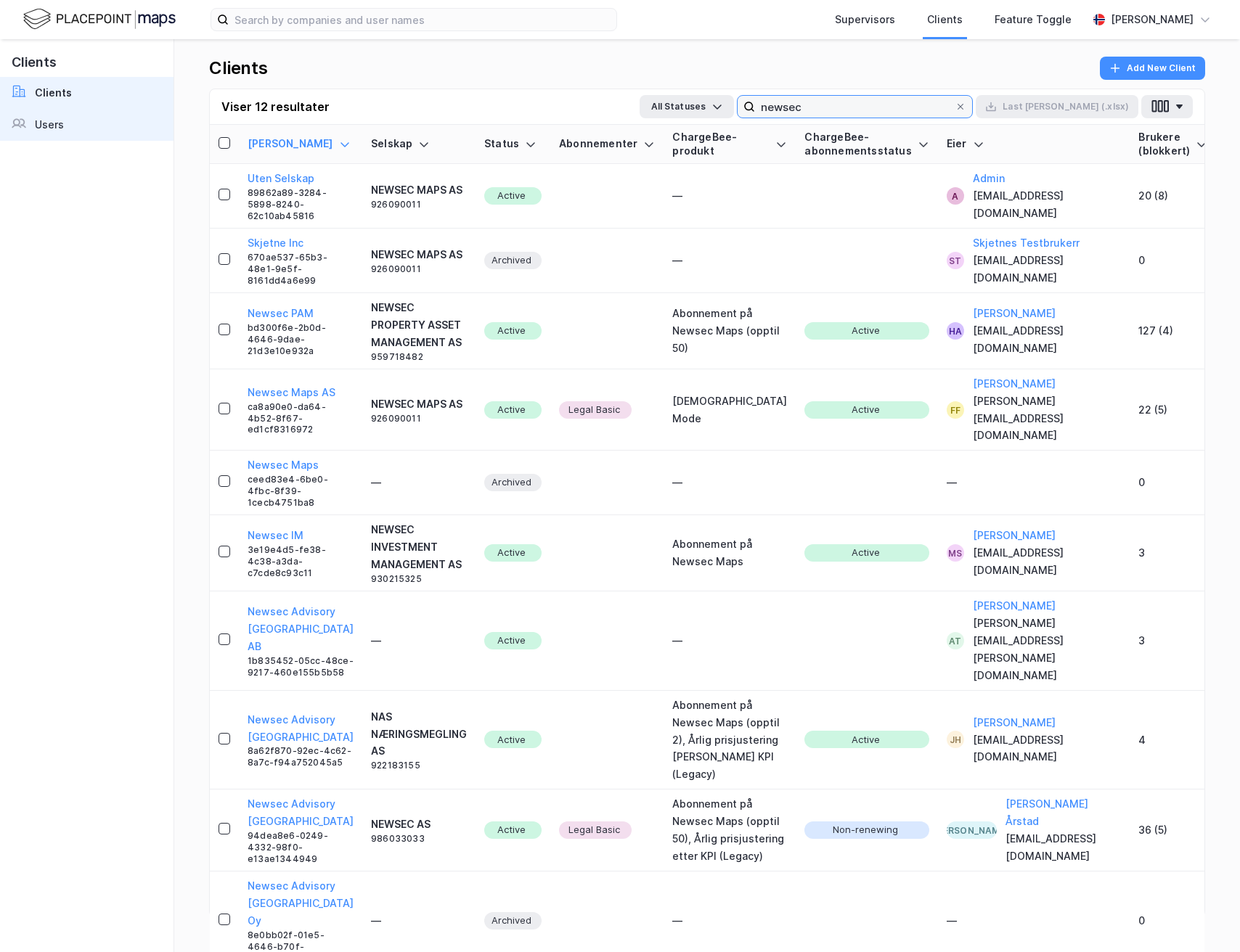
type input "newsec"
click at [123, 126] on link "Users" at bounding box center [86, 125] width 174 height 32
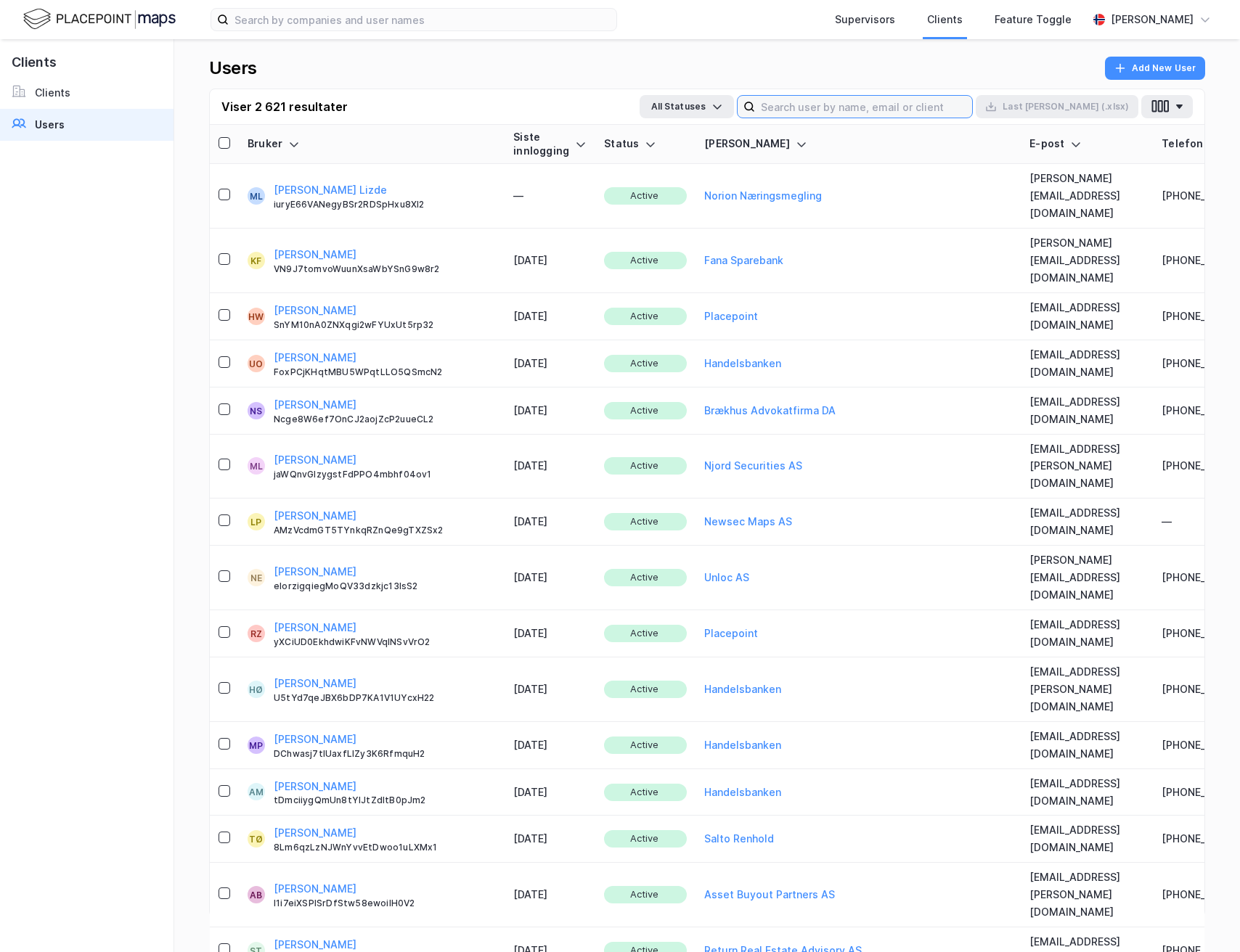
click at [931, 108] on input at bounding box center [863, 107] width 217 height 22
type input "m"
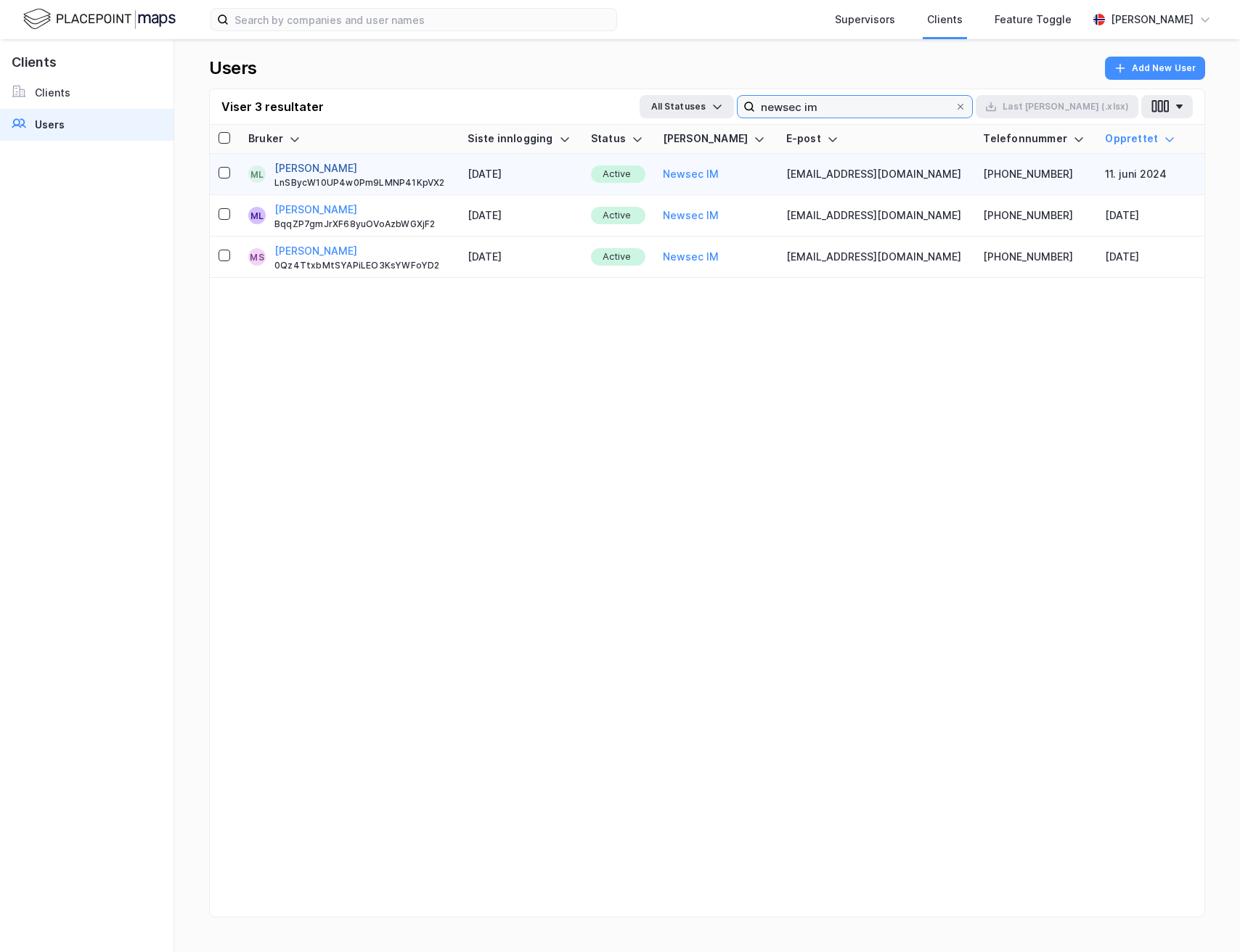
type input "newsec im"
click at [351, 168] on button "[PERSON_NAME]" at bounding box center [316, 168] width 83 height 17
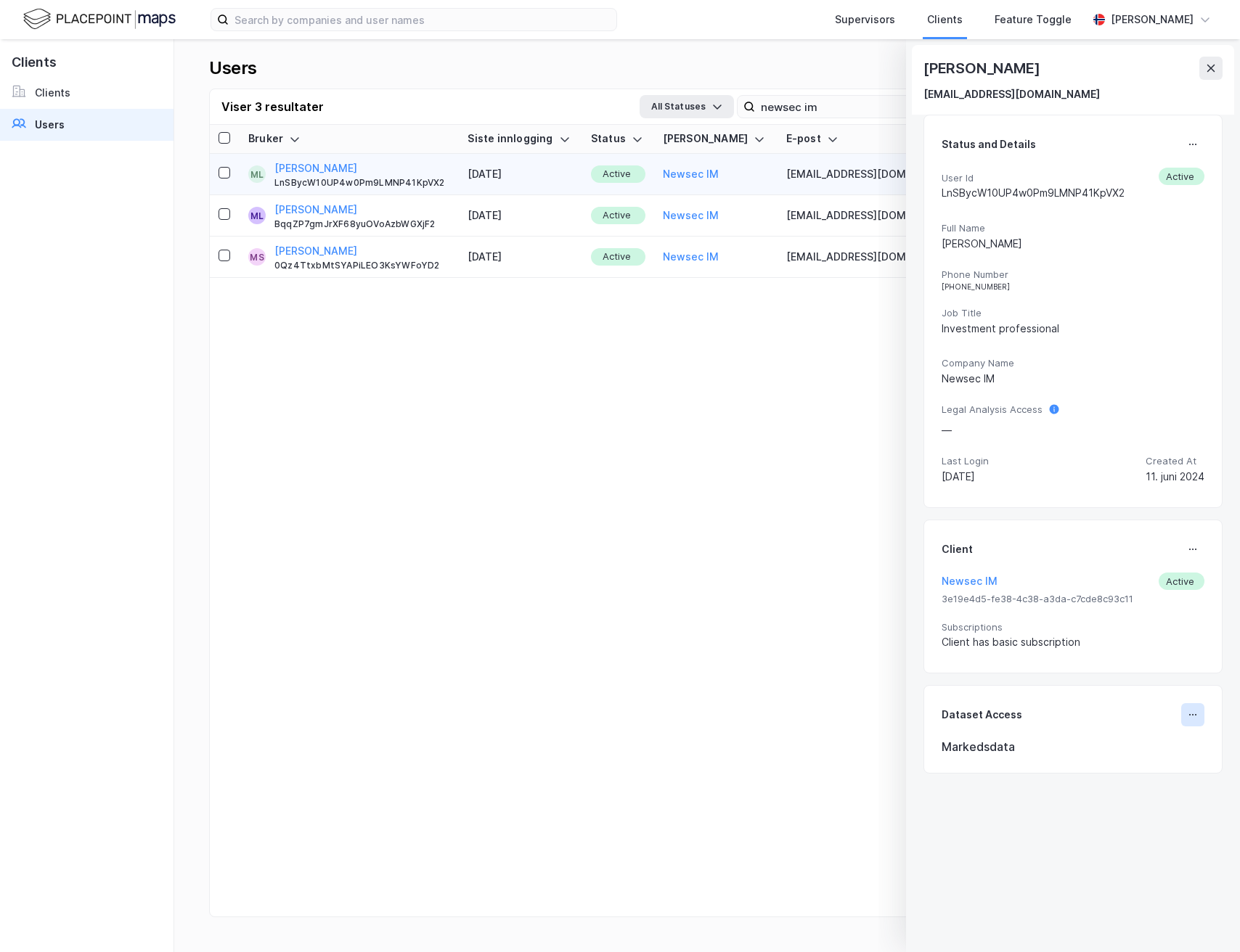
click at [1188, 716] on icon at bounding box center [1193, 715] width 12 height 12
click at [1152, 730] on div "Set Dataset Access" at bounding box center [1109, 720] width 144 height 35
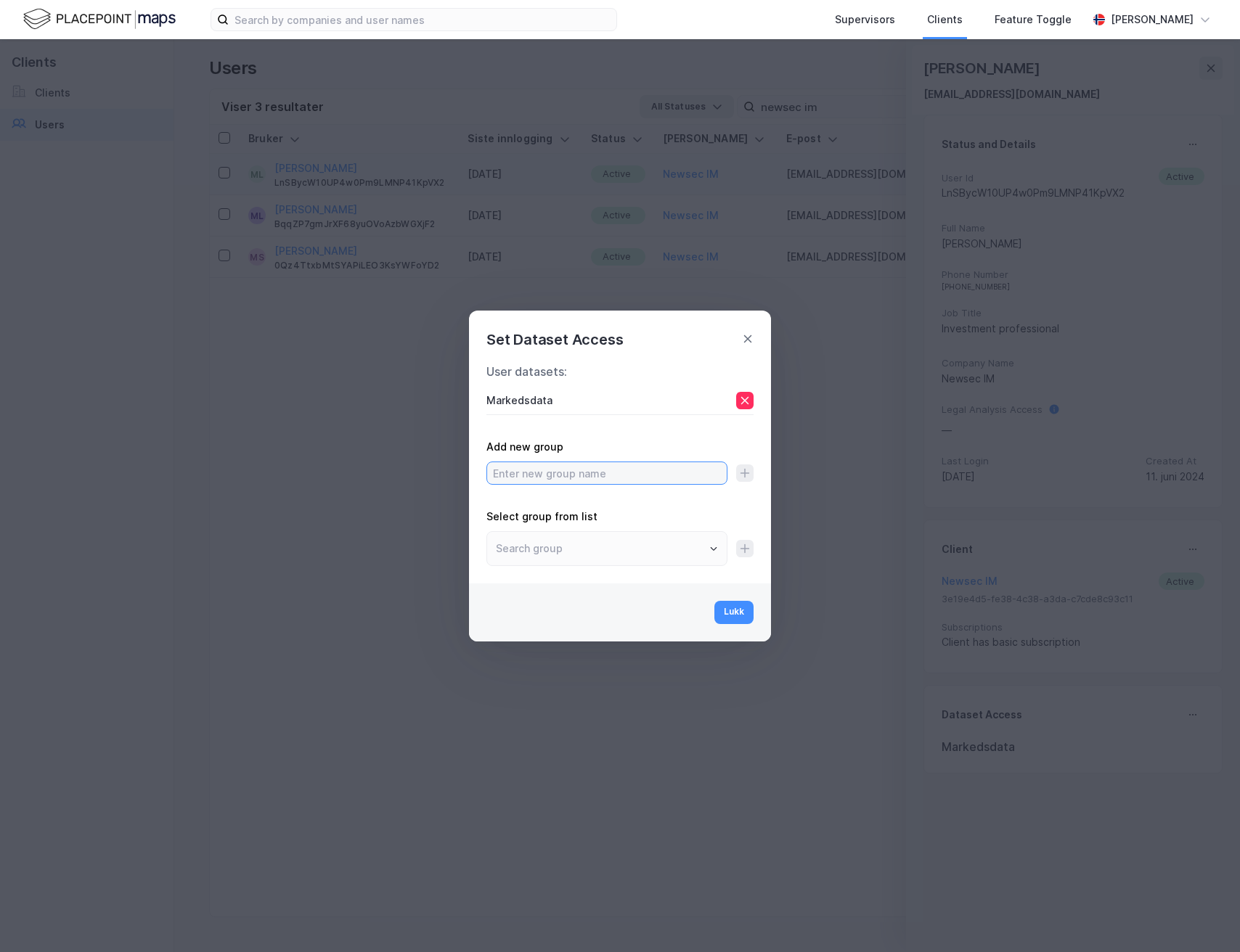
click at [641, 479] on input "text" at bounding box center [607, 473] width 240 height 22
type input "p"
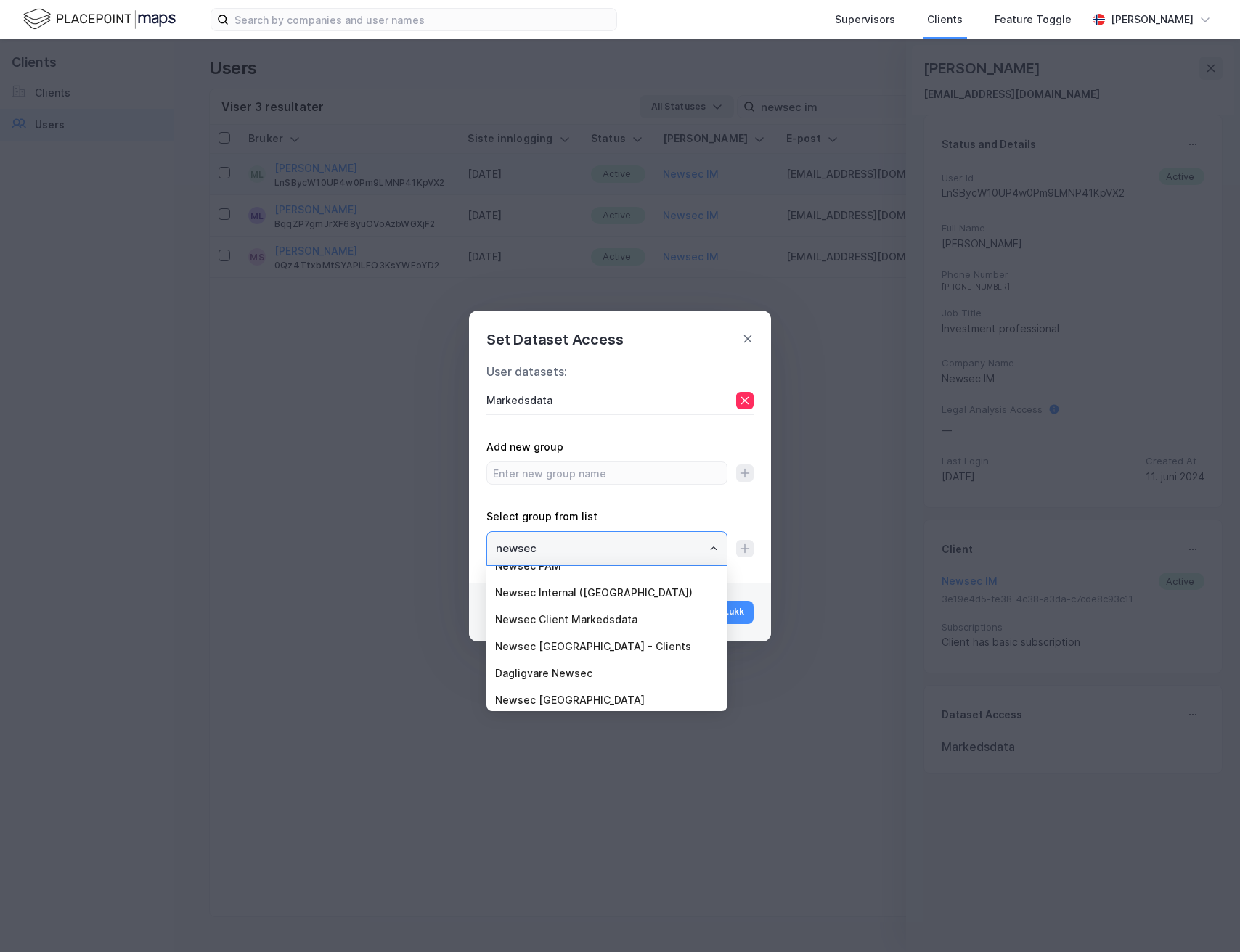
scroll to position [118, 0]
click at [570, 570] on li "Newsec PAM" at bounding box center [607, 569] width 241 height 27
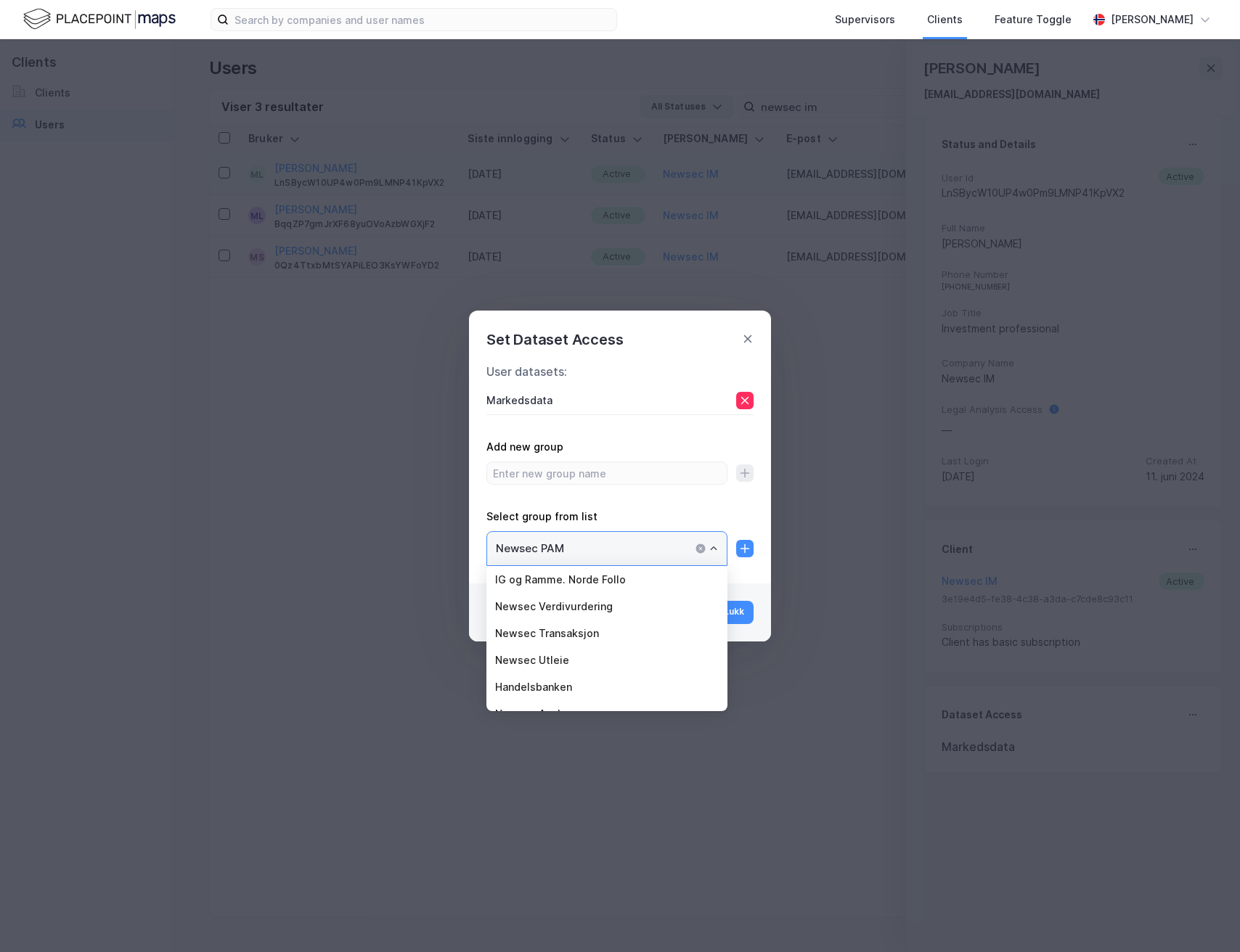
click at [718, 544] on input "Newsec PAM" at bounding box center [607, 548] width 240 height 33
type input "Newsec PAM"
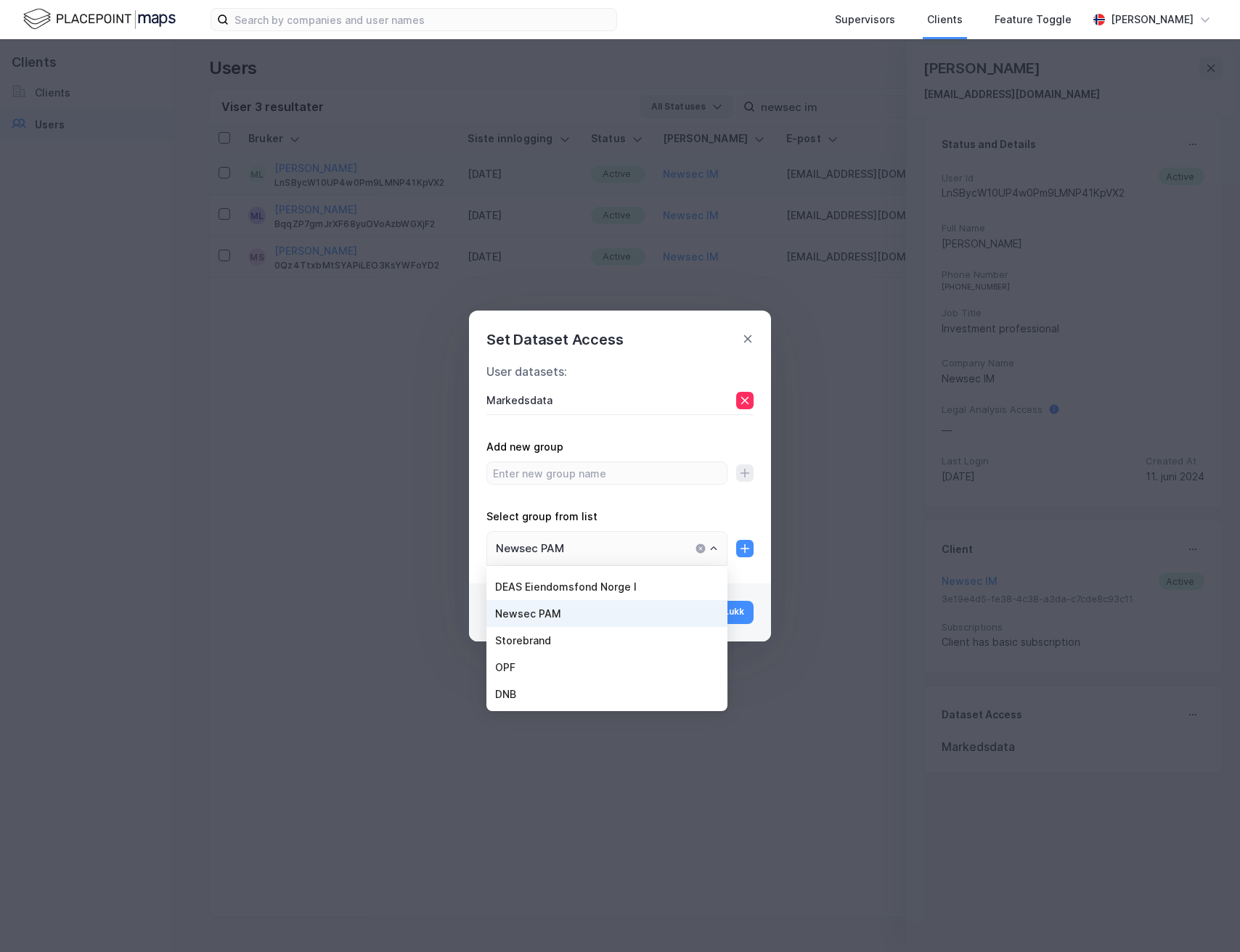
click at [746, 580] on div "User datasets : Markedsdata Add new group Select group from list Newsec [PERSON…" at bounding box center [620, 468] width 302 height 232
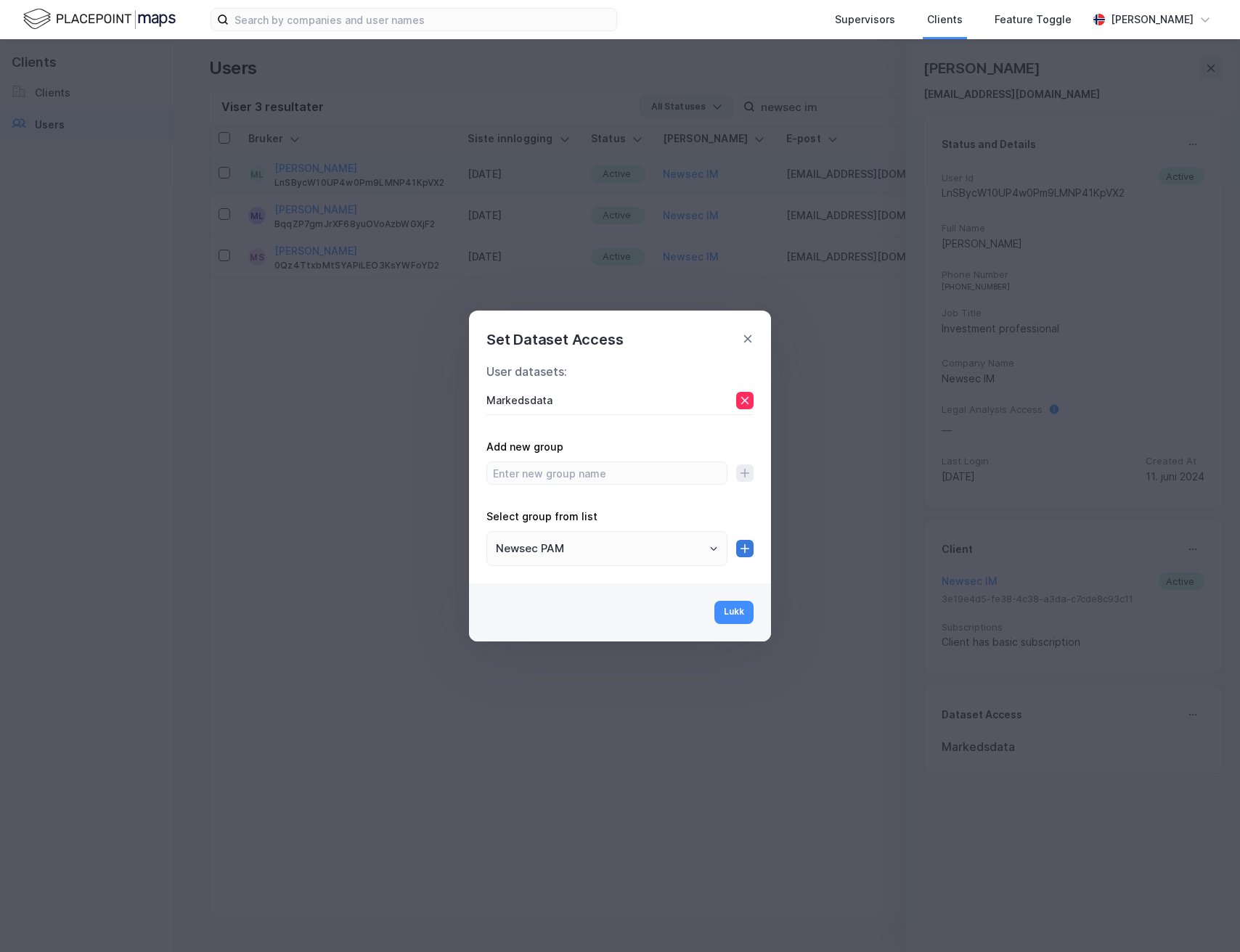
click at [741, 556] on button at bounding box center [745, 548] width 17 height 17
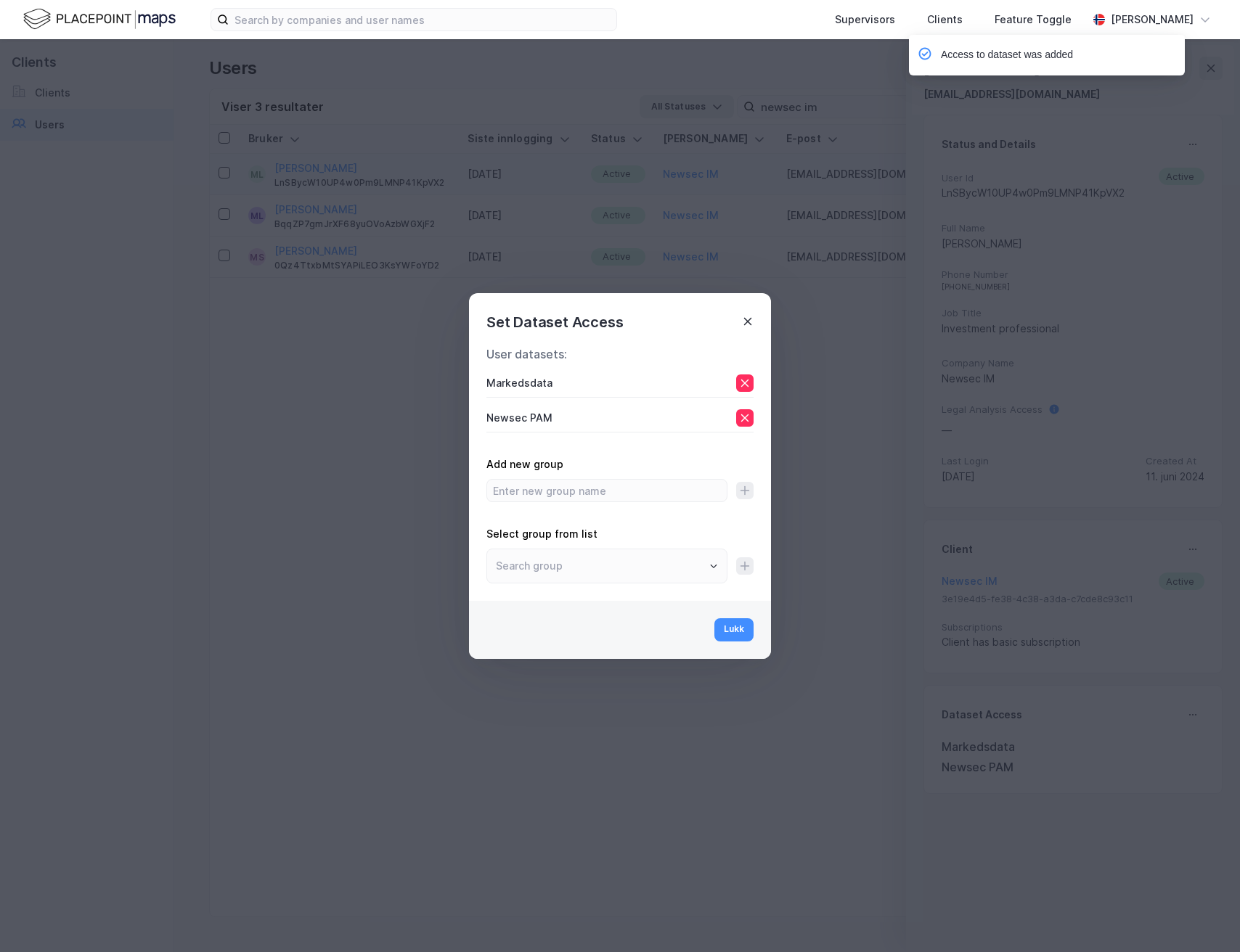
click at [748, 320] on icon at bounding box center [747, 322] width 12 height 12
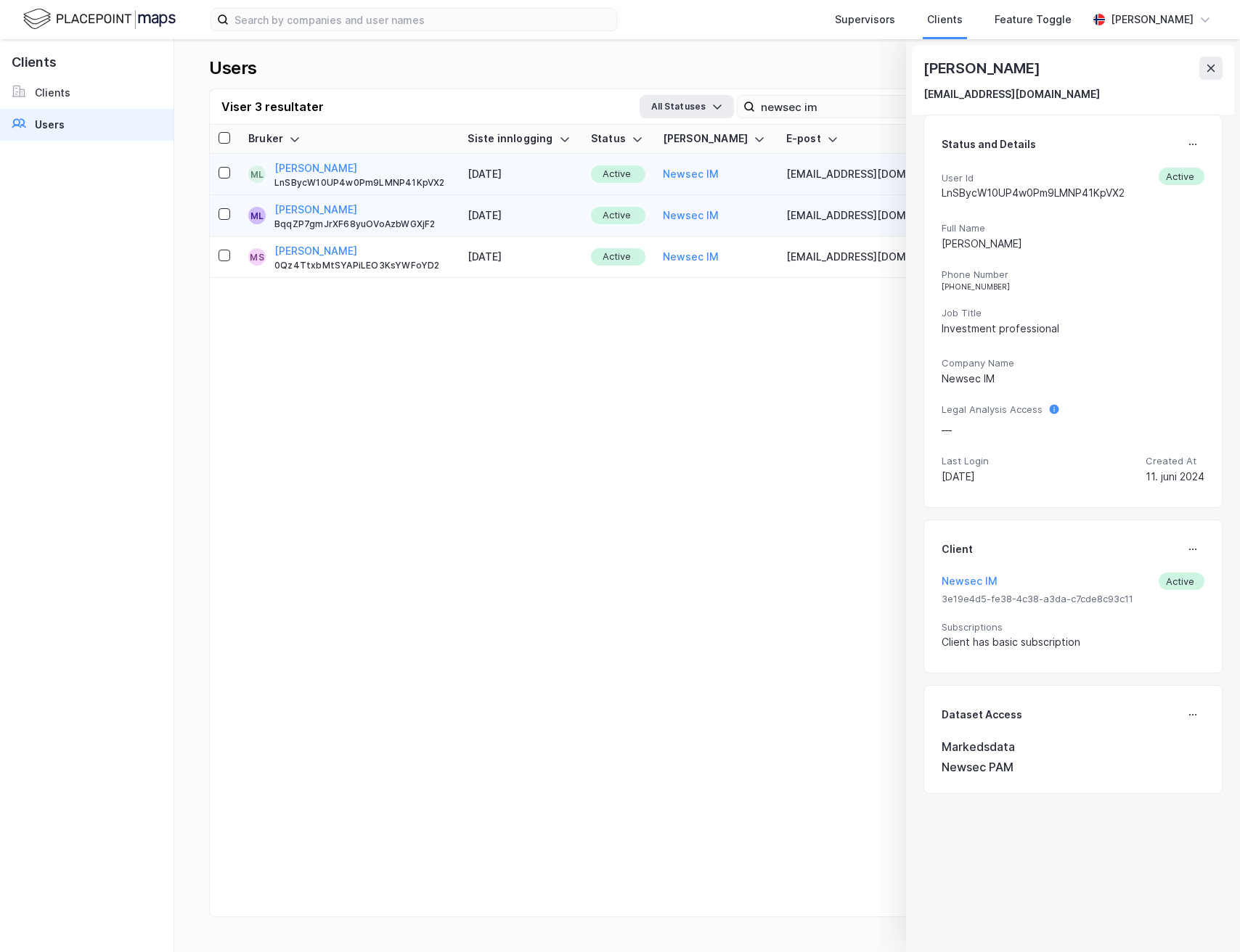
click at [425, 207] on div "[PERSON_NAME] BqqZP7gmJrXF68yuOVoAzbWGXjF2" at bounding box center [362, 216] width 176 height 29
click at [572, 186] on td "[DATE]" at bounding box center [521, 174] width 123 height 41
click at [562, 213] on td "[DATE]" at bounding box center [521, 216] width 123 height 41
click at [1184, 146] on button at bounding box center [1193, 145] width 23 height 23
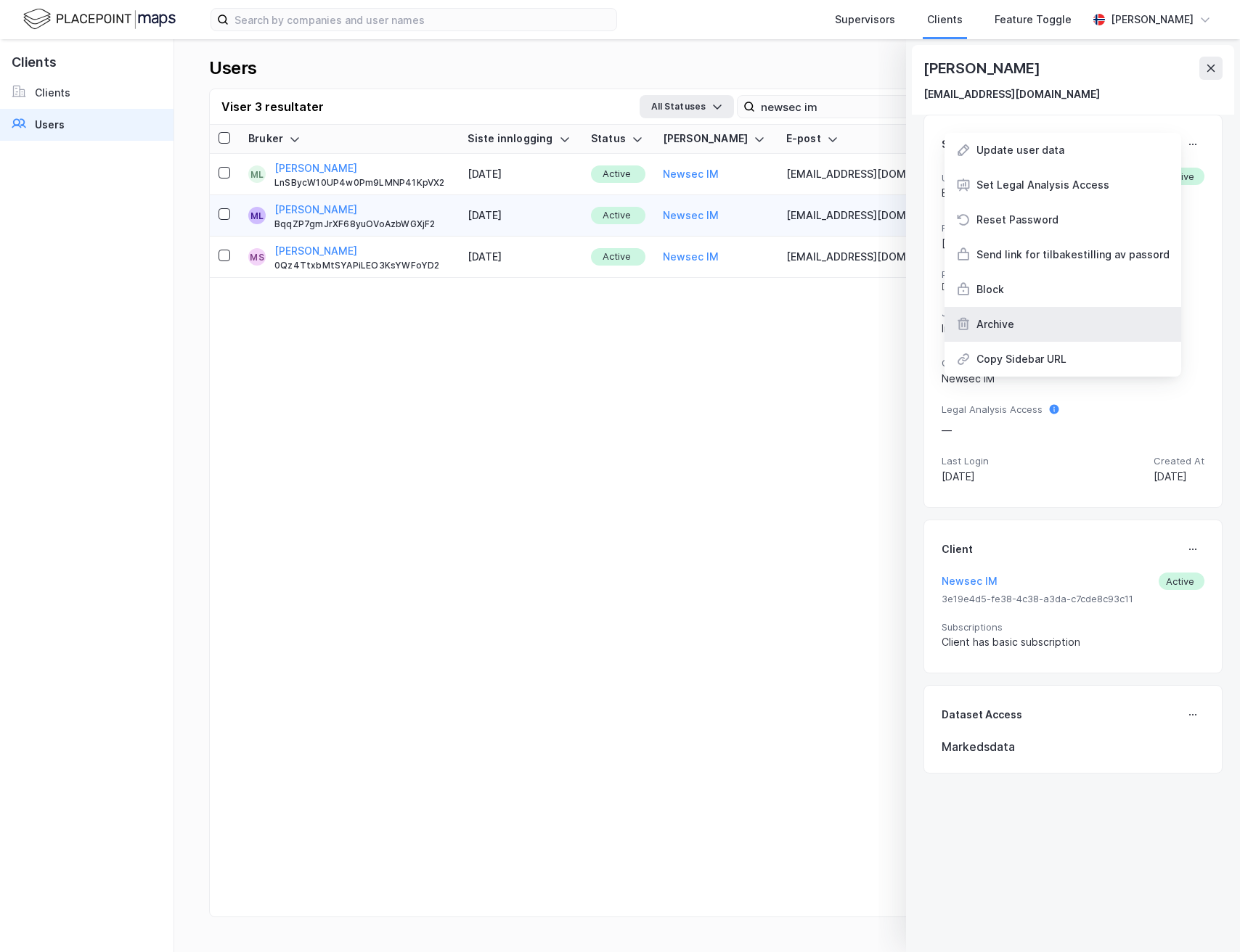
click at [1061, 314] on div "Archive" at bounding box center [1063, 325] width 237 height 35
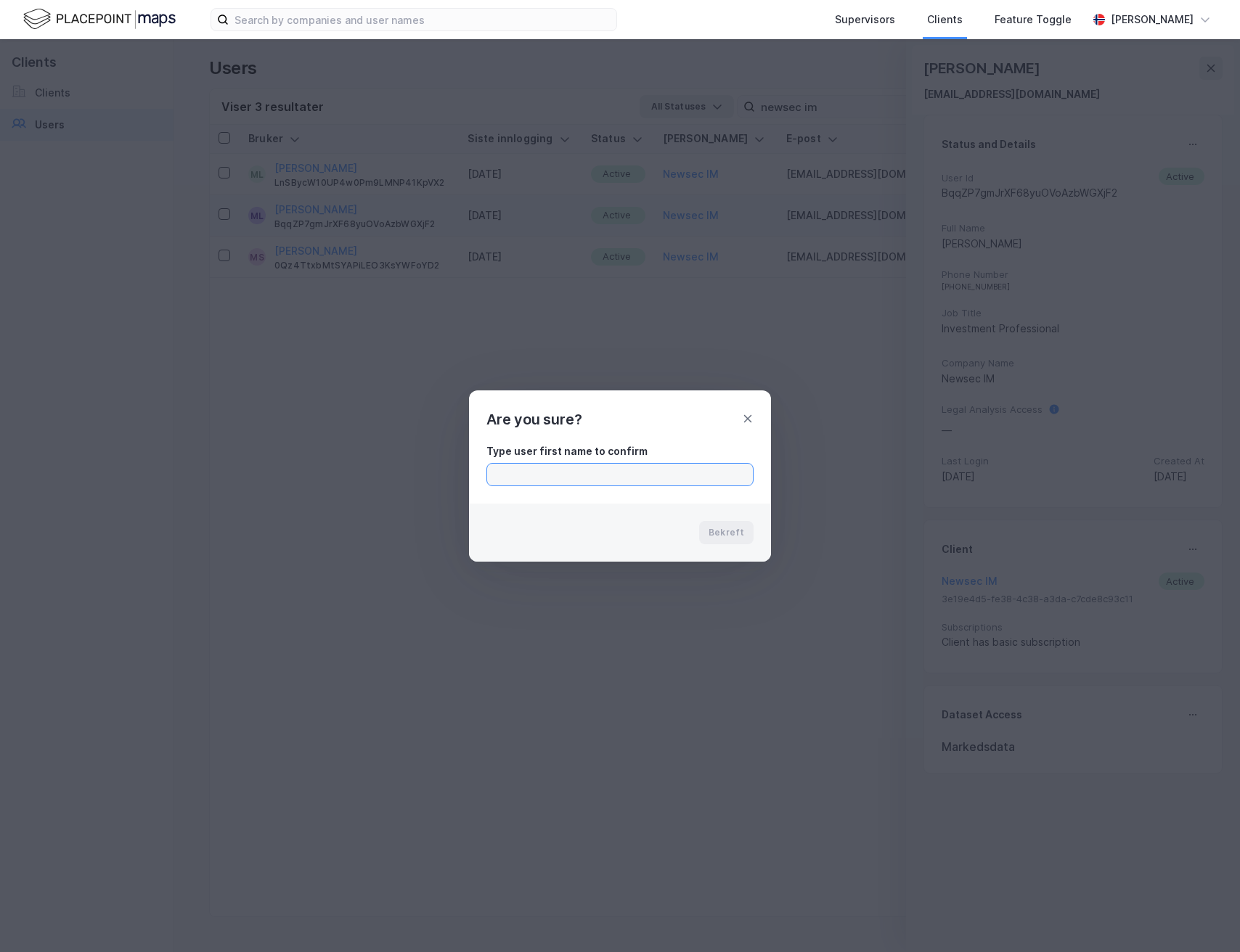
click at [683, 479] on input "text" at bounding box center [620, 475] width 266 height 22
click at [699, 499] on div "Type user first name to confirm [PERSON_NAME]" at bounding box center [620, 468] width 302 height 73
click at [683, 469] on input "Mikkel" at bounding box center [620, 475] width 266 height 22
type input "[PERSON_NAME]"
click at [739, 533] on button "Bekreft" at bounding box center [726, 532] width 54 height 23
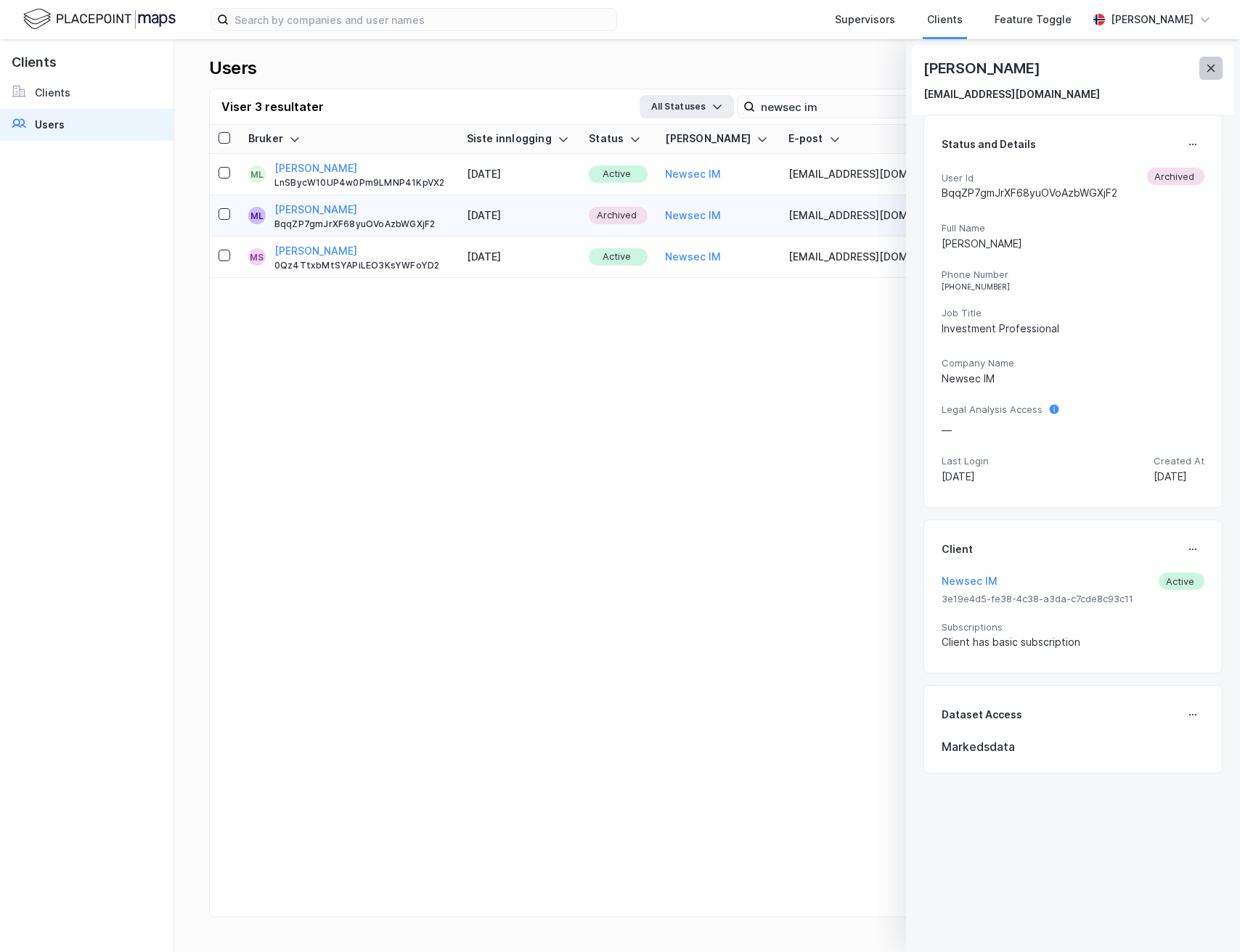
click at [1212, 70] on icon at bounding box center [1211, 68] width 8 height 7
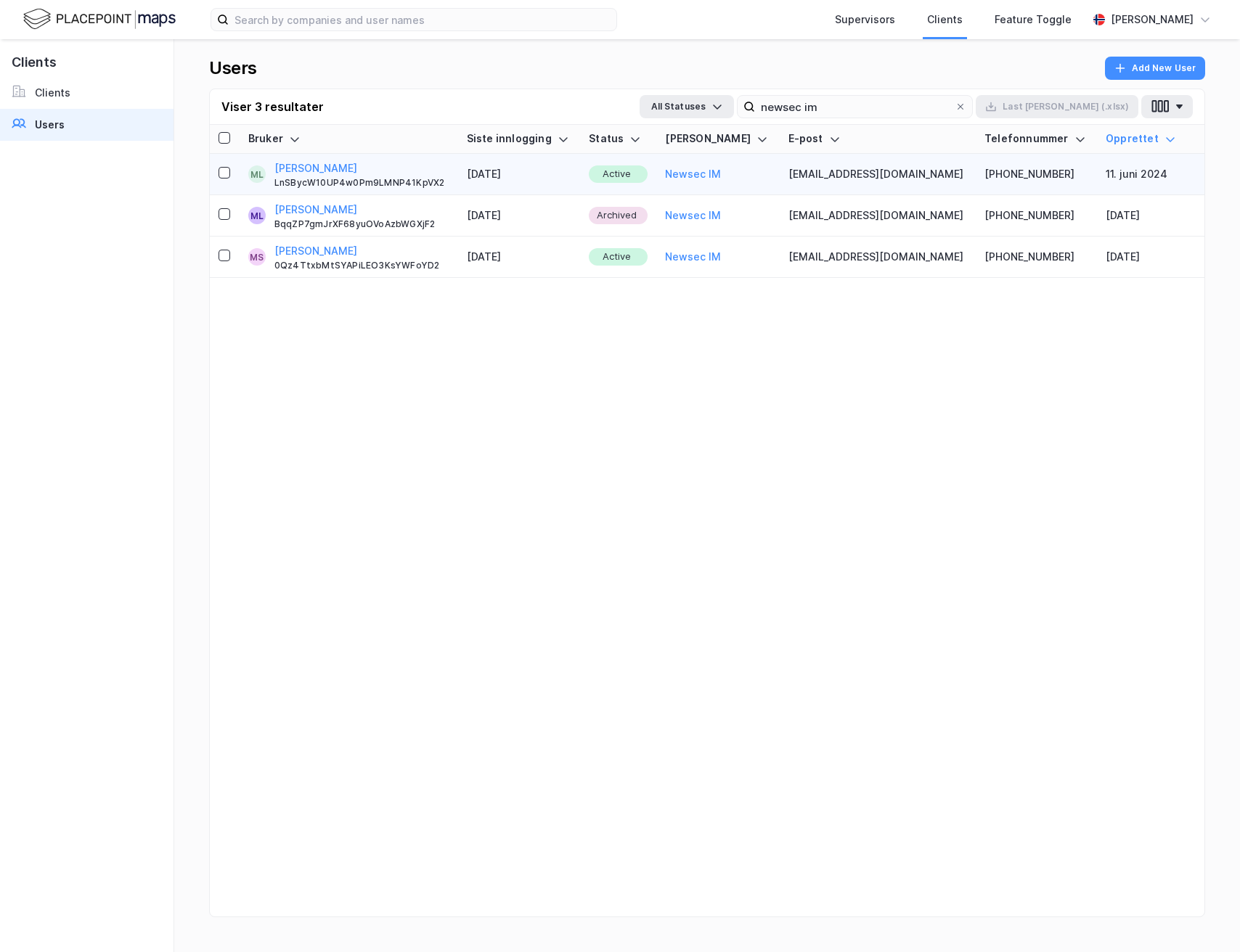
click at [976, 185] on td "[PHONE_NUMBER]" at bounding box center [1036, 174] width 121 height 41
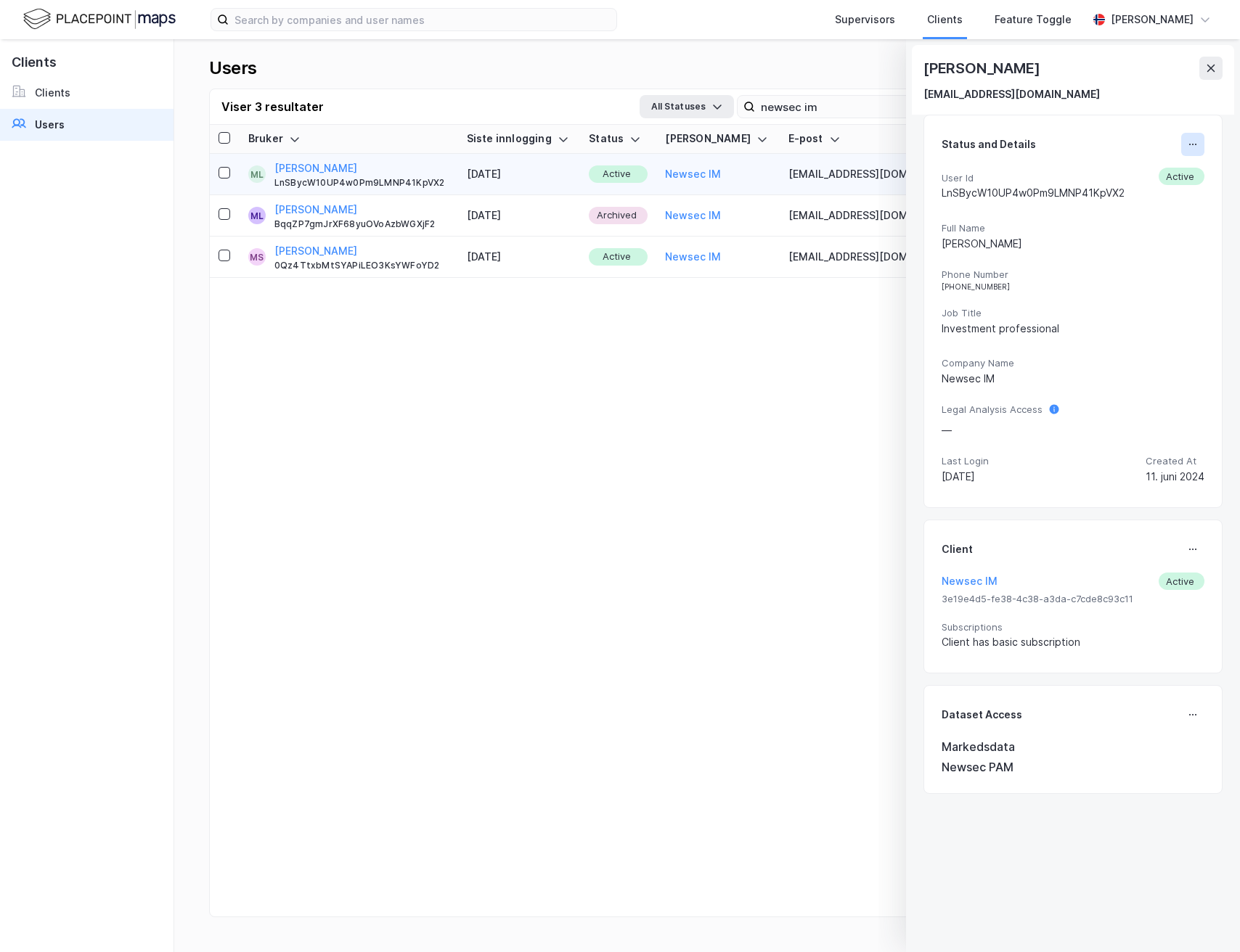
click at [1196, 141] on icon at bounding box center [1193, 145] width 12 height 12
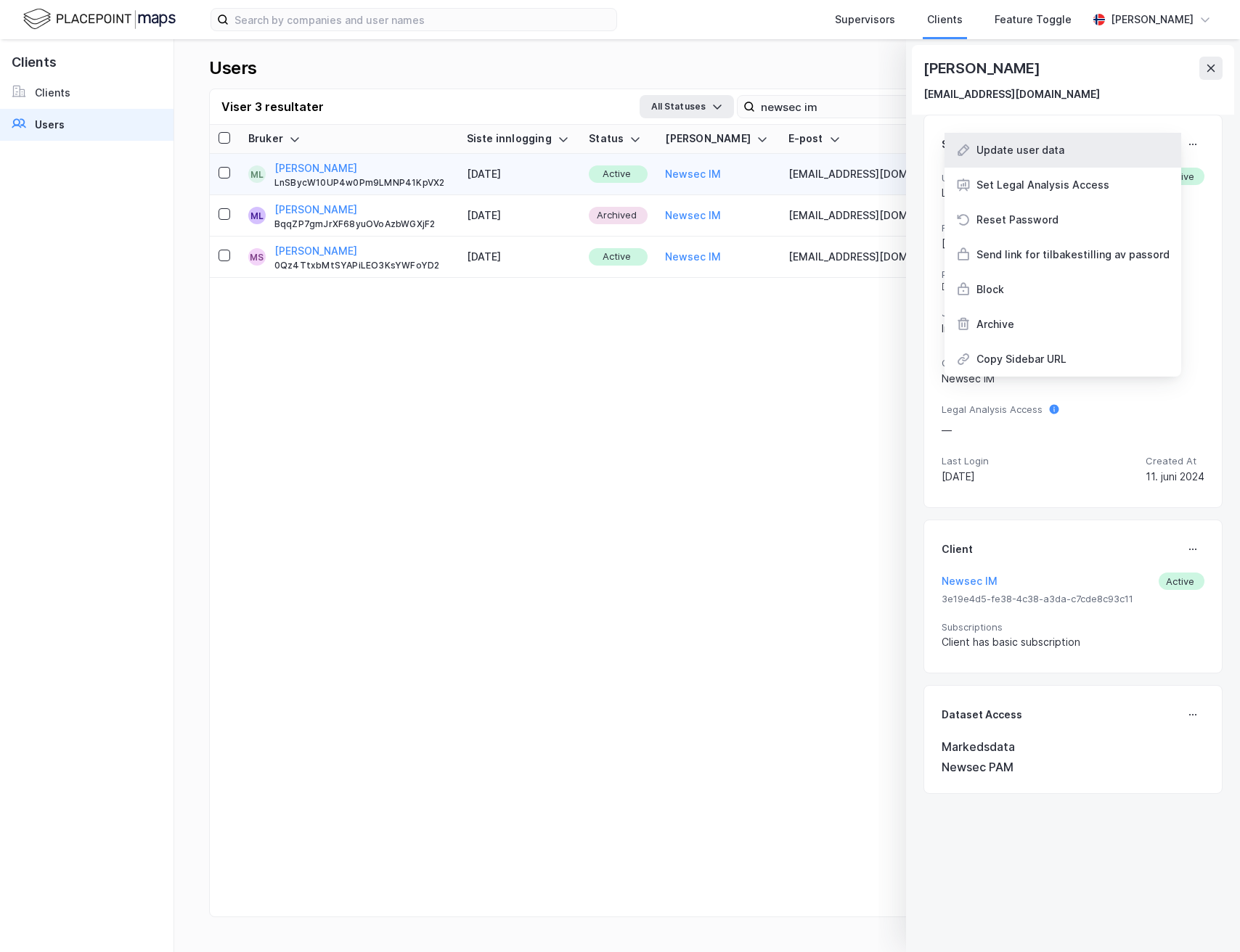
click at [1069, 160] on div "Update user data" at bounding box center [1063, 150] width 237 height 35
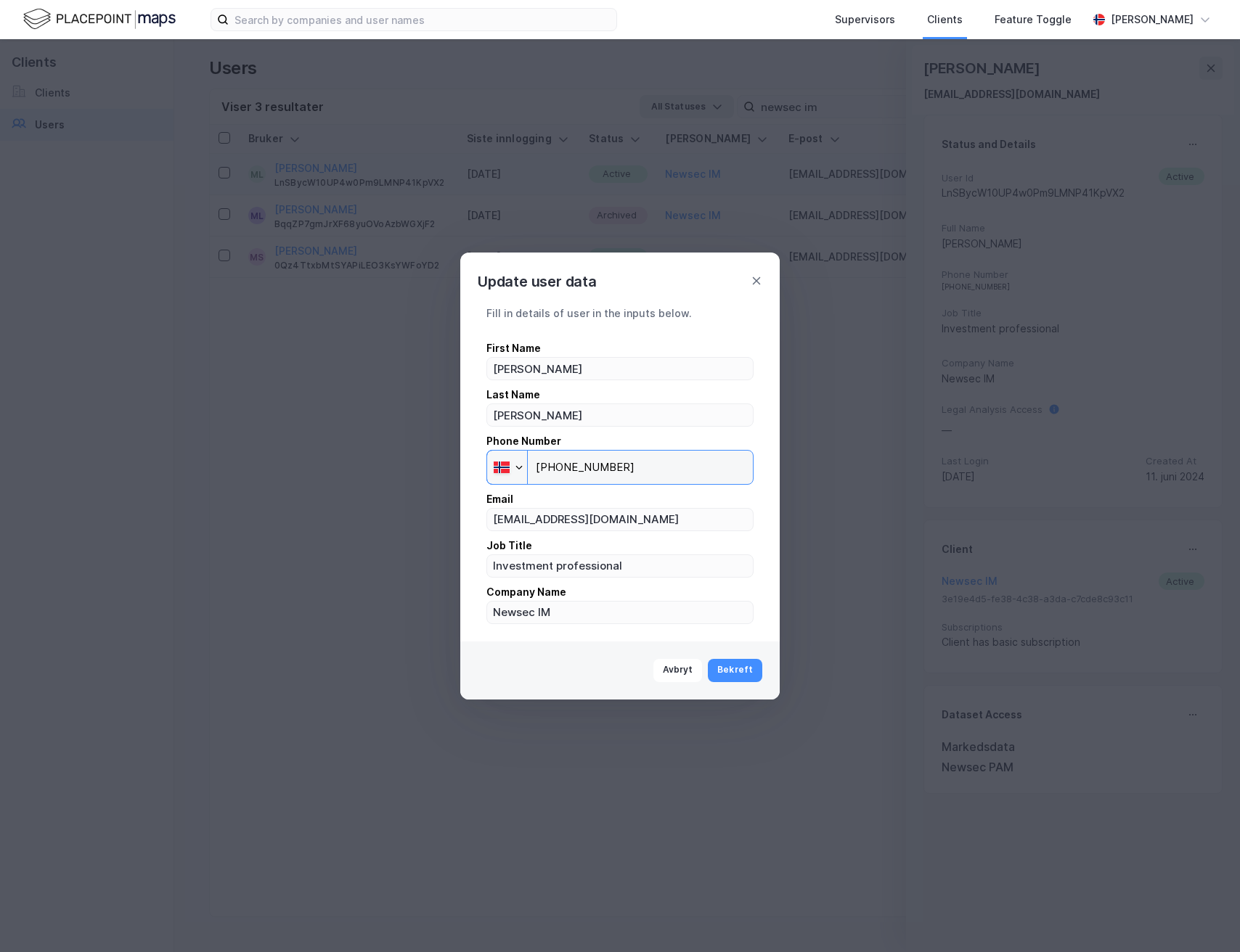
click at [644, 478] on input "[PHONE_NUMBER]" at bounding box center [620, 468] width 267 height 35
click at [560, 465] on input "[PHONE_NUMBER]" at bounding box center [620, 468] width 267 height 35
click at [564, 469] on input "[PHONE_NUMBER]" at bounding box center [620, 468] width 267 height 35
type input "[PHONE_NUMBER]"
click at [746, 662] on button "Bekreft" at bounding box center [734, 670] width 54 height 23
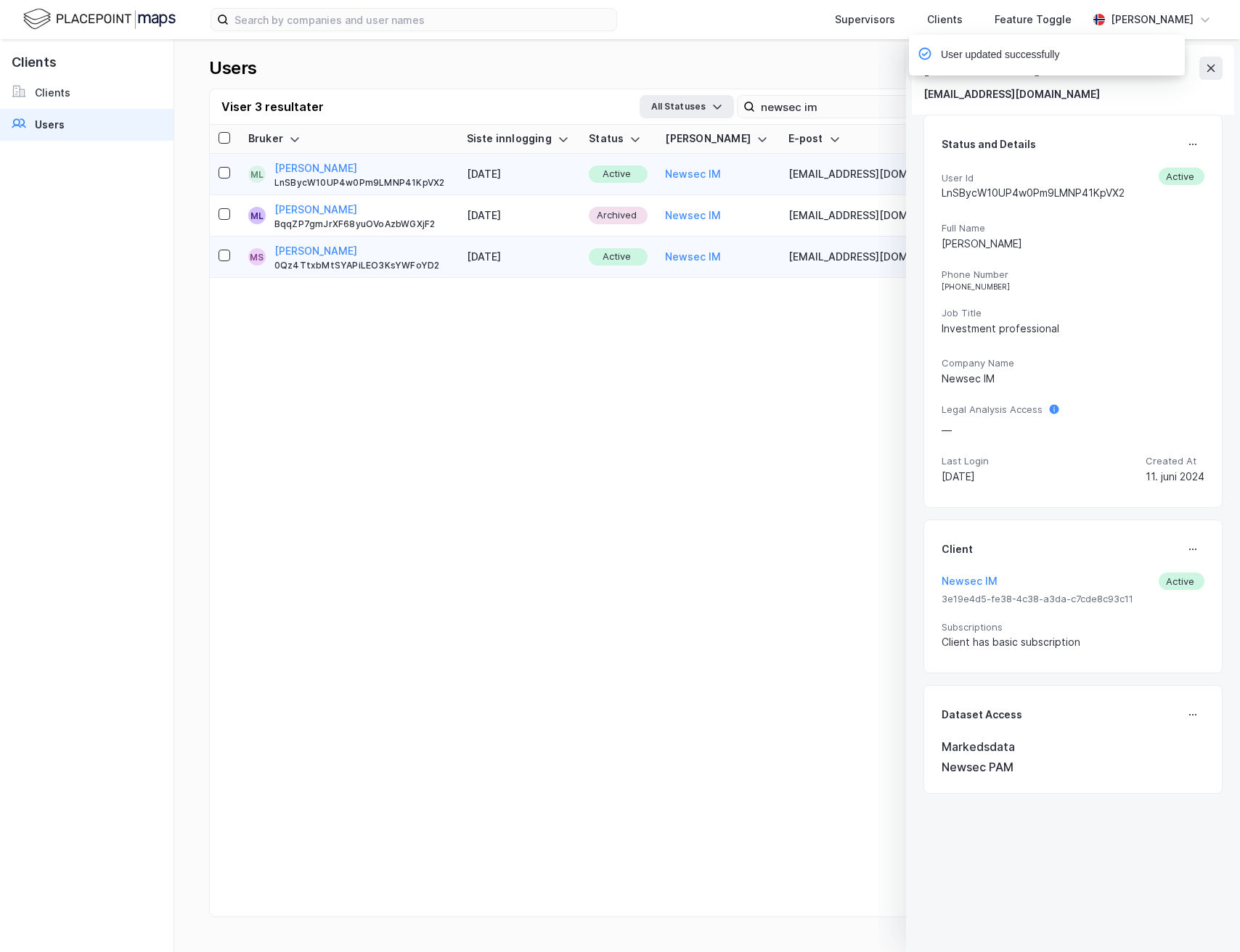
click at [403, 261] on div "0Qz4TtxbMtSYAPiLEO3KsYWFoYD2" at bounding box center [362, 266] width 175 height 12
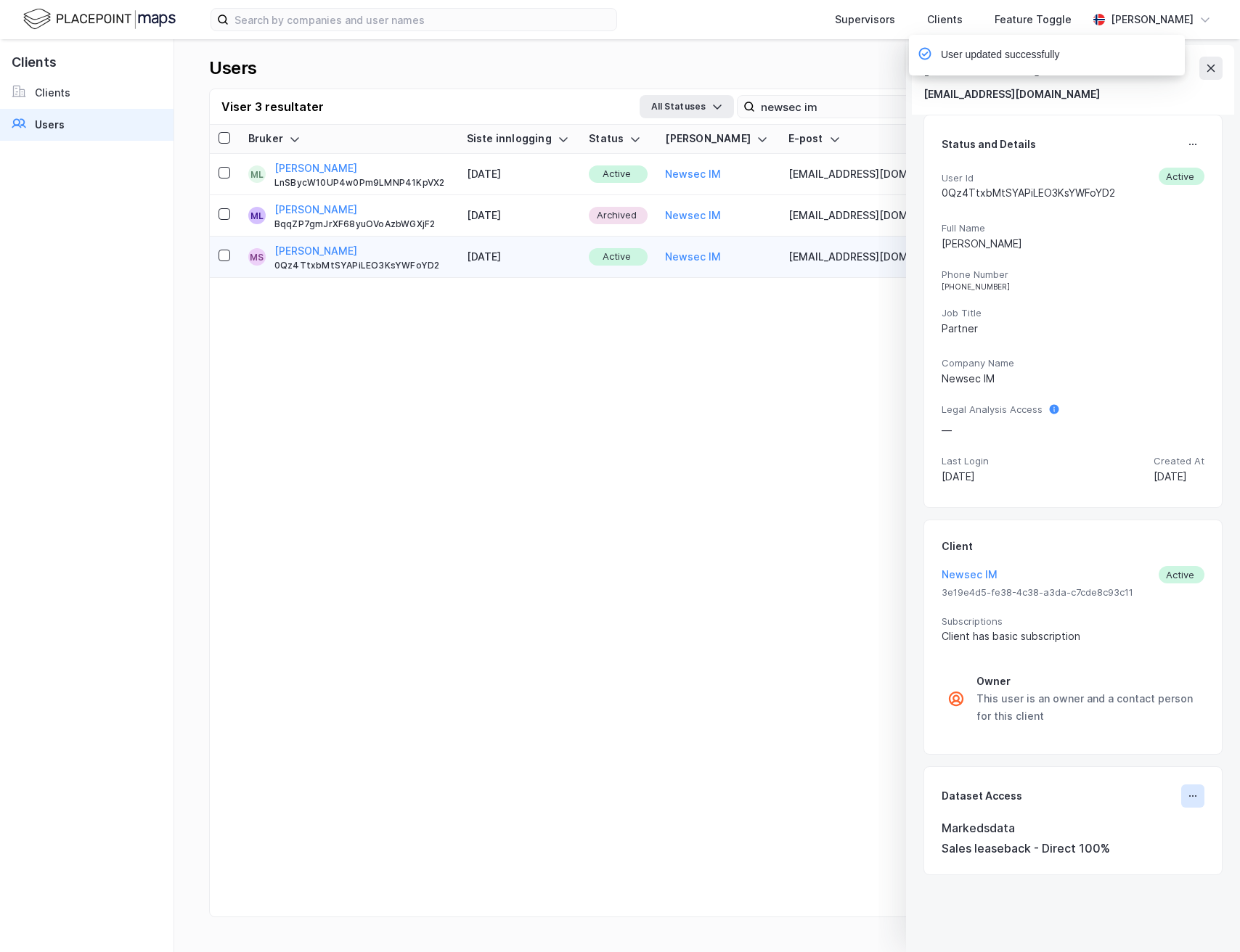
click at [1191, 794] on icon at bounding box center [1193, 796] width 12 height 12
click at [1140, 802] on div "Set Dataset Access" at bounding box center [1119, 802] width 100 height 17
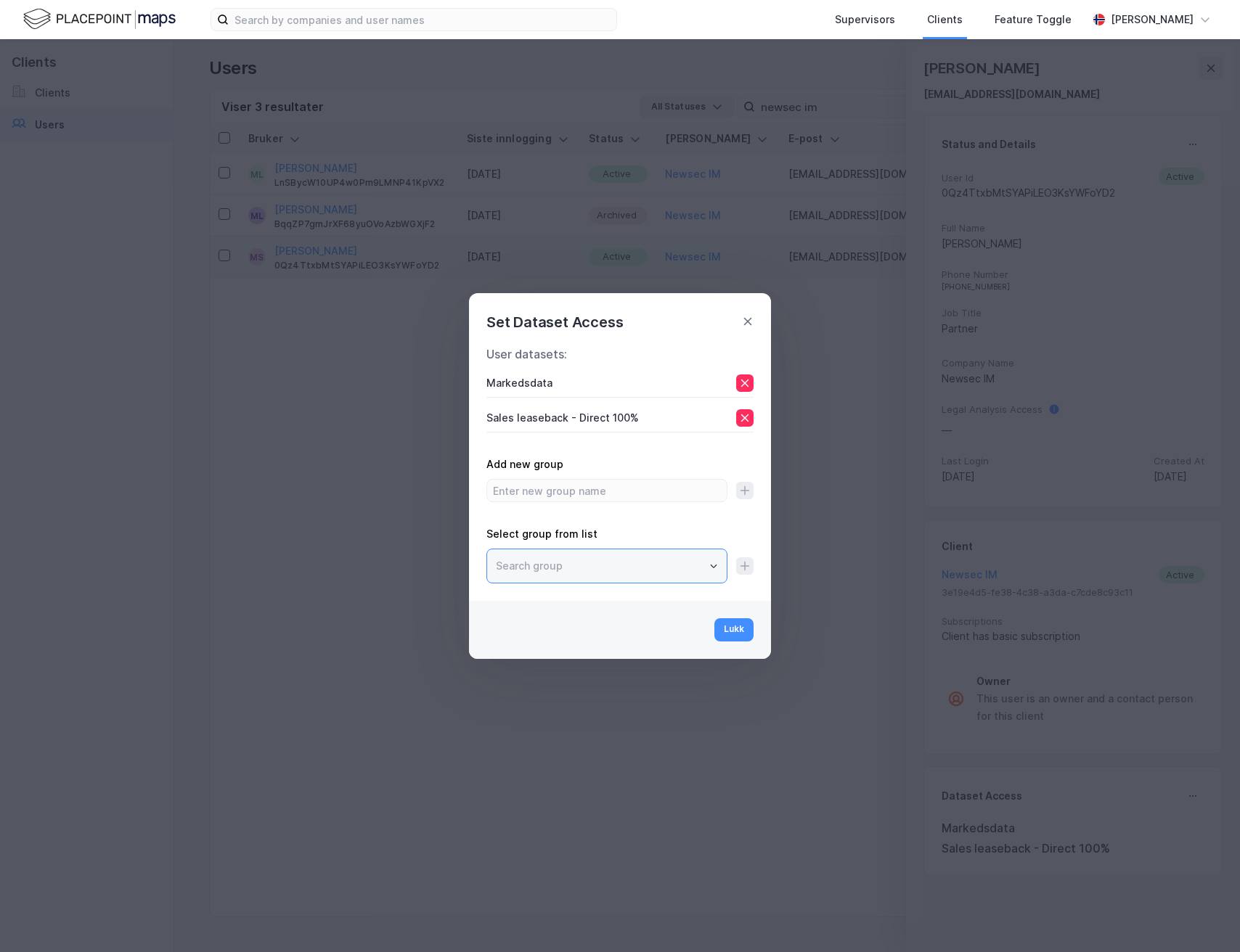
click at [674, 551] on input "text" at bounding box center [607, 566] width 240 height 33
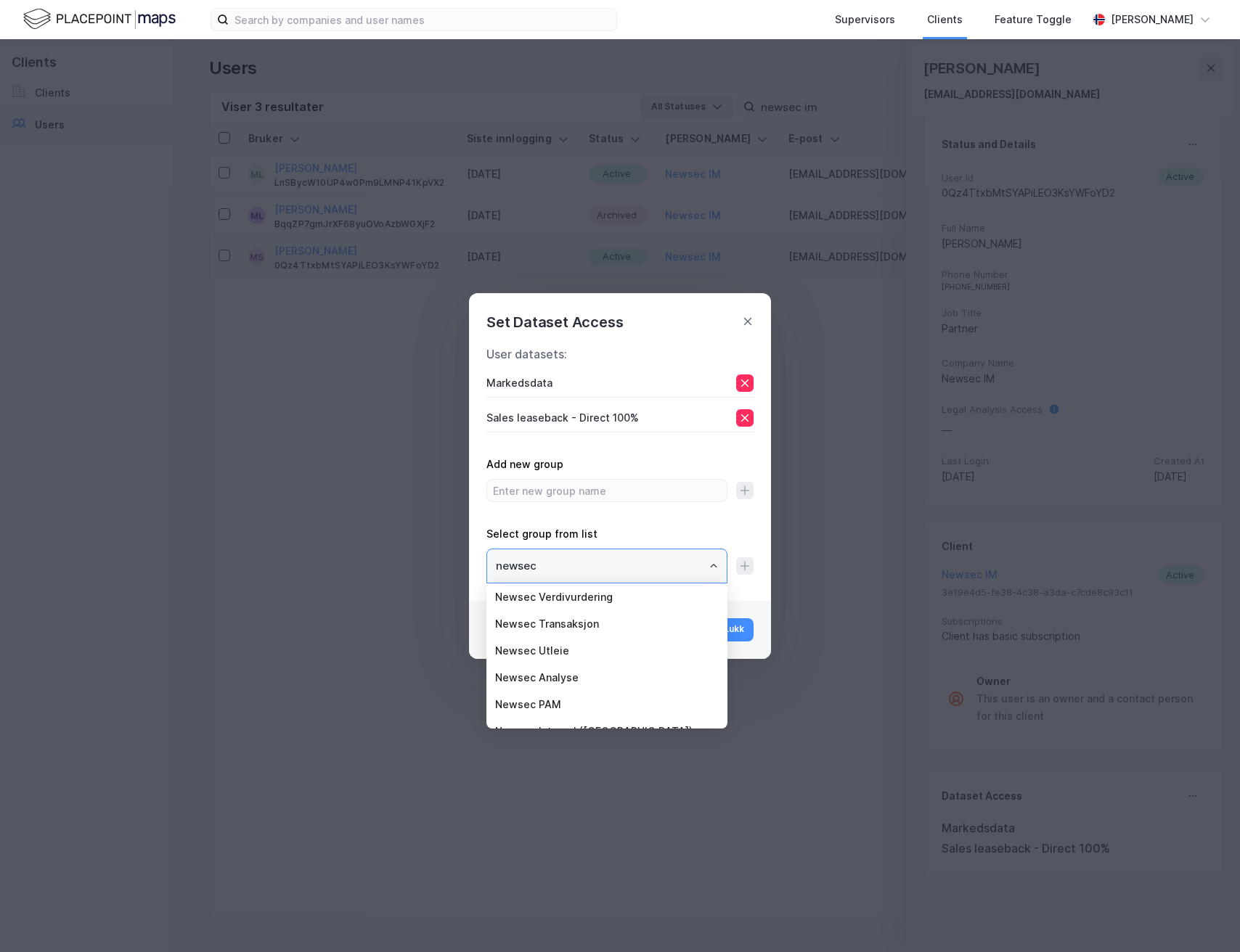
click at [545, 691] on li "Newsec PAM" at bounding box center [607, 704] width 241 height 27
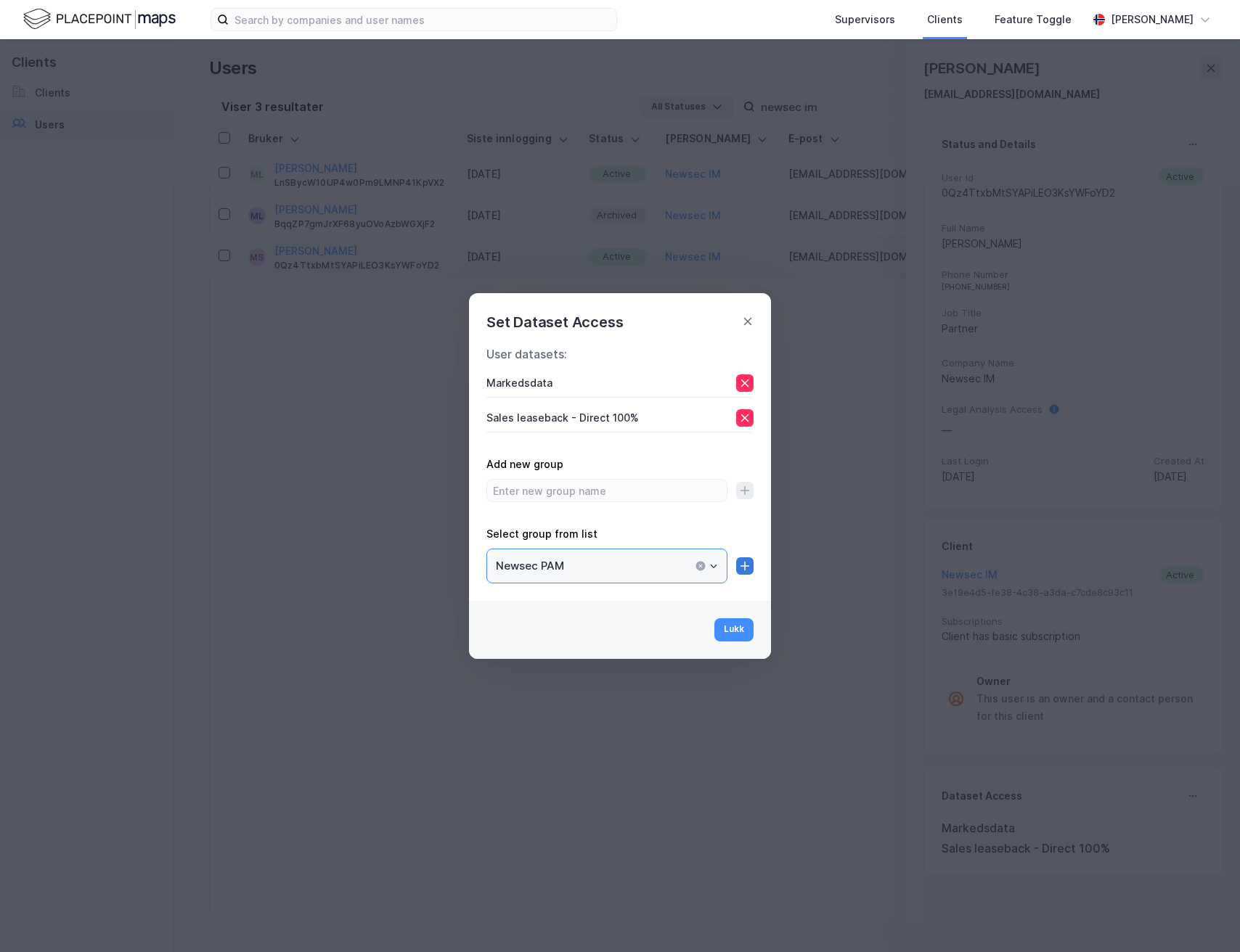
type input "Newsec PAM"
click at [741, 564] on icon at bounding box center [745, 566] width 12 height 12
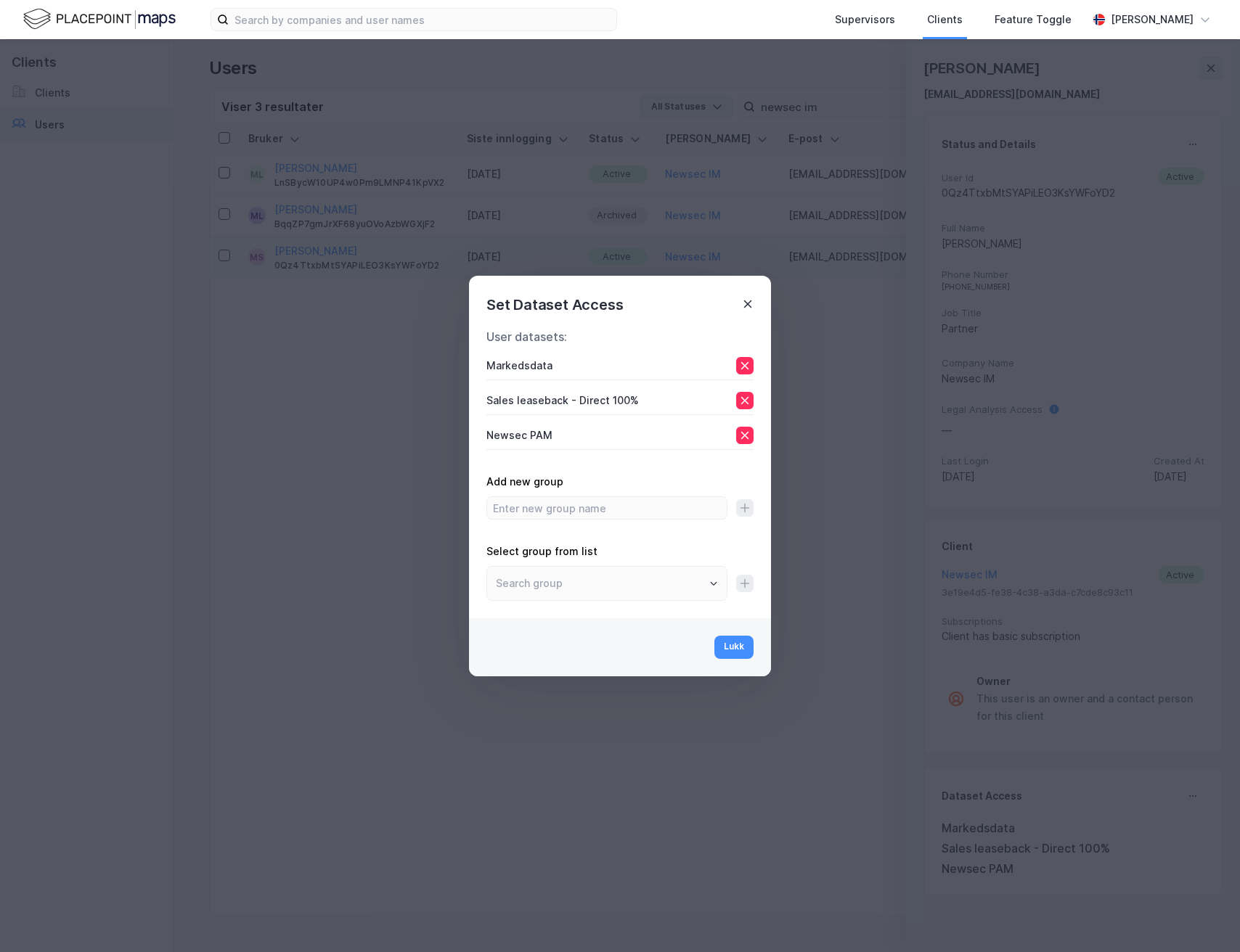
click at [746, 301] on icon at bounding box center [747, 304] width 12 height 12
